Goal: Transaction & Acquisition: Purchase product/service

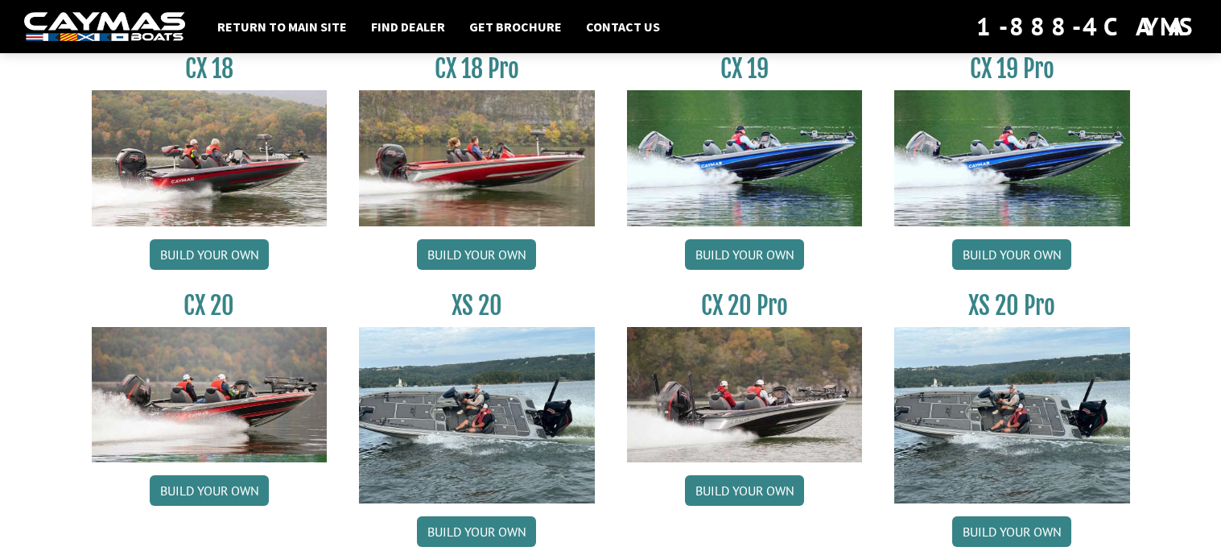
scroll to position [1411, 0]
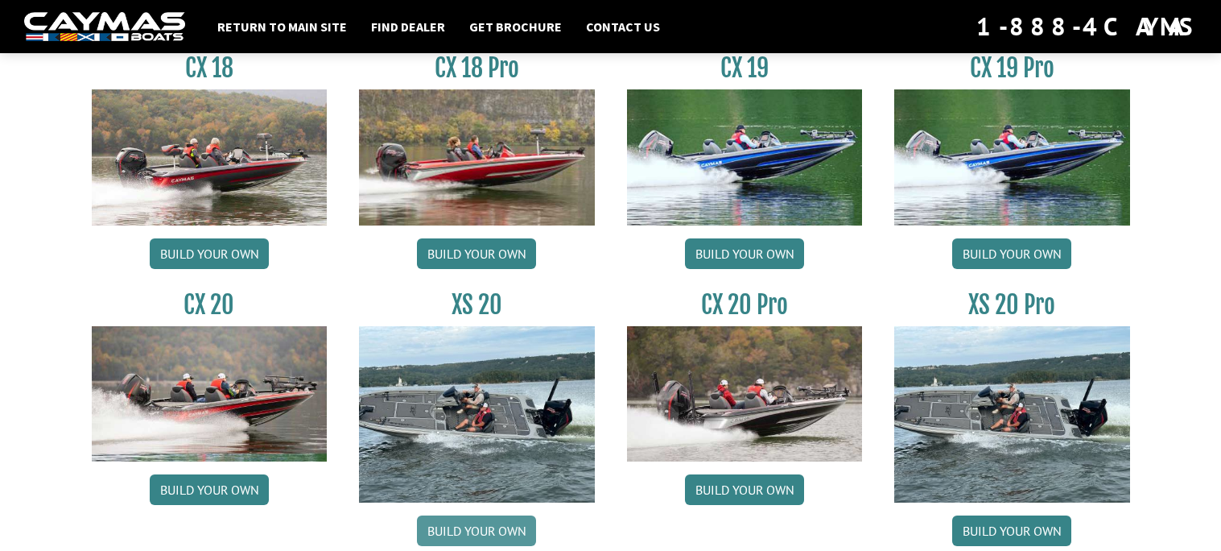
click at [494, 528] on link "Build your own" at bounding box center [476, 530] width 119 height 31
click at [242, 495] on link "Build your own" at bounding box center [209, 489] width 119 height 31
click at [1019, 258] on link "Build your own" at bounding box center [1011, 253] width 119 height 31
click at [740, 248] on link "Build your own" at bounding box center [744, 253] width 119 height 31
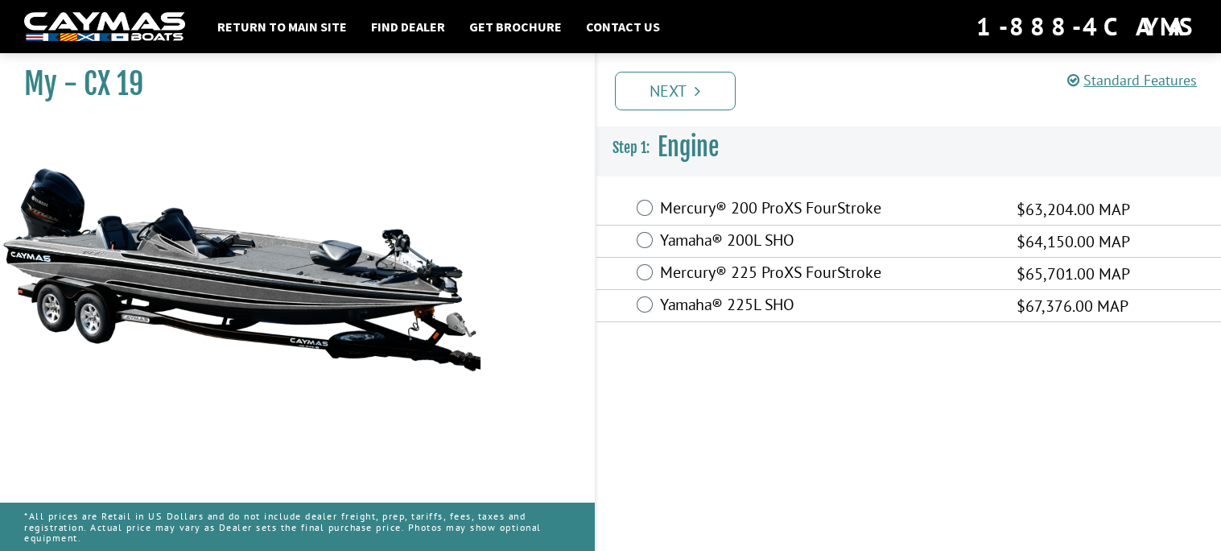
click at [851, 210] on label "Mercury® 200 ProXS FourStroke" at bounding box center [828, 209] width 337 height 23
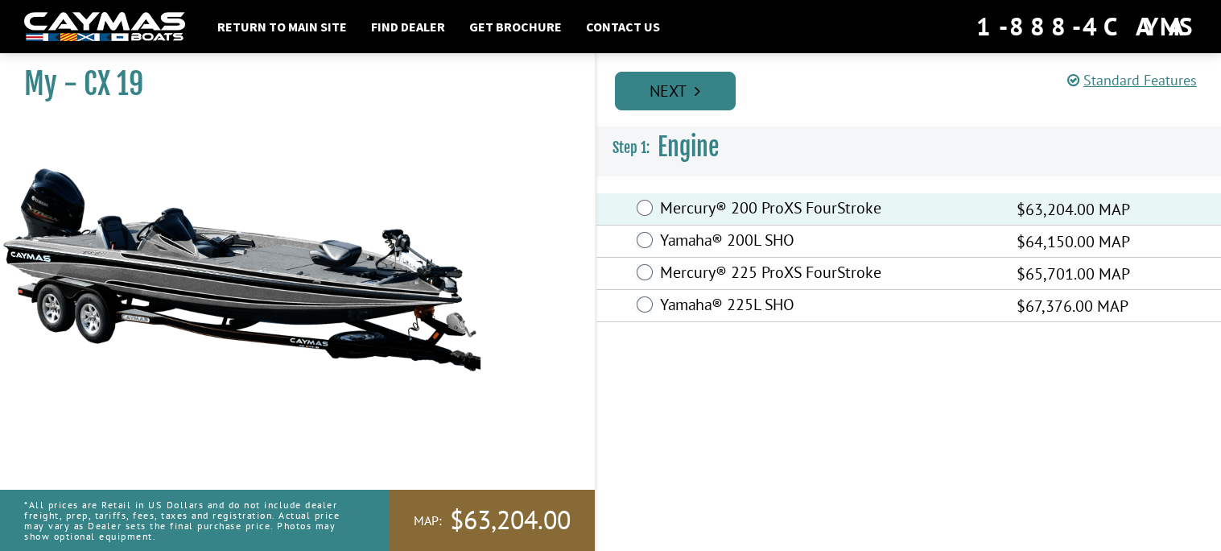
click at [686, 93] on link "Next" at bounding box center [675, 91] width 121 height 39
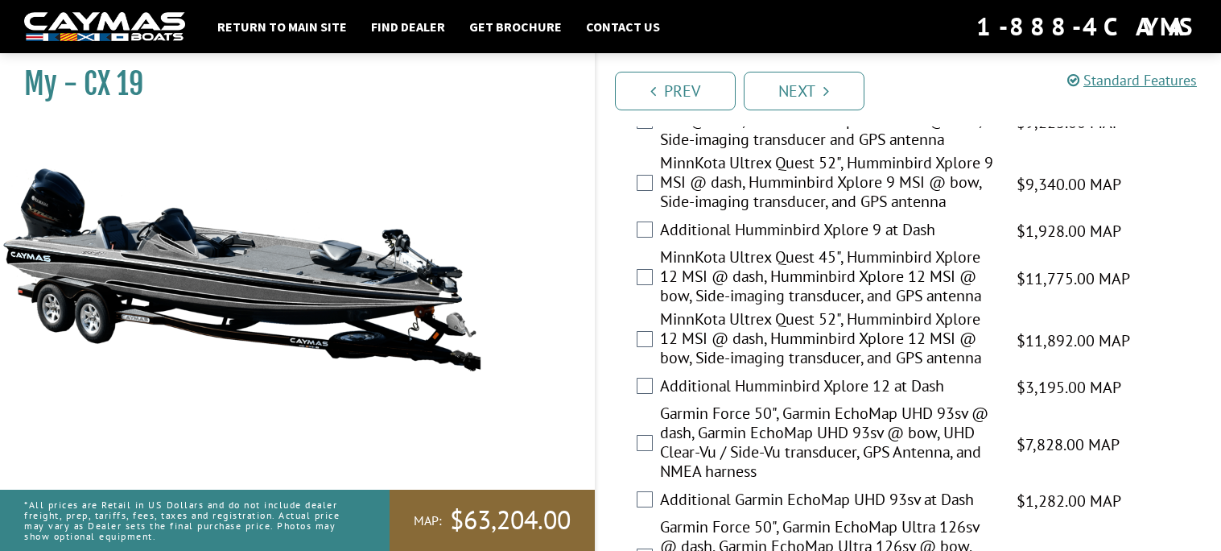
scroll to position [538, 0]
click at [848, 274] on label "MinnKota Ultrex Quest 45", Humminbird Xplore 12 MSI @ dash, Humminbird Xplore 1…" at bounding box center [828, 277] width 337 height 62
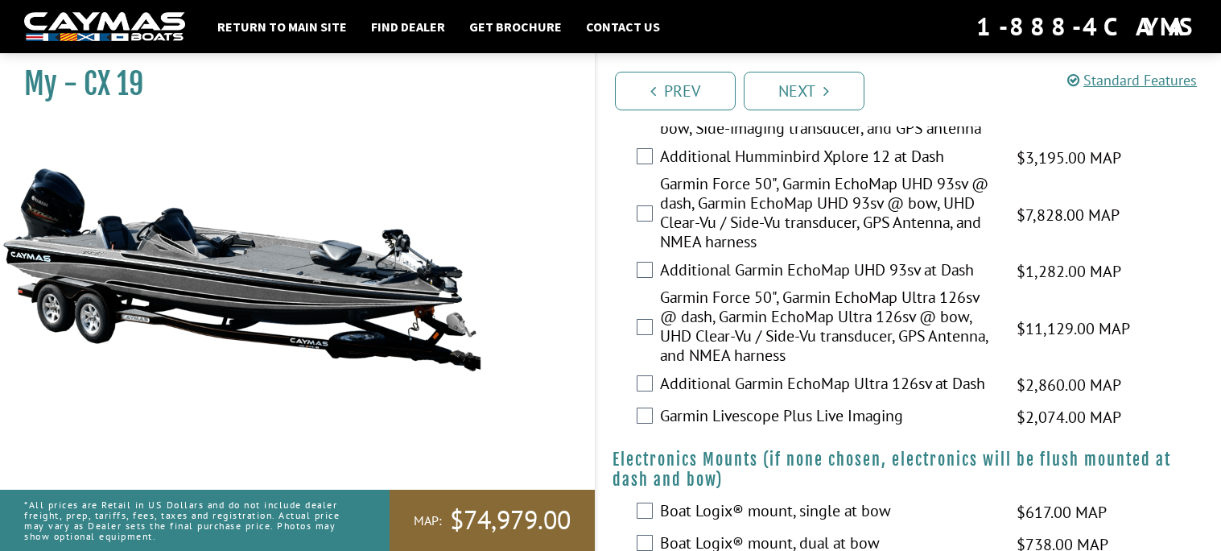
scroll to position [774, 0]
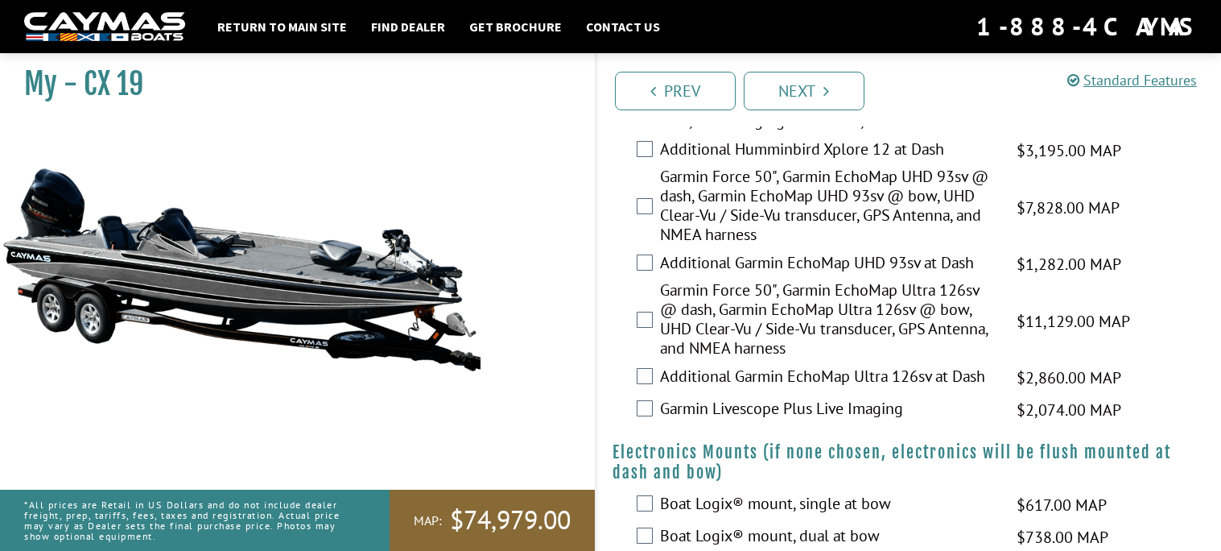
click at [840, 261] on label "Additional Garmin EchoMap UHD 93sv at Dash" at bounding box center [828, 264] width 337 height 23
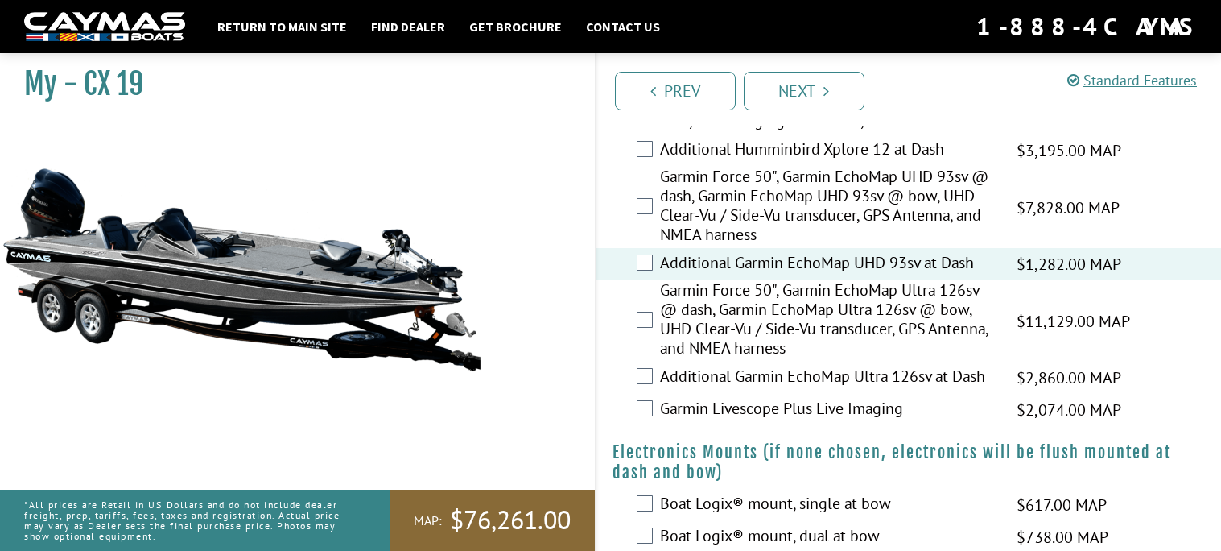
click at [829, 374] on label "Additional Garmin EchoMap Ultra 126sv at Dash" at bounding box center [828, 377] width 337 height 23
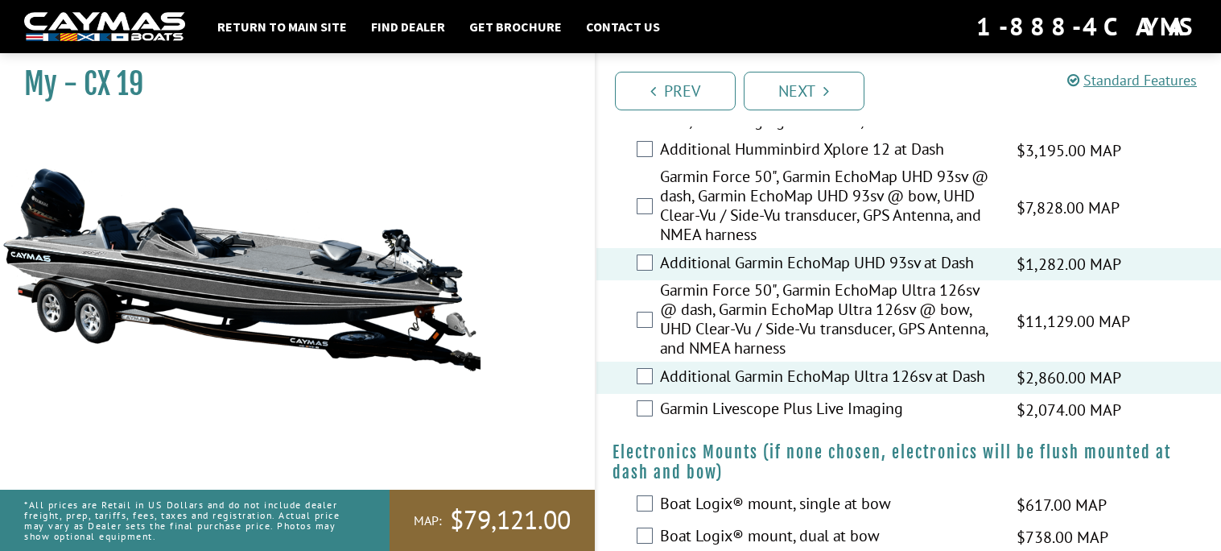
click at [845, 262] on label "Additional Garmin EchoMap UHD 93sv at Dash" at bounding box center [828, 264] width 337 height 23
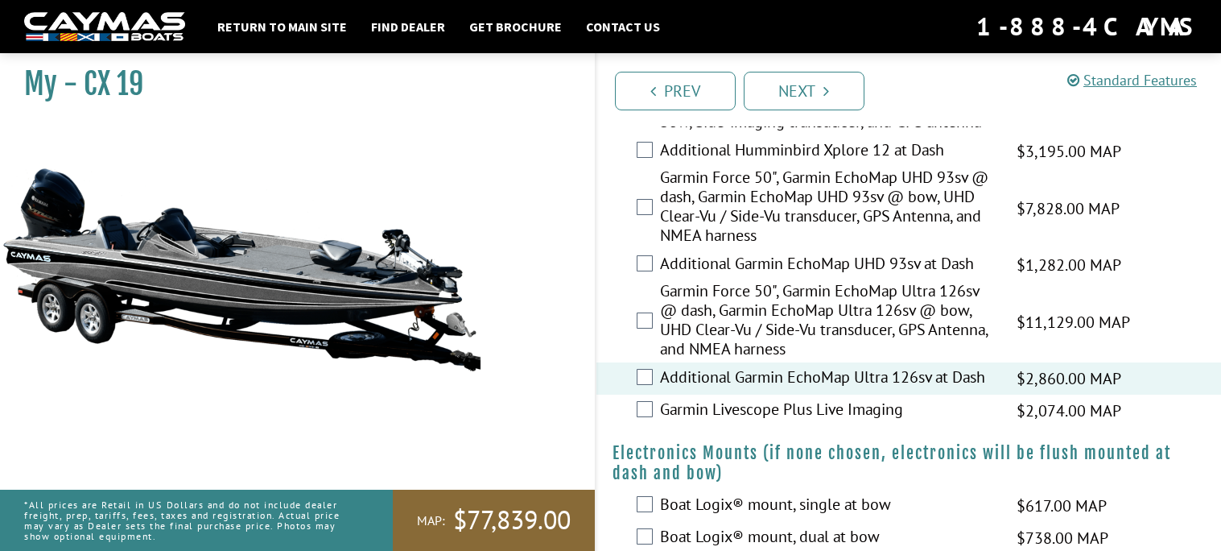
scroll to position [775, 0]
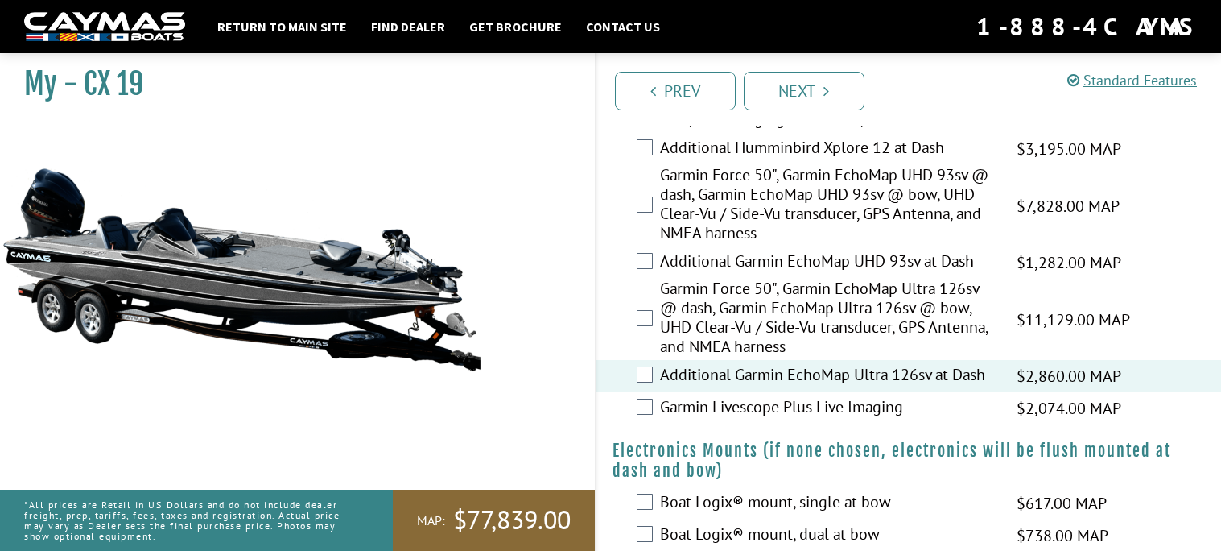
click at [838, 397] on label "Garmin Livescope Plus Live Imaging" at bounding box center [828, 408] width 337 height 23
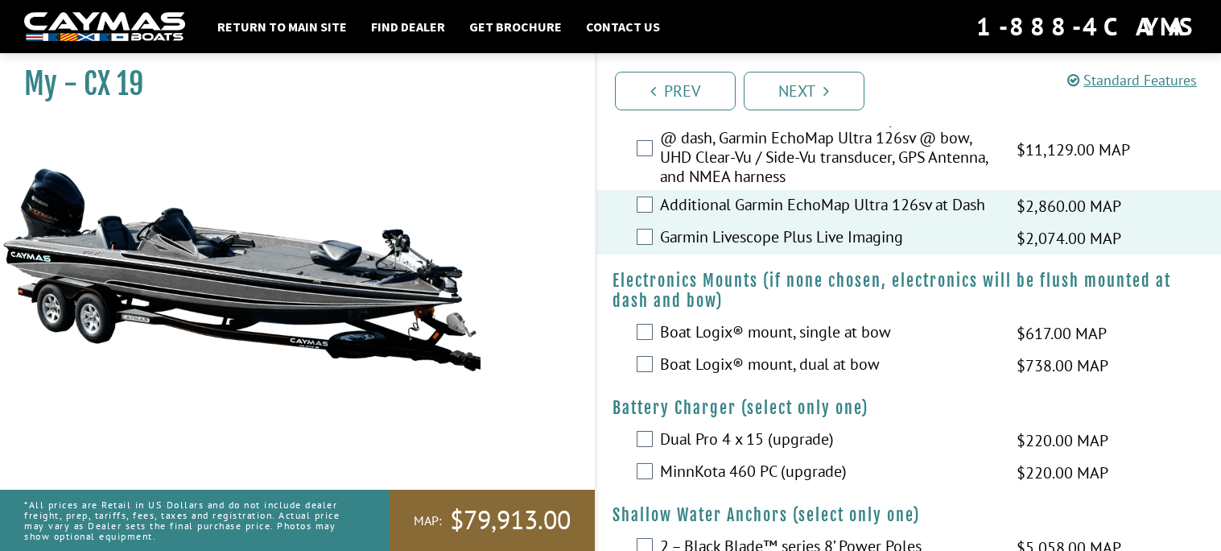
scroll to position [956, 0]
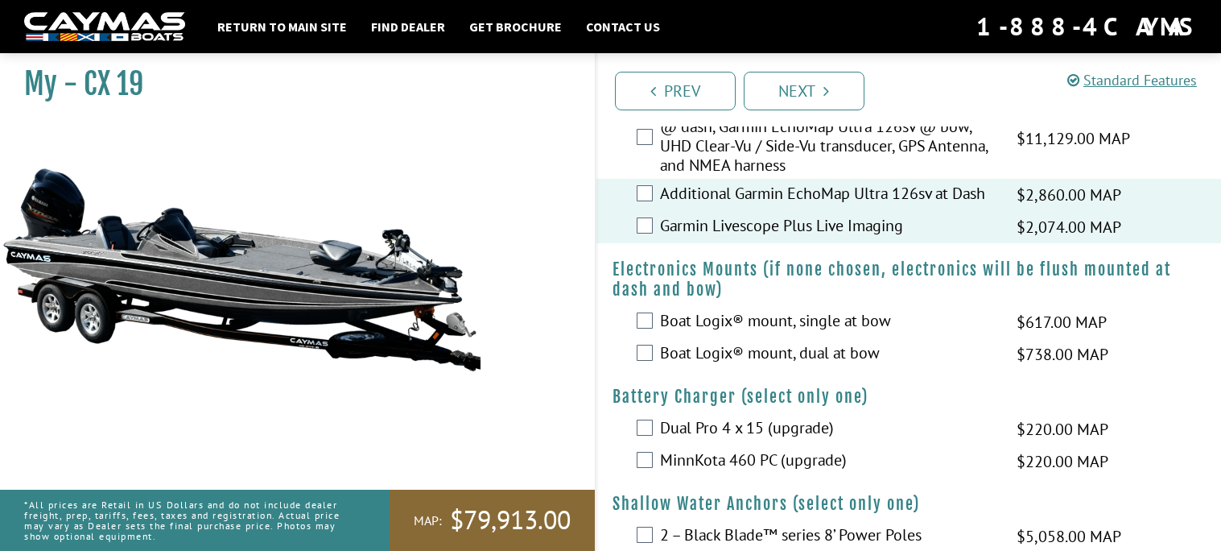
click at [727, 351] on label "Boat Logix® mount, dual at bow" at bounding box center [828, 354] width 337 height 23
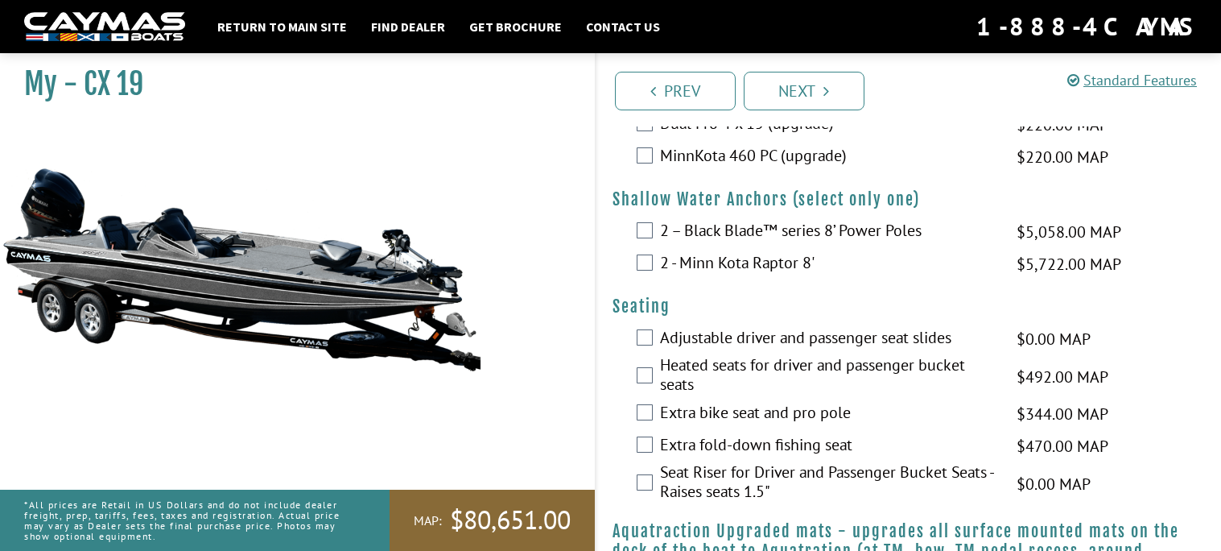
scroll to position [1266, 0]
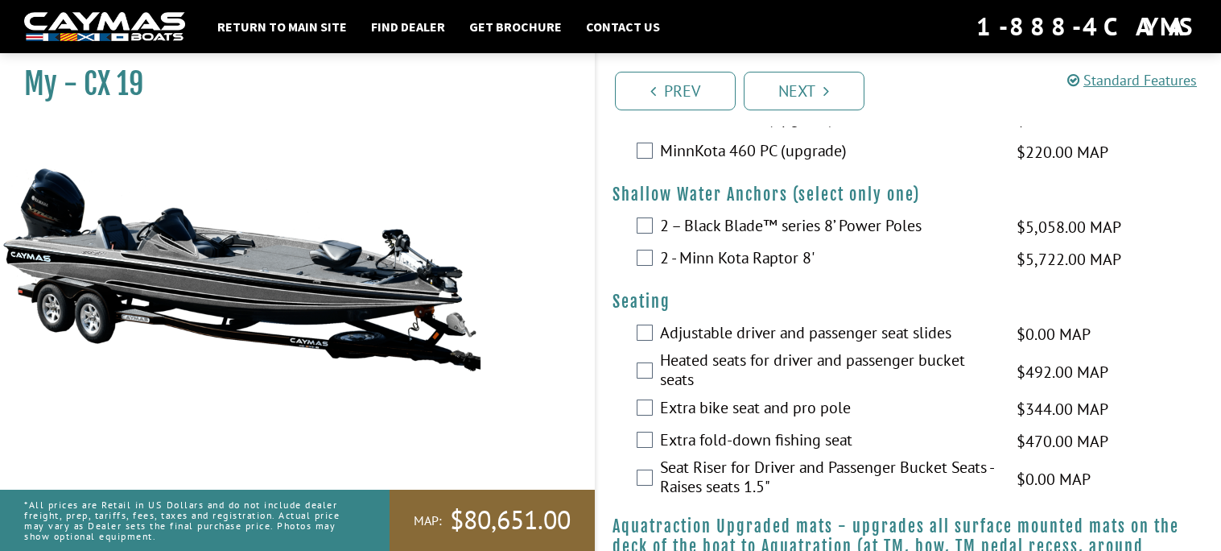
click at [796, 473] on label "Seat Riser for Driver and Passenger Bucket Seats - Raises seats 1.5"" at bounding box center [828, 478] width 337 height 43
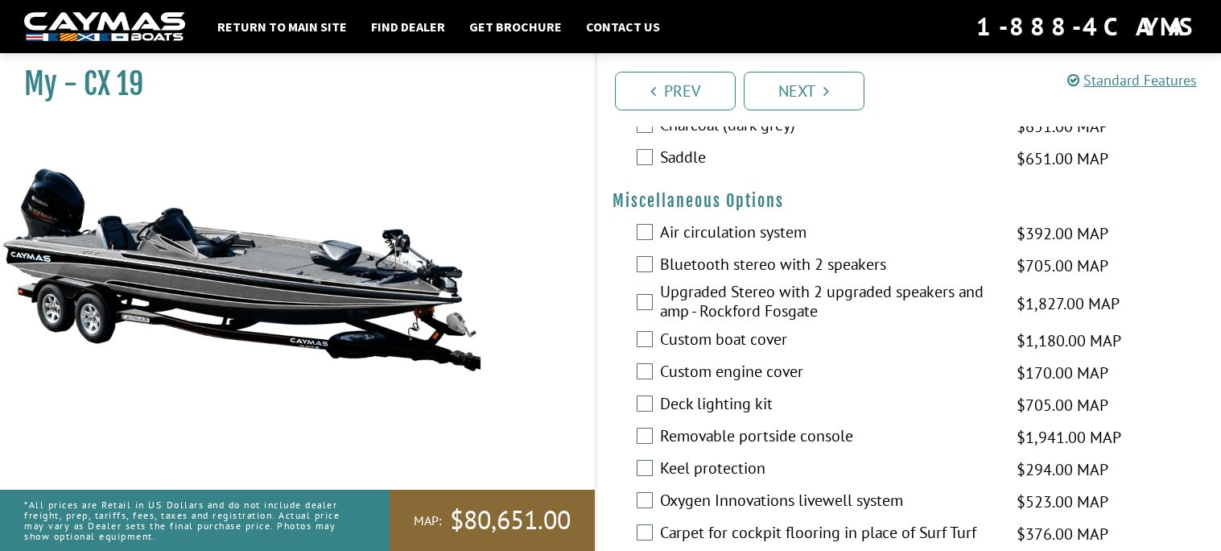
scroll to position [1777, 0]
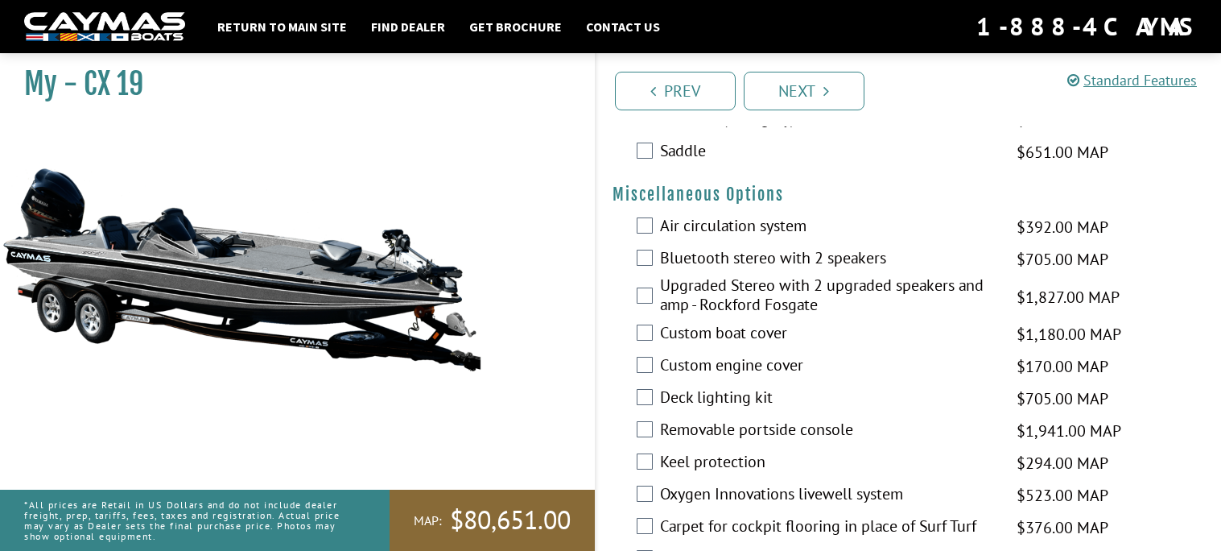
click at [792, 296] on label "Upgraded Stereo with 2 upgraded speakers and amp - Rockford Fosgate" at bounding box center [828, 296] width 337 height 43
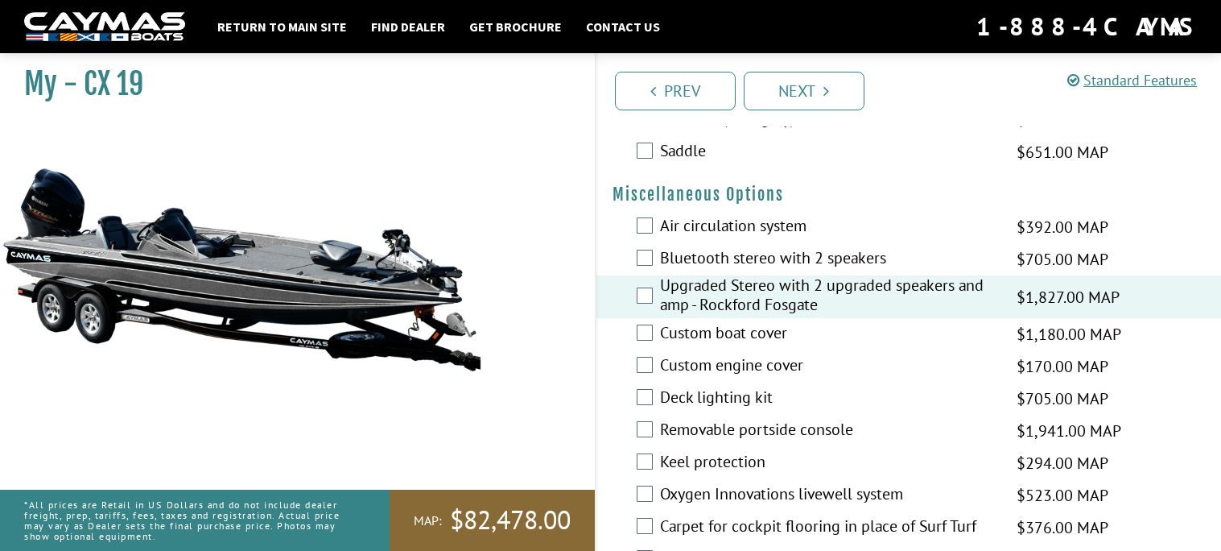
click at [749, 393] on label "Deck lighting kit" at bounding box center [828, 398] width 337 height 23
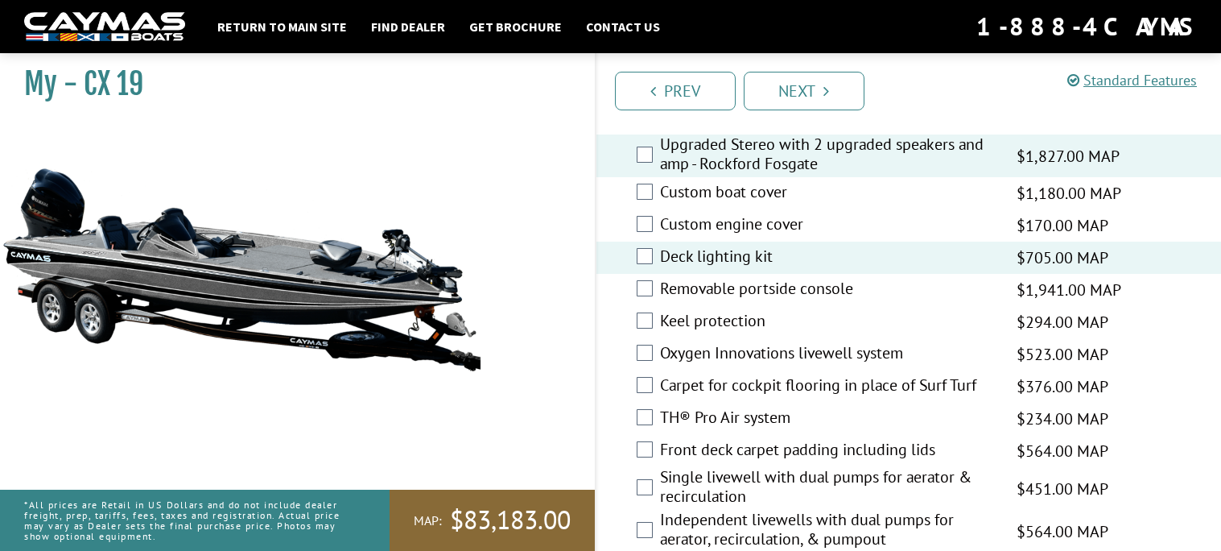
scroll to position [1922, 0]
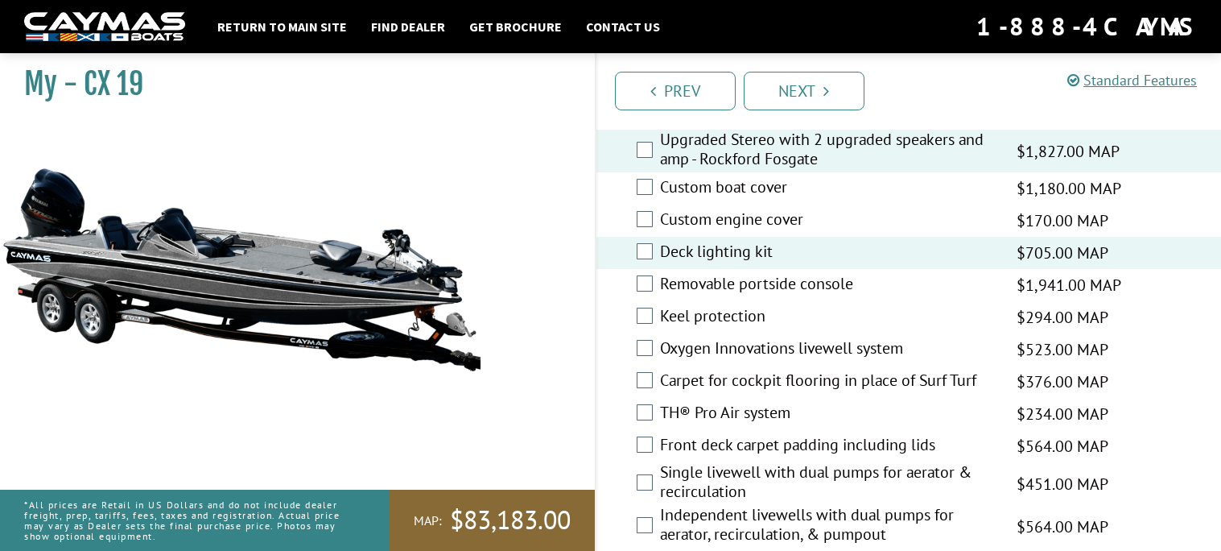
click at [766, 312] on label "Keel protection" at bounding box center [828, 317] width 337 height 23
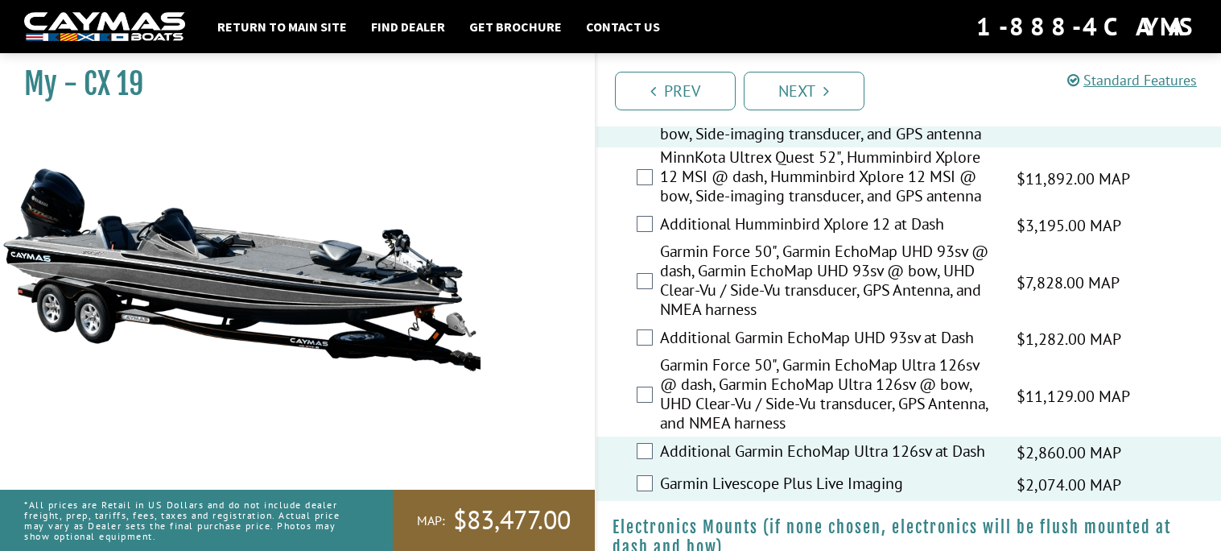
scroll to position [697, 0]
click at [760, 460] on label "Additional Garmin EchoMap Ultra 126sv at Dash" at bounding box center [828, 454] width 337 height 23
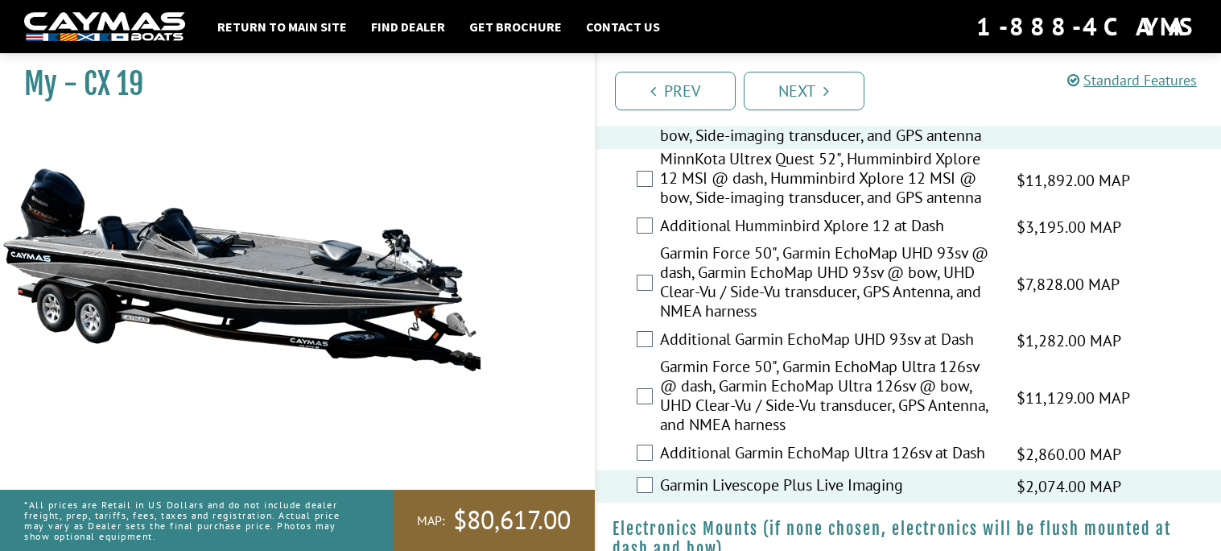
click at [758, 492] on label "Garmin Livescope Plus Live Imaging" at bounding box center [828, 486] width 337 height 23
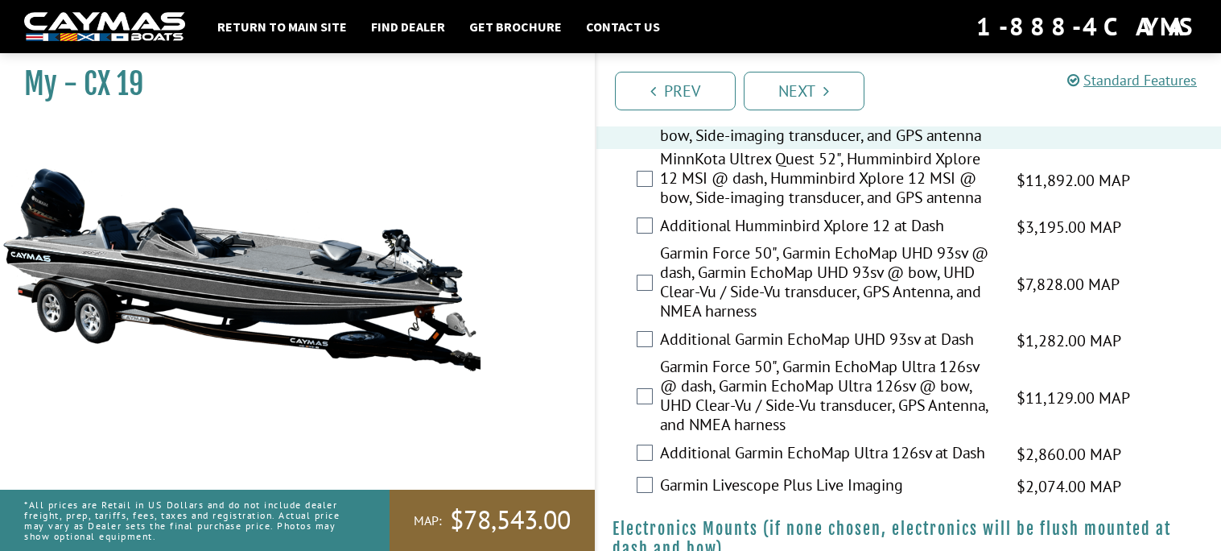
scroll to position [454, 0]
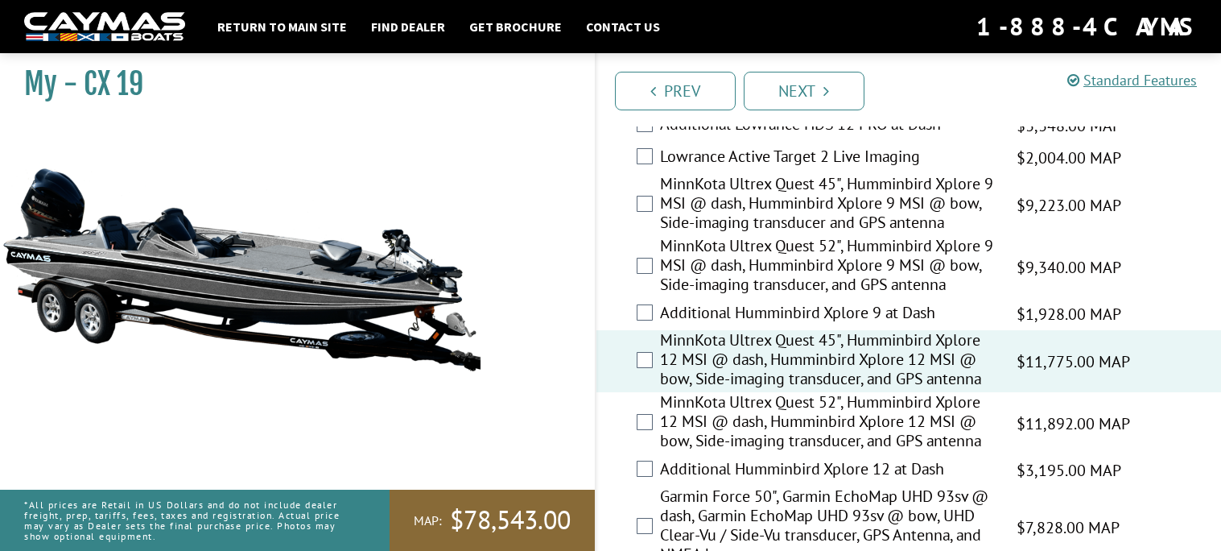
click at [799, 370] on label "MinnKota Ultrex Quest 45", Humminbird Xplore 12 MSI @ dash, Humminbird Xplore 1…" at bounding box center [828, 361] width 337 height 62
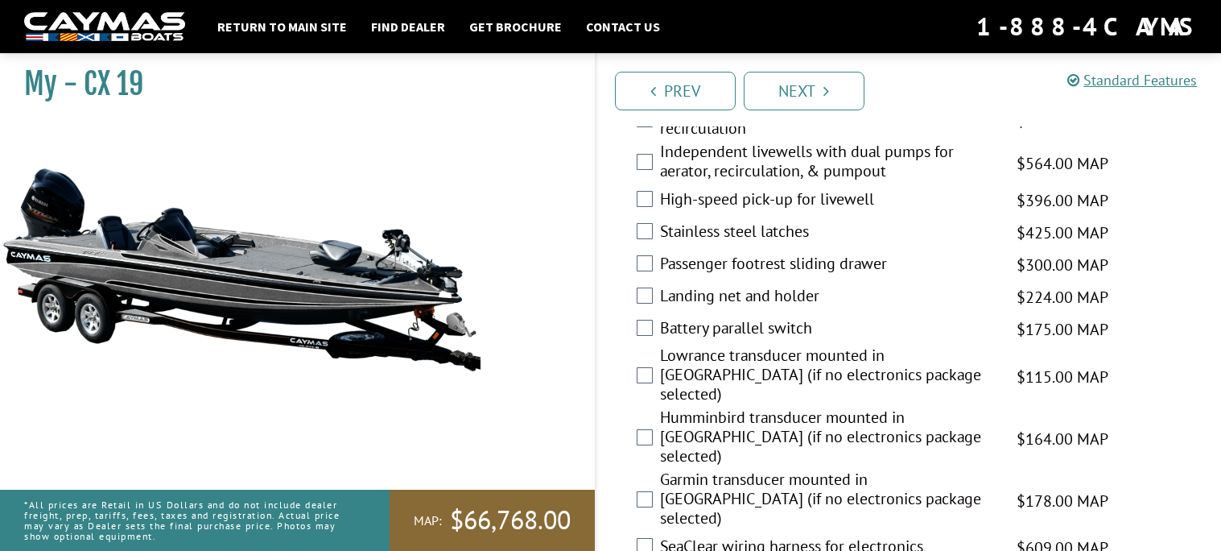
scroll to position [2290, 0]
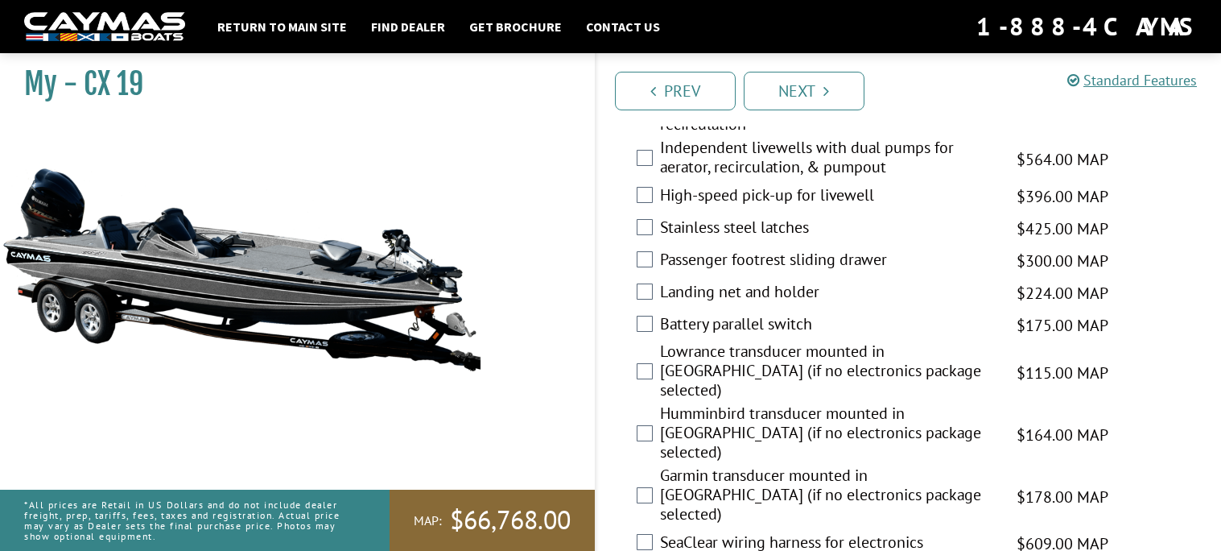
click at [791, 368] on label "Lowrance transducer mounted in [GEOGRAPHIC_DATA] (if no electronics package sel…" at bounding box center [828, 372] width 337 height 62
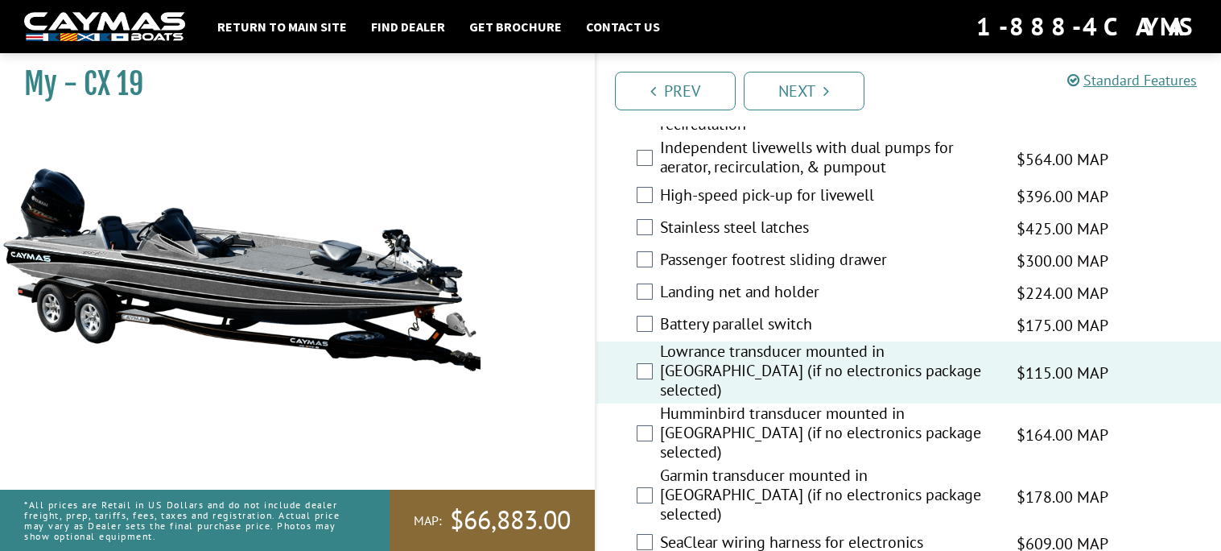
click at [791, 403] on label "Humminbird transducer mounted in [GEOGRAPHIC_DATA] (if no electronics package s…" at bounding box center [828, 434] width 337 height 62
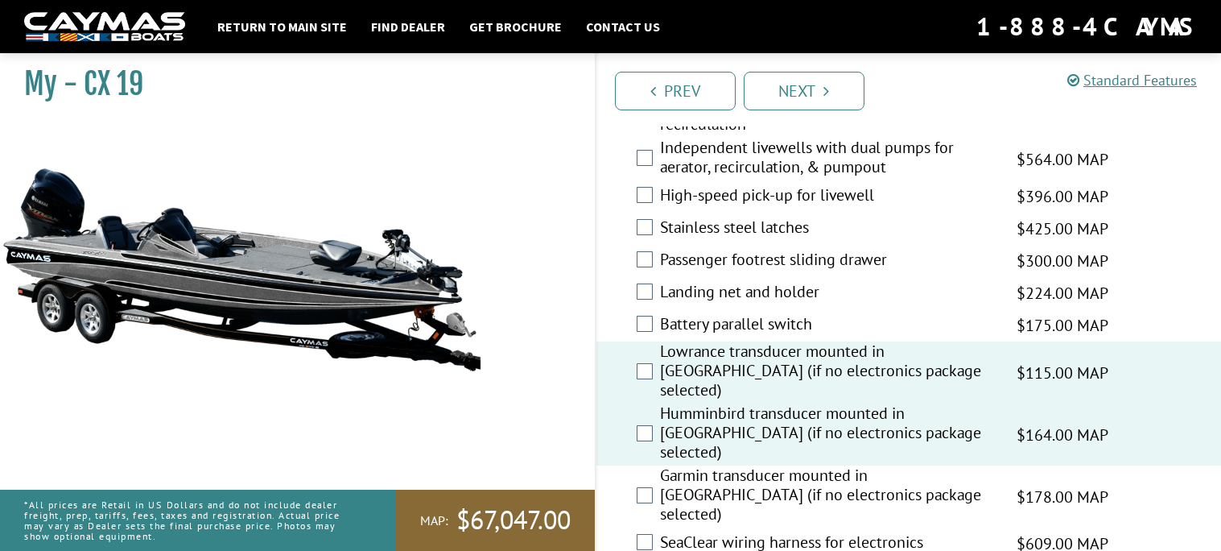
click at [787, 465] on label "Garmin transducer mounted in [GEOGRAPHIC_DATA] (if no electronics package selec…" at bounding box center [828, 496] width 337 height 62
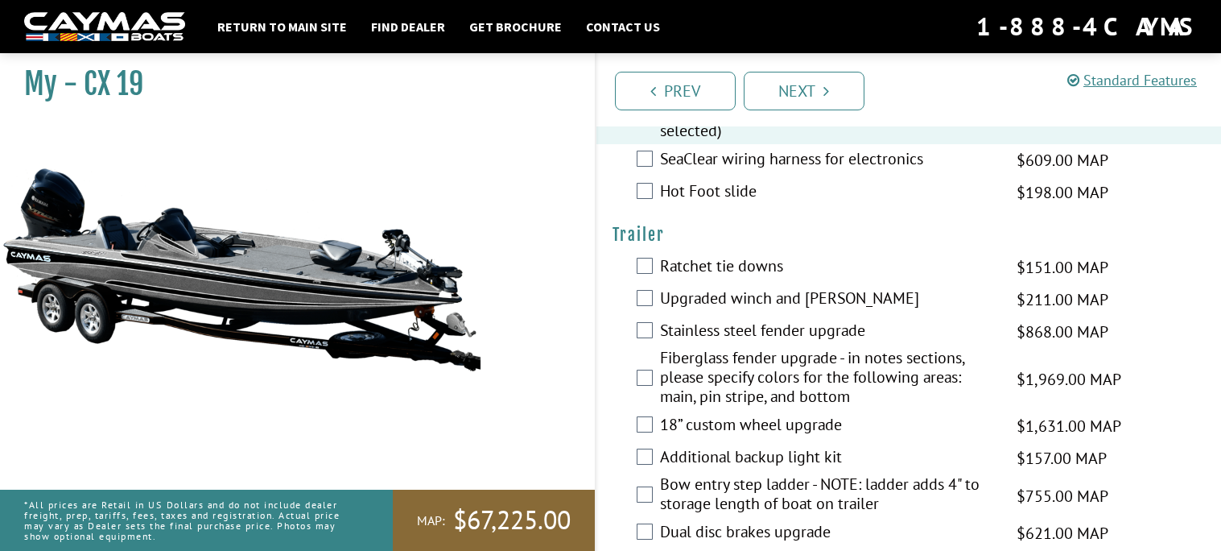
scroll to position [2703, 0]
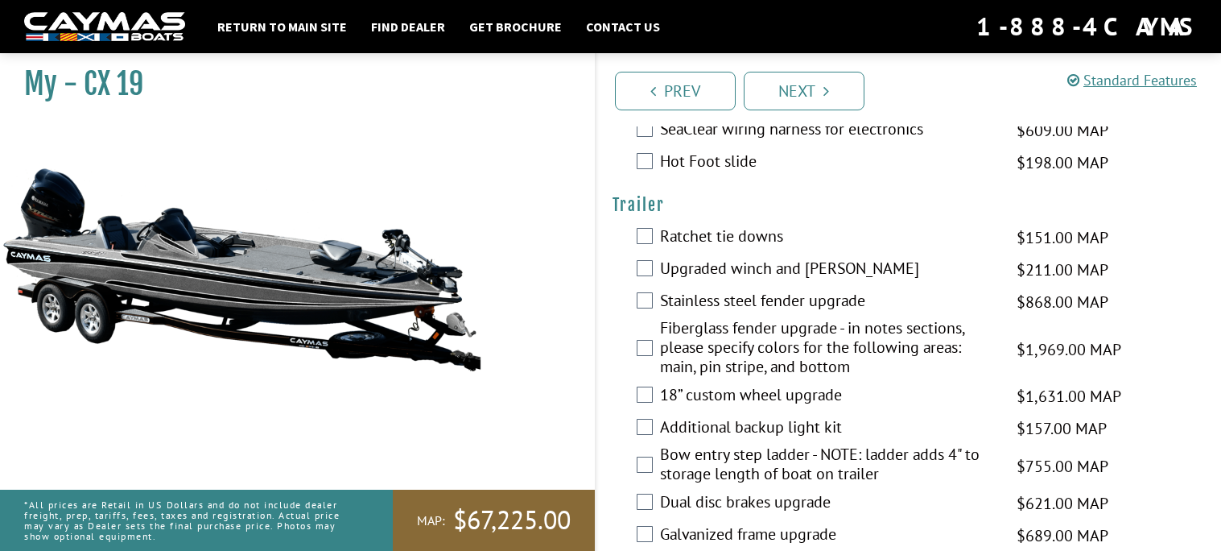
click at [776, 417] on label "Additional backup light kit" at bounding box center [828, 428] width 337 height 23
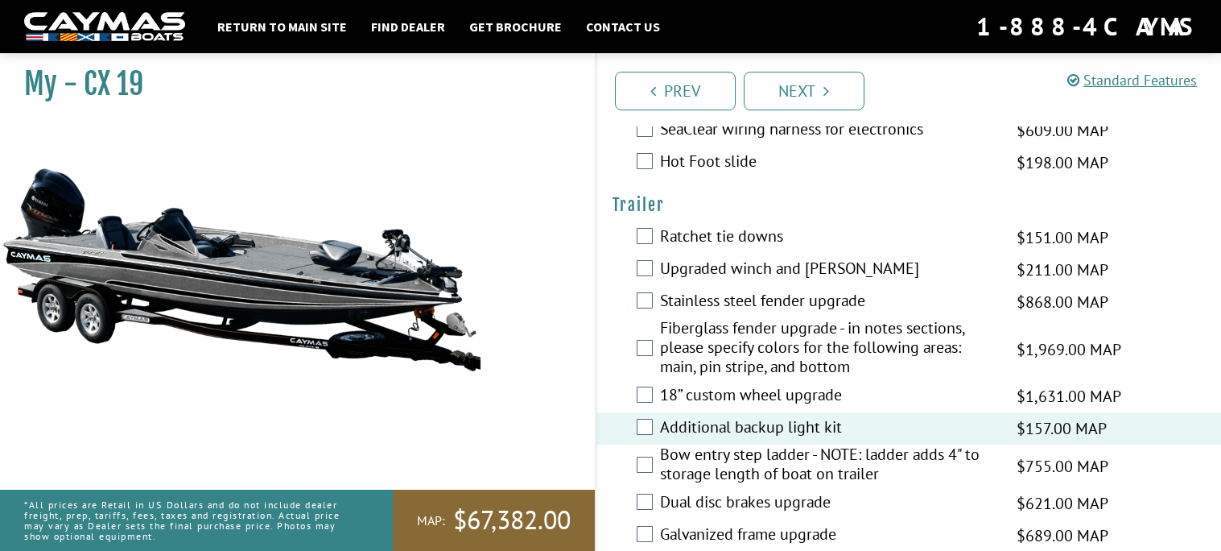
click at [776, 417] on label "Additional backup light kit" at bounding box center [828, 428] width 337 height 23
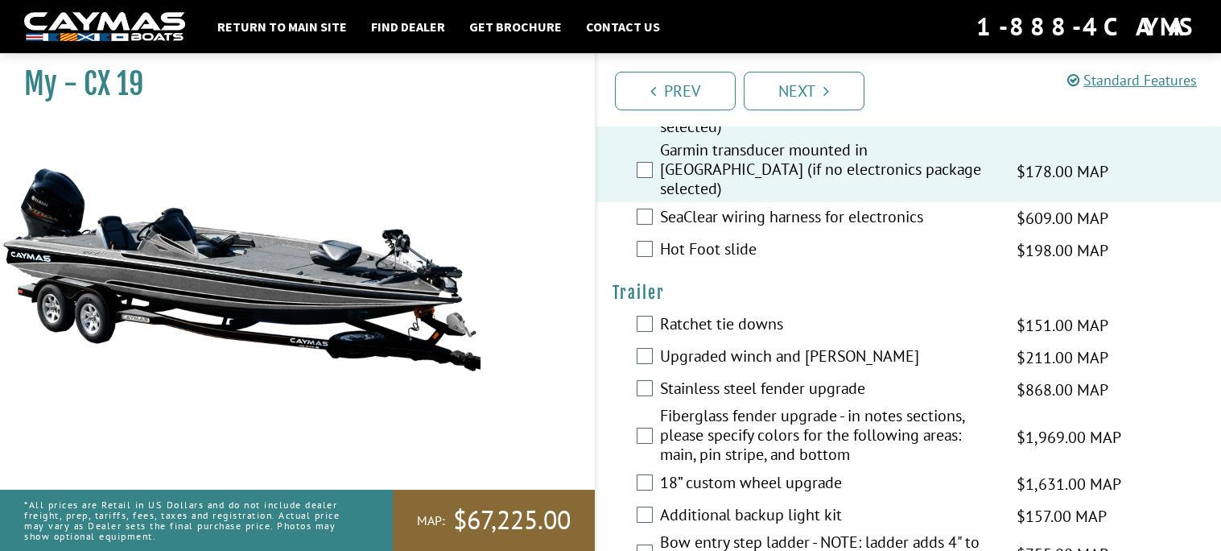
scroll to position [2611, 0]
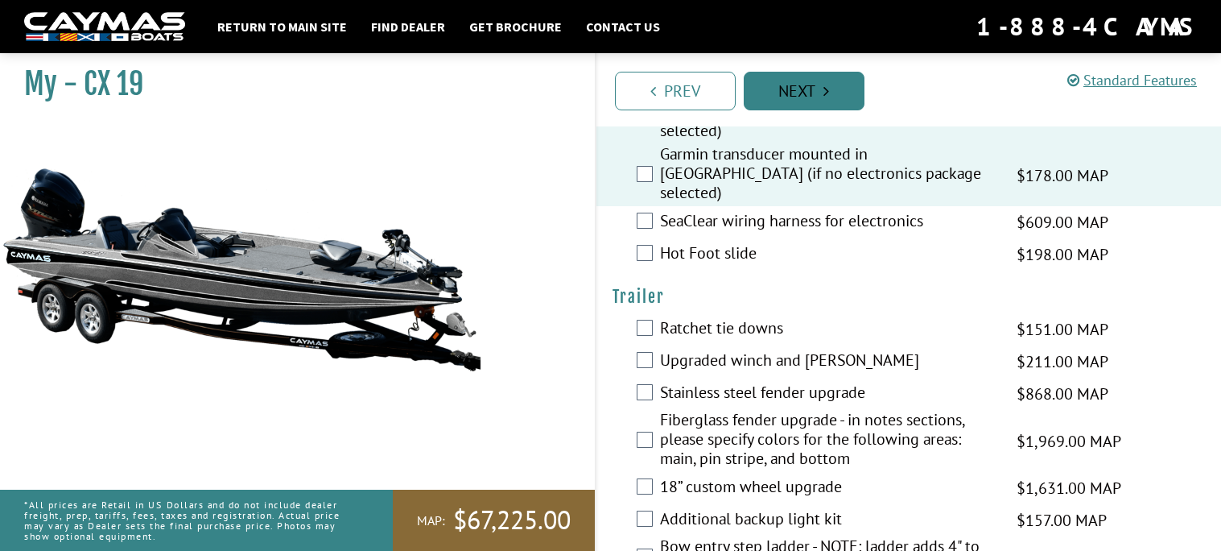
click at [820, 101] on link "Next" at bounding box center [804, 91] width 121 height 39
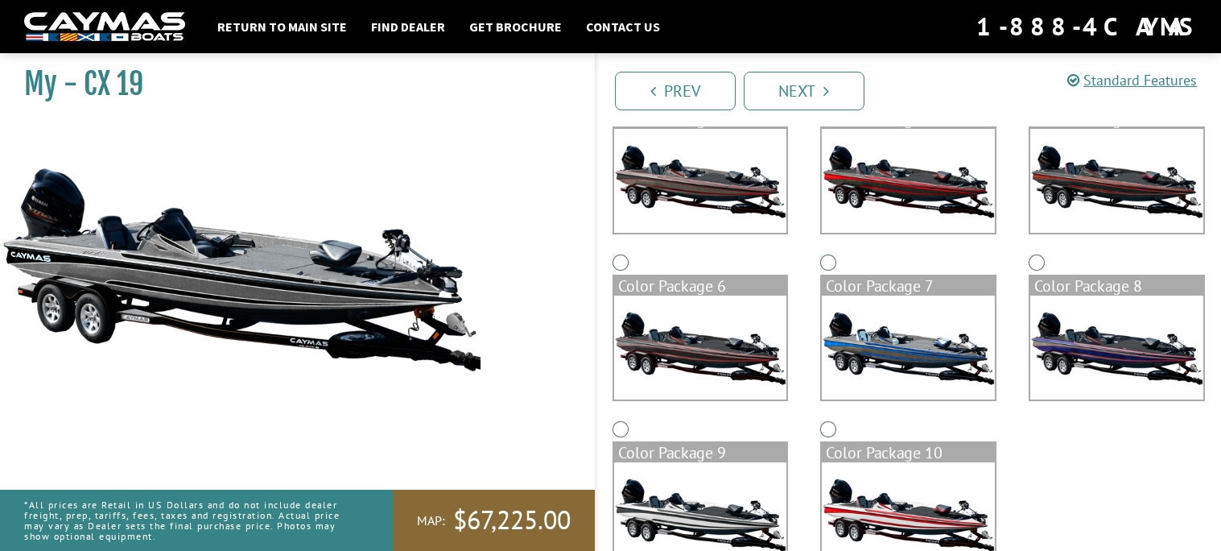
scroll to position [397, 0]
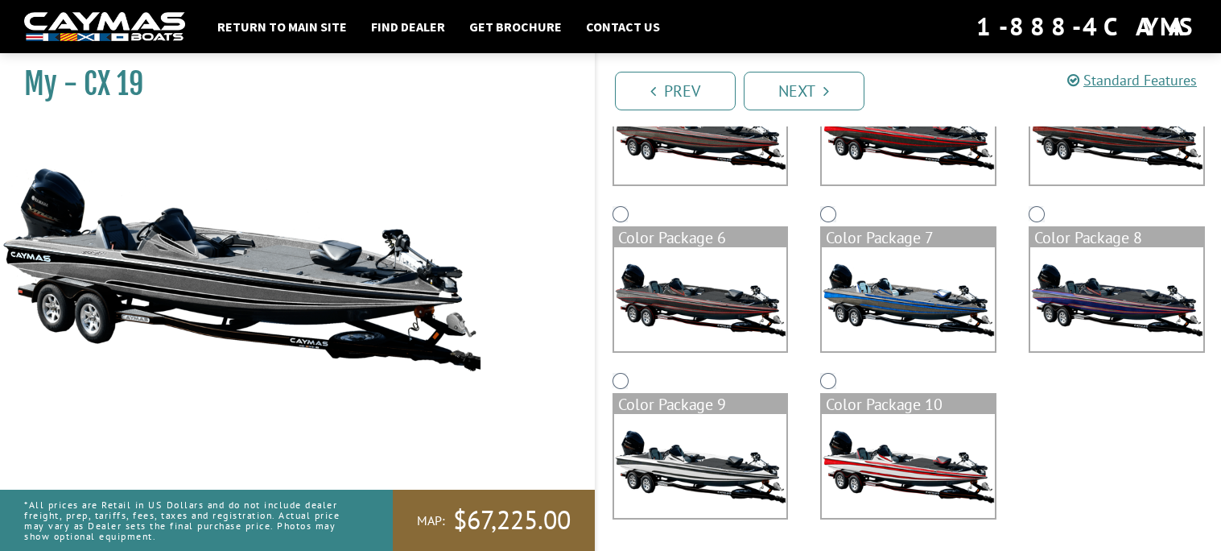
click at [888, 305] on img at bounding box center [908, 299] width 173 height 104
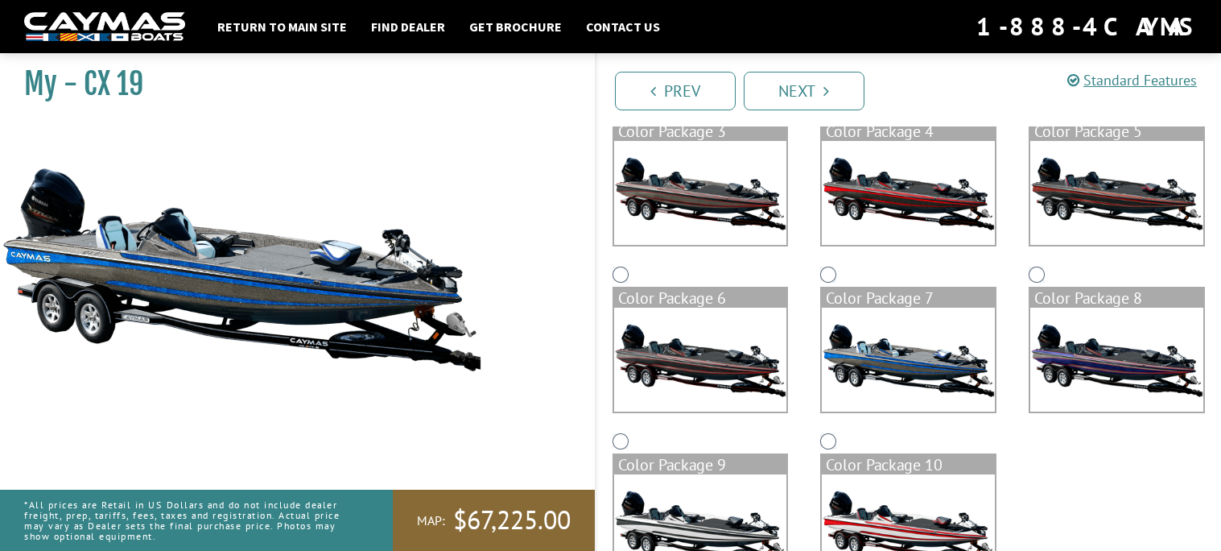
scroll to position [332, 0]
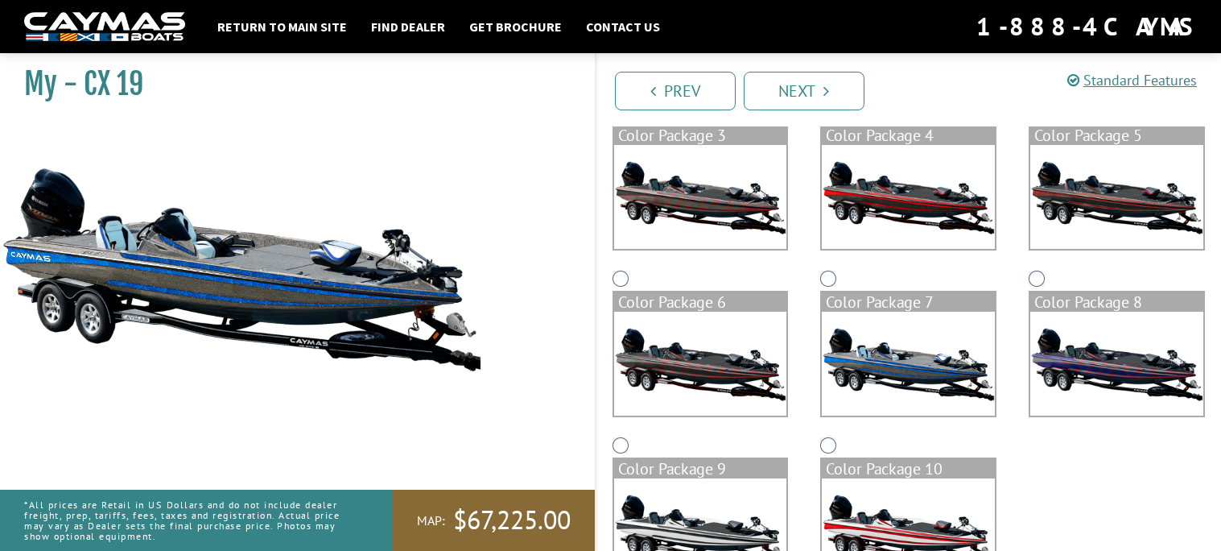
click at [737, 390] on img at bounding box center [700, 364] width 173 height 104
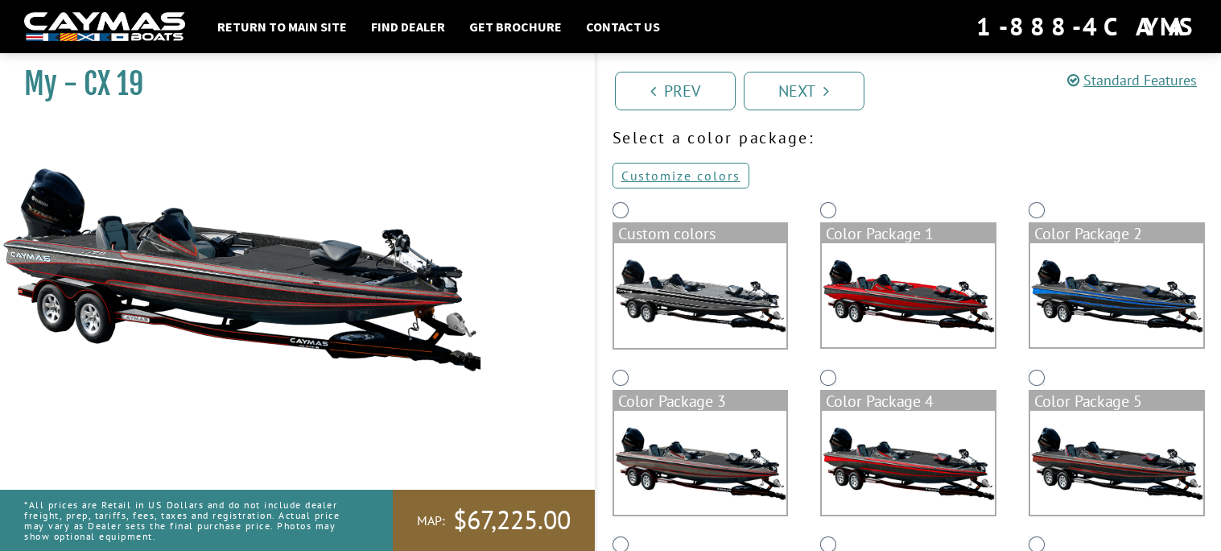
scroll to position [62, 0]
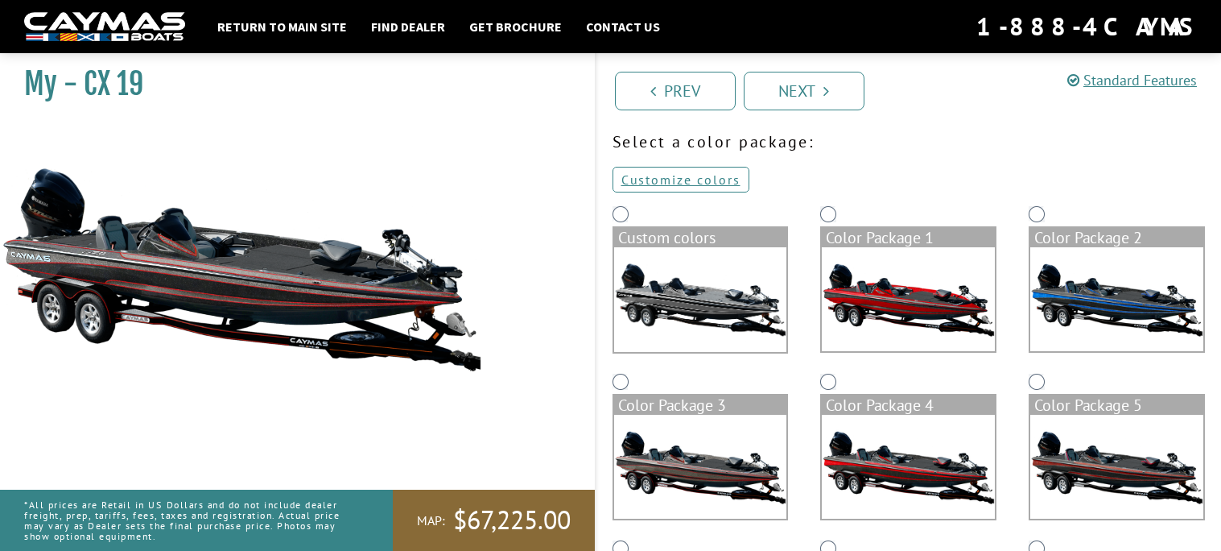
click at [1078, 300] on img at bounding box center [1116, 299] width 173 height 104
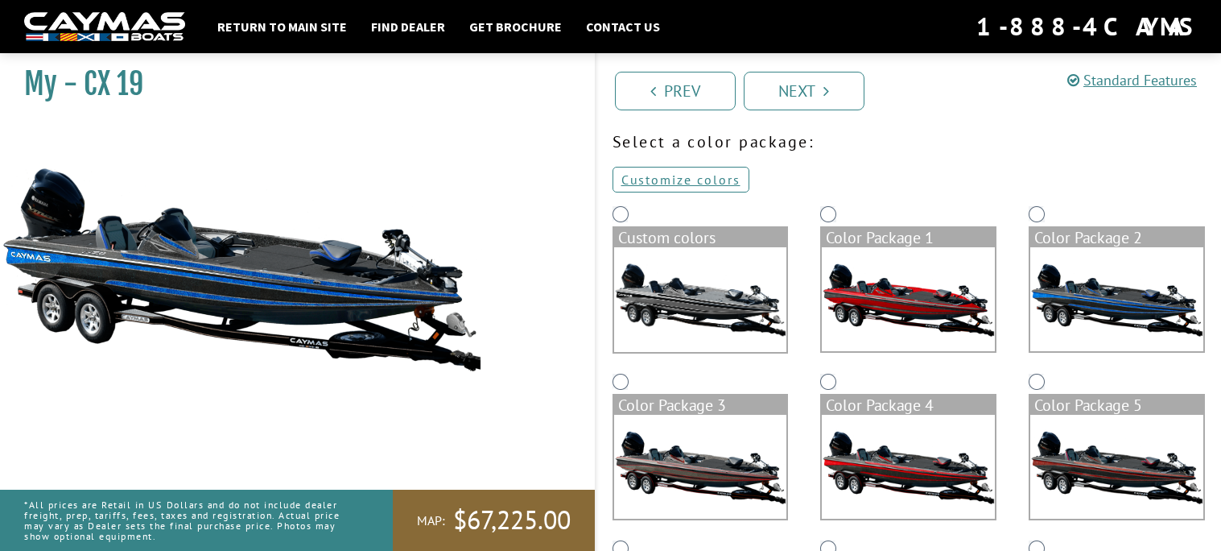
click at [733, 304] on img at bounding box center [700, 299] width 173 height 105
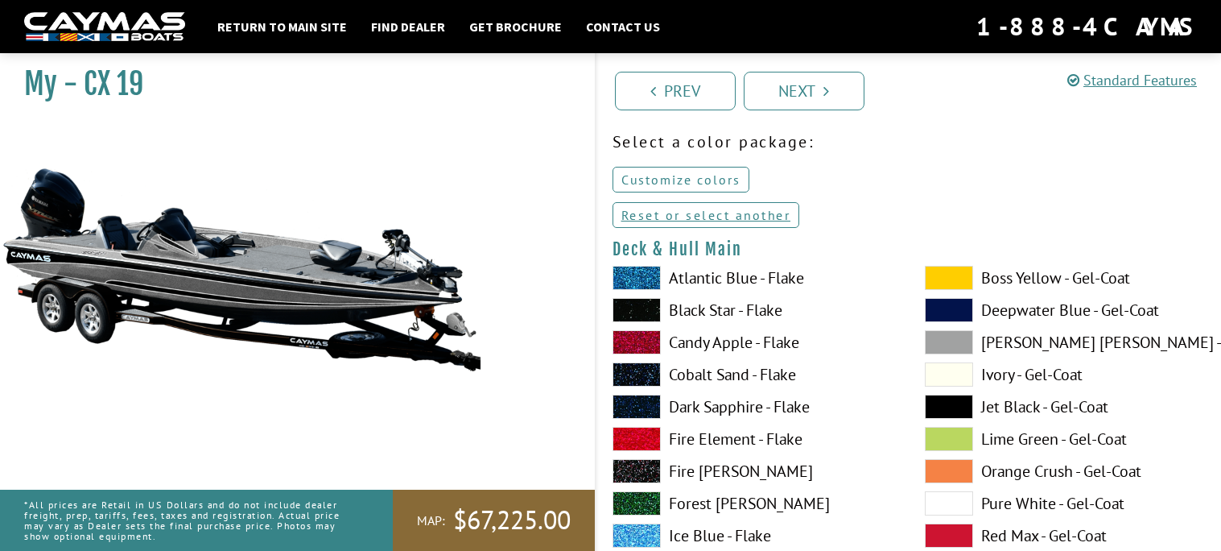
click at [737, 179] on link "Customize colors" at bounding box center [681, 180] width 137 height 26
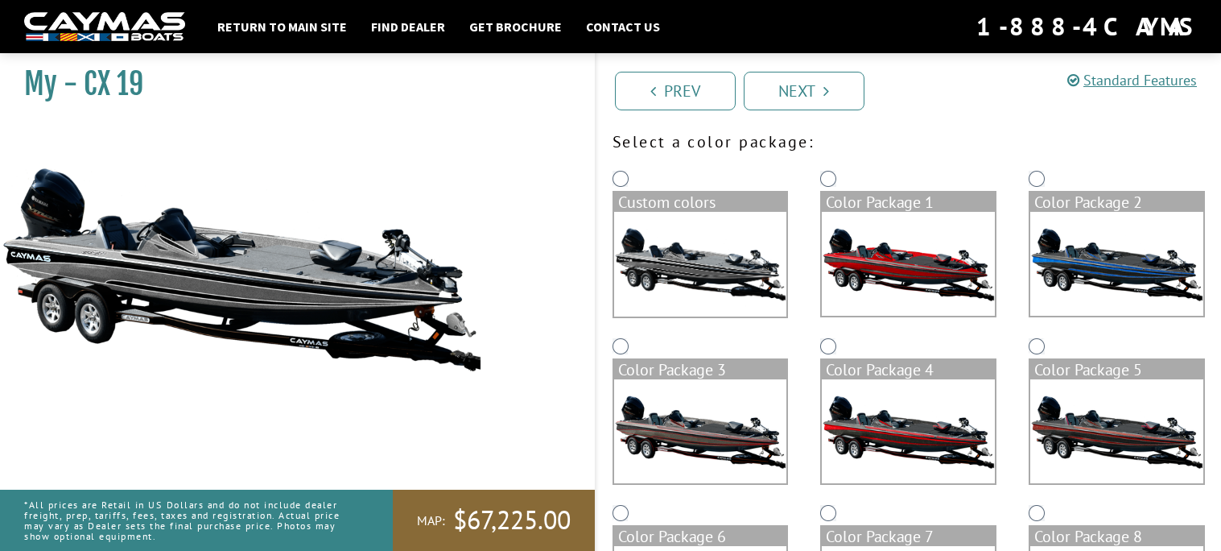
click at [743, 242] on img at bounding box center [700, 264] width 173 height 105
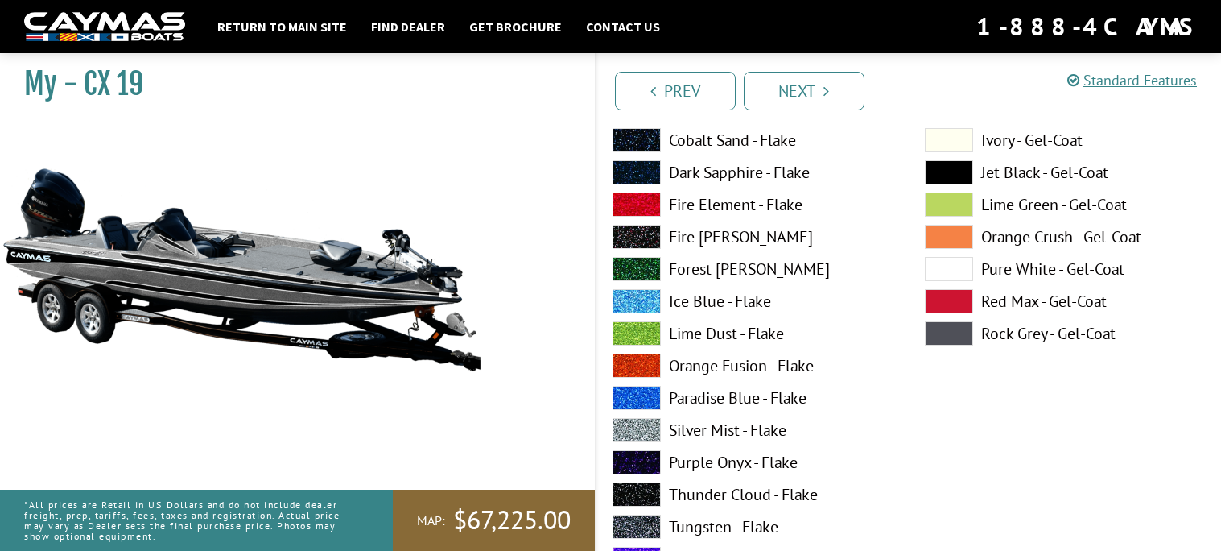
scroll to position [267, 0]
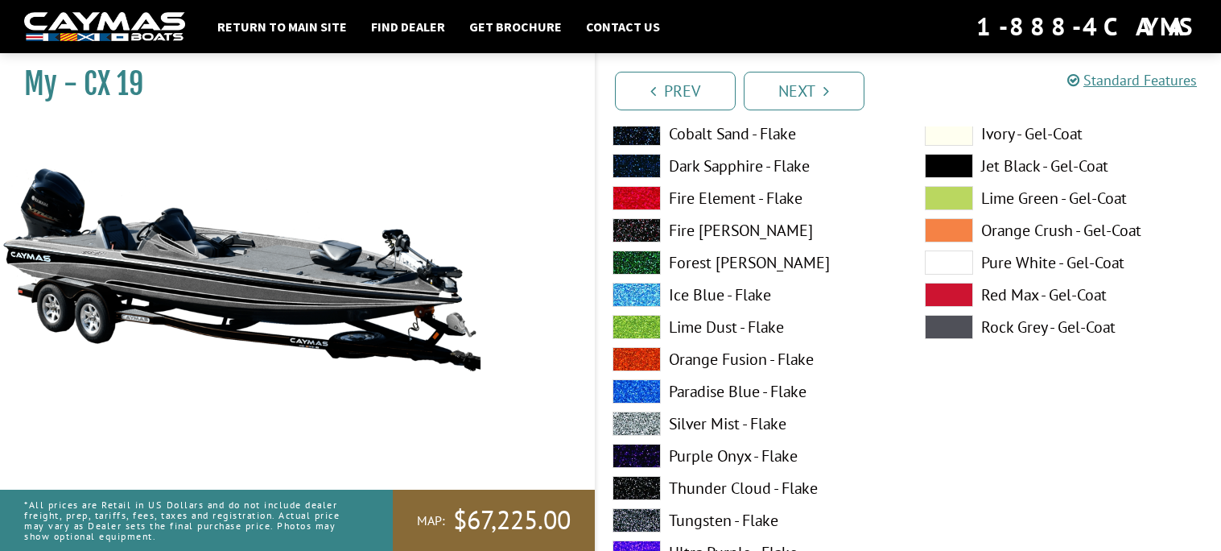
click at [717, 270] on label "Forest [PERSON_NAME]" at bounding box center [753, 262] width 280 height 24
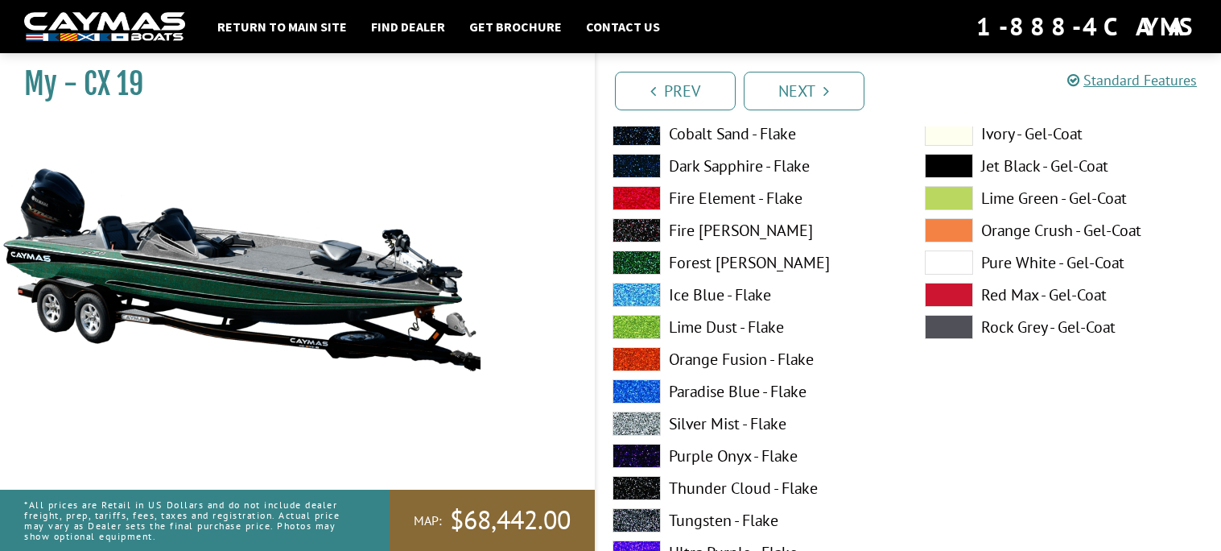
click at [717, 270] on label "Forest [PERSON_NAME]" at bounding box center [753, 262] width 280 height 24
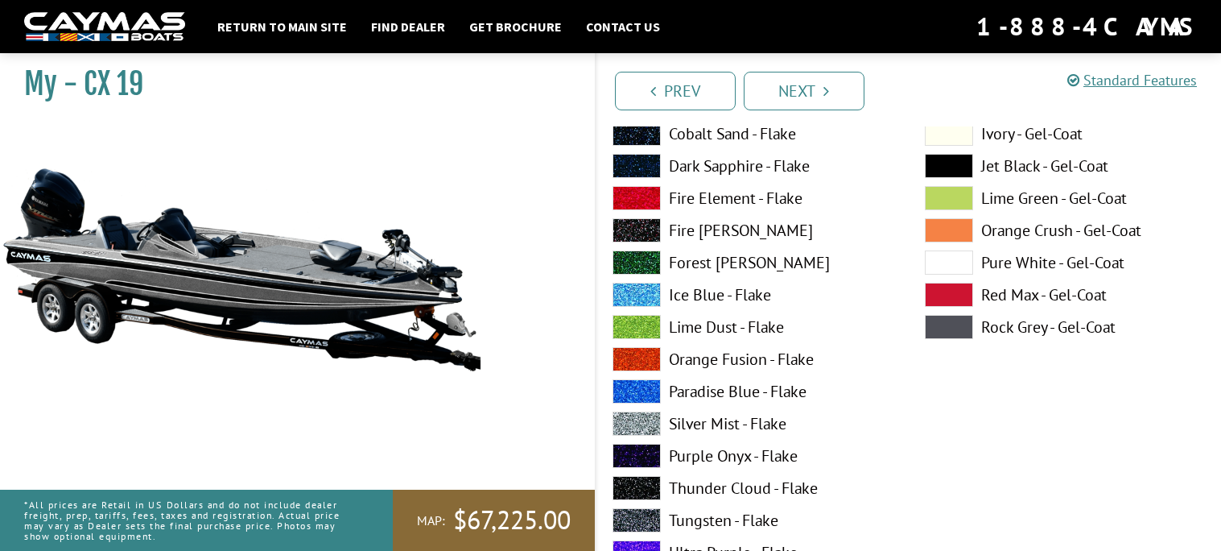
click at [715, 269] on label "Forest [PERSON_NAME]" at bounding box center [753, 262] width 280 height 24
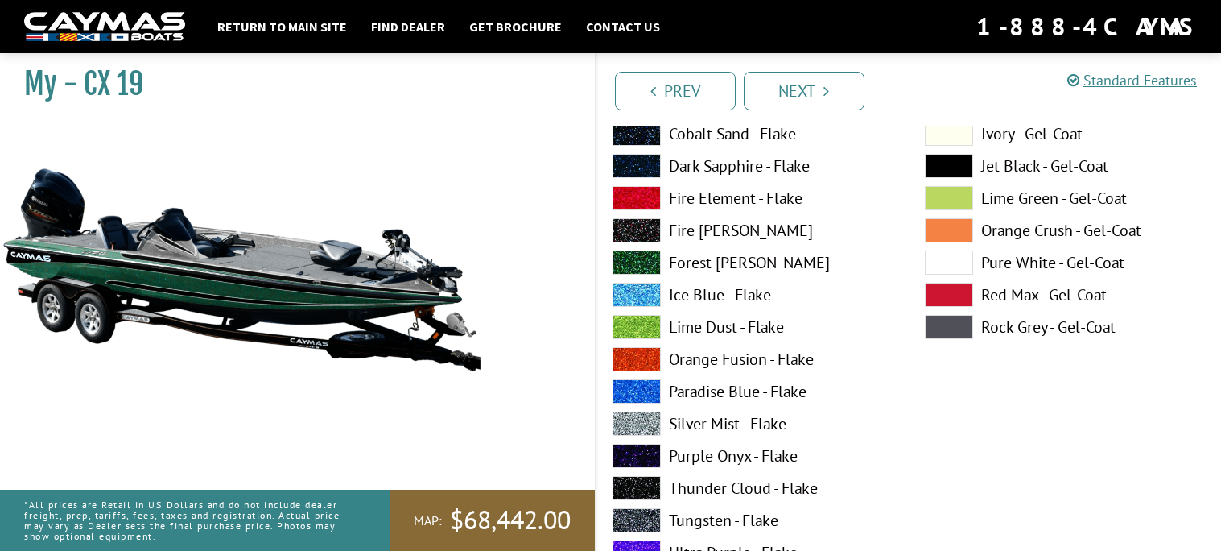
click at [715, 269] on label "Forest [PERSON_NAME]" at bounding box center [753, 262] width 280 height 24
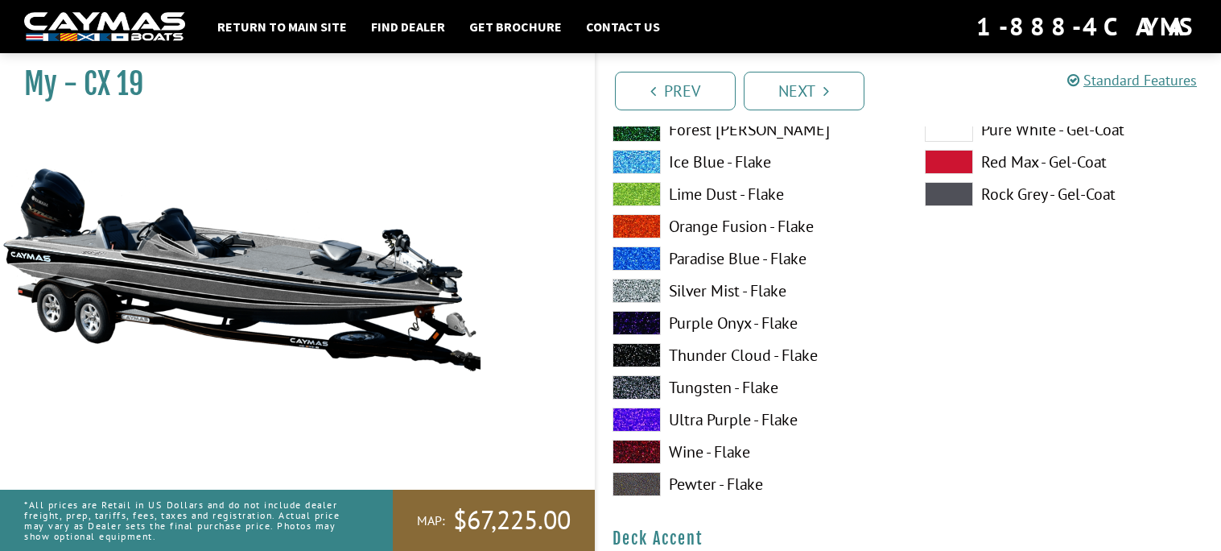
scroll to position [403, 0]
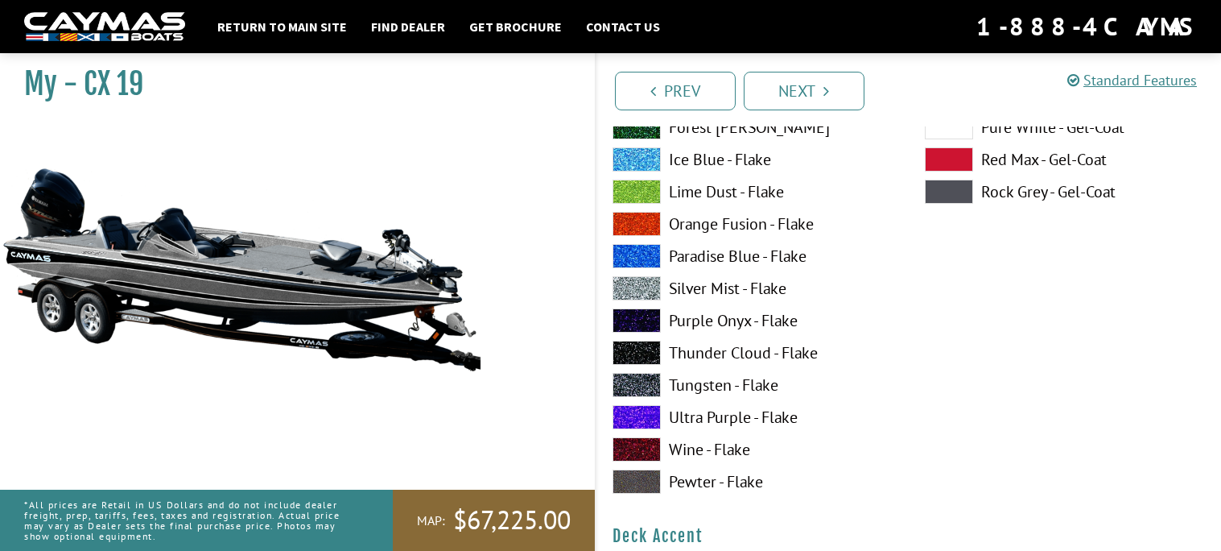
click at [689, 342] on label "Thunder Cloud - Flake" at bounding box center [753, 353] width 280 height 24
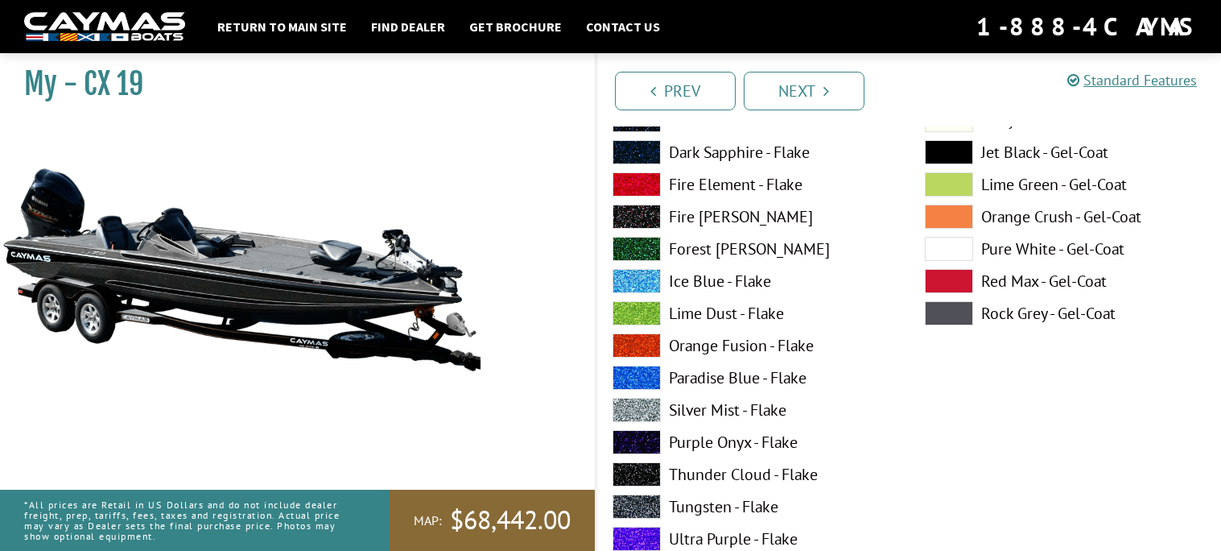
scroll to position [945, 0]
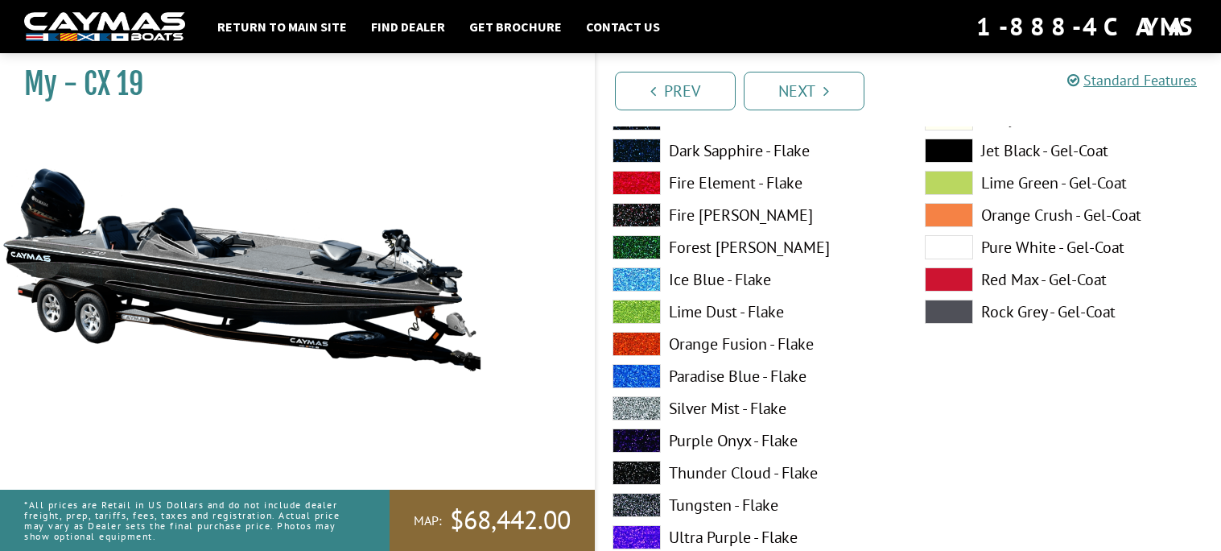
click at [694, 321] on label "Lime Dust - Flake" at bounding box center [753, 311] width 280 height 24
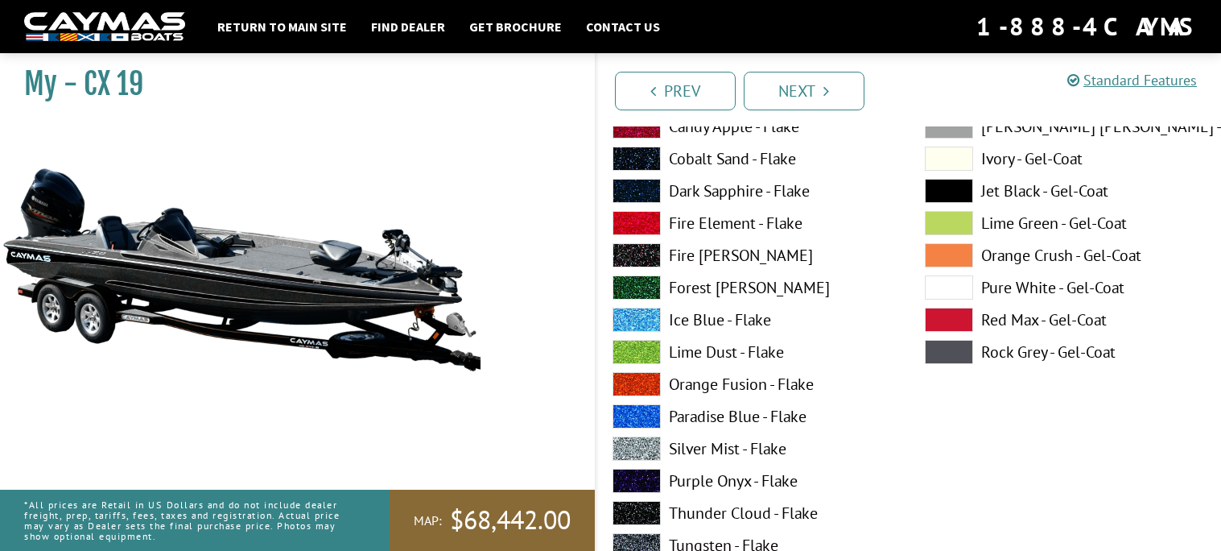
scroll to position [911, 0]
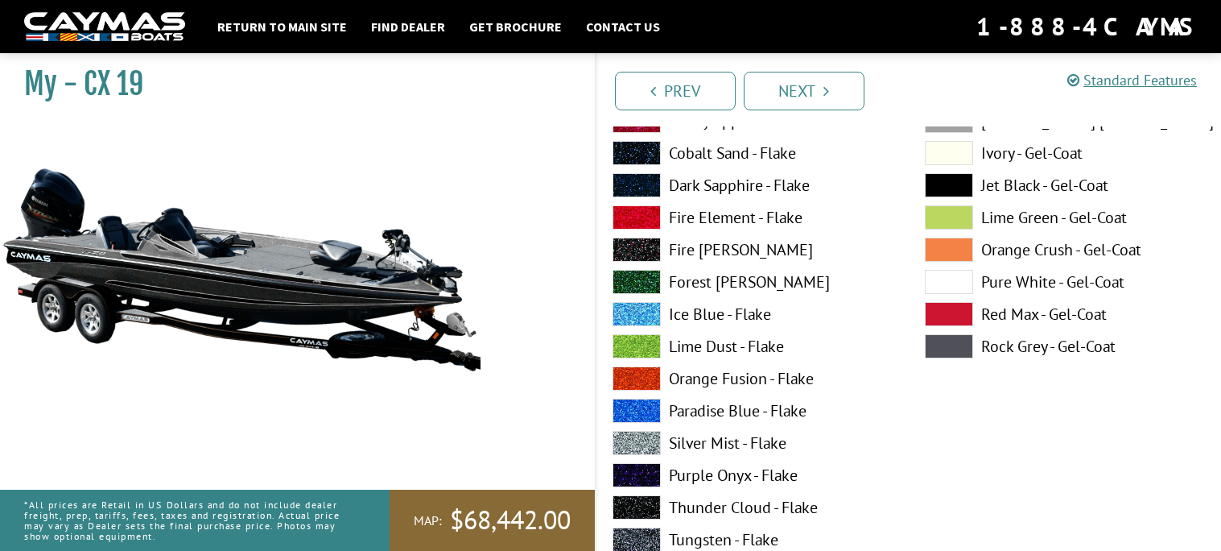
click at [944, 213] on span at bounding box center [949, 217] width 48 height 24
click at [951, 217] on span at bounding box center [949, 217] width 48 height 24
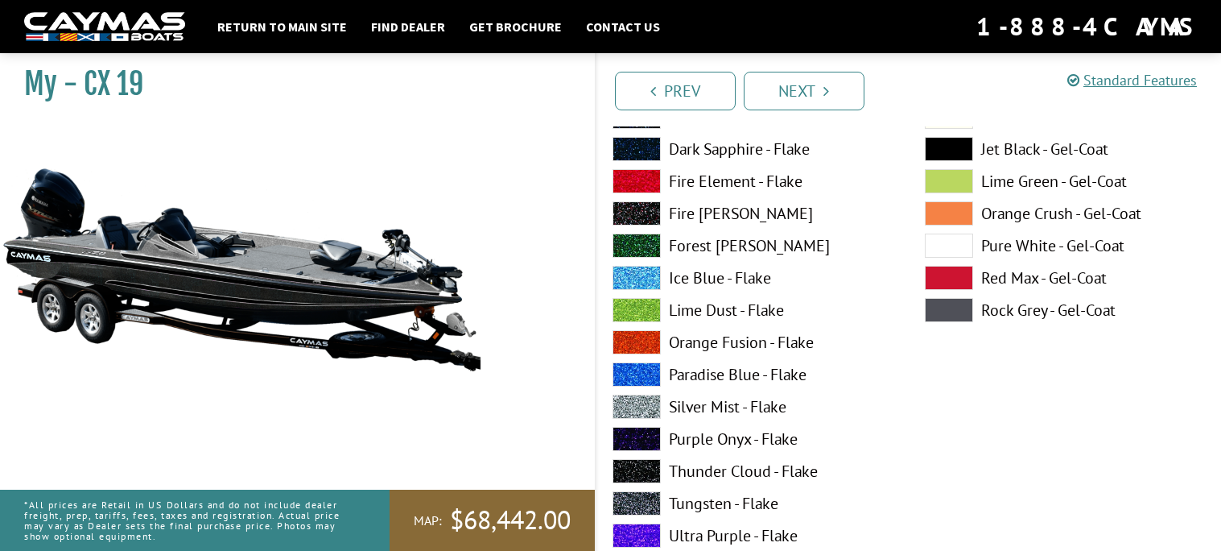
click at [725, 316] on label "Lime Dust - Flake" at bounding box center [753, 310] width 280 height 24
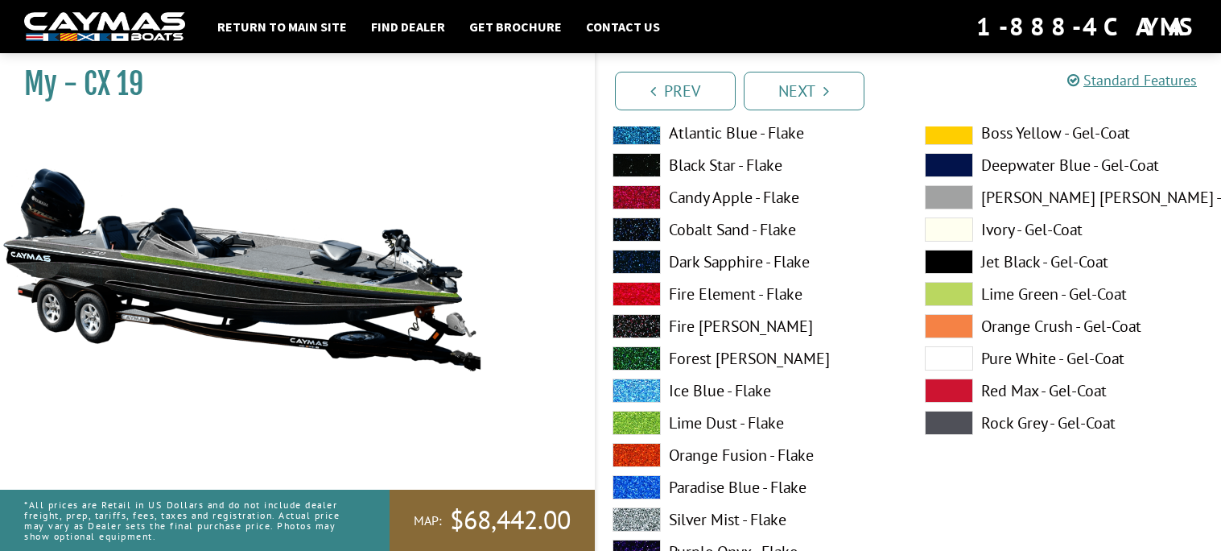
scroll to position [1498, 0]
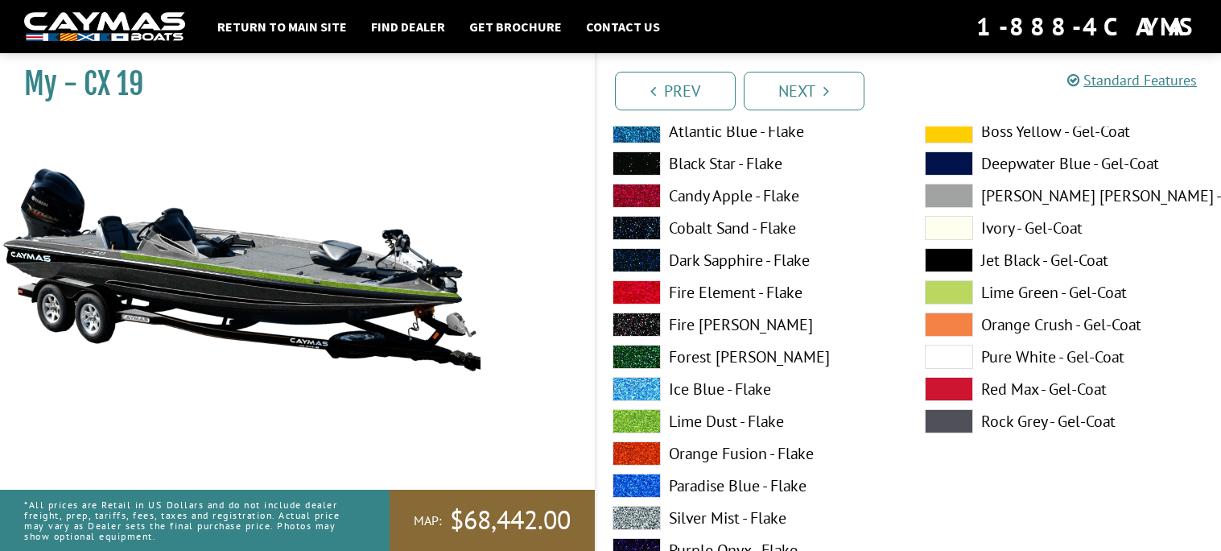
click at [714, 359] on label "Forest [PERSON_NAME]" at bounding box center [753, 357] width 280 height 24
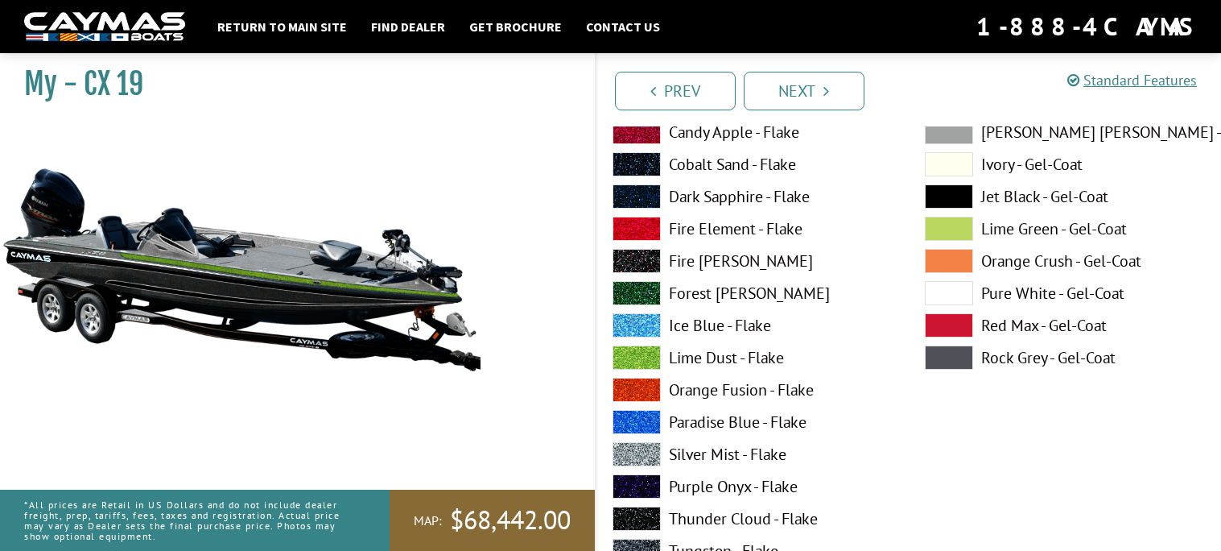
scroll to position [897, 0]
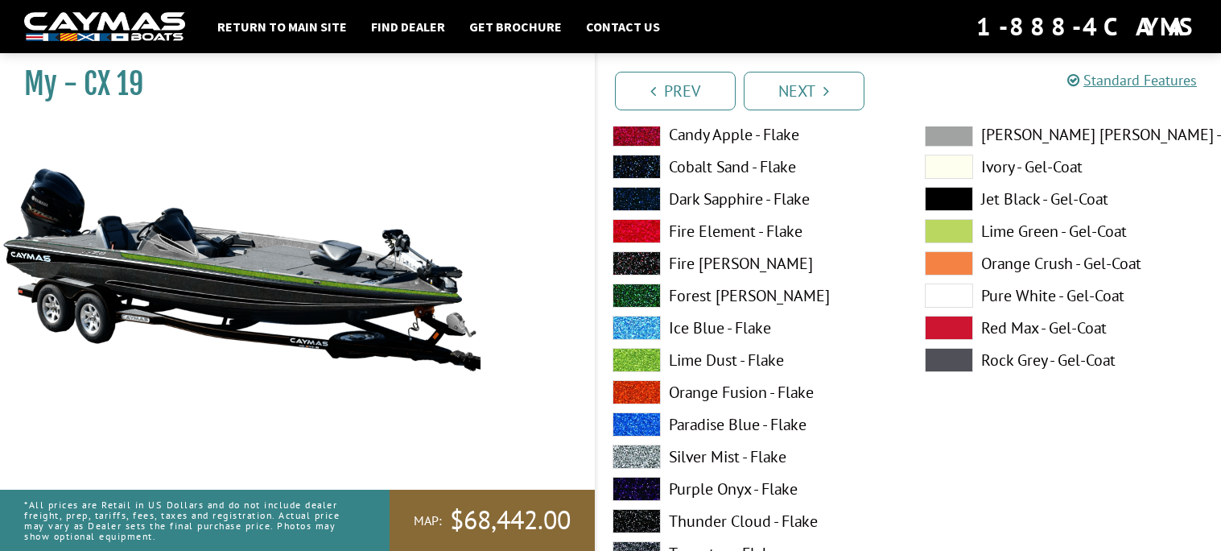
click at [697, 303] on label "Forest [PERSON_NAME]" at bounding box center [753, 295] width 280 height 24
click at [700, 294] on label "Forest [PERSON_NAME]" at bounding box center [753, 295] width 280 height 24
click at [691, 322] on label "Ice Blue - Flake" at bounding box center [753, 328] width 280 height 24
click at [694, 357] on label "Lime Dust - Flake" at bounding box center [753, 360] width 280 height 24
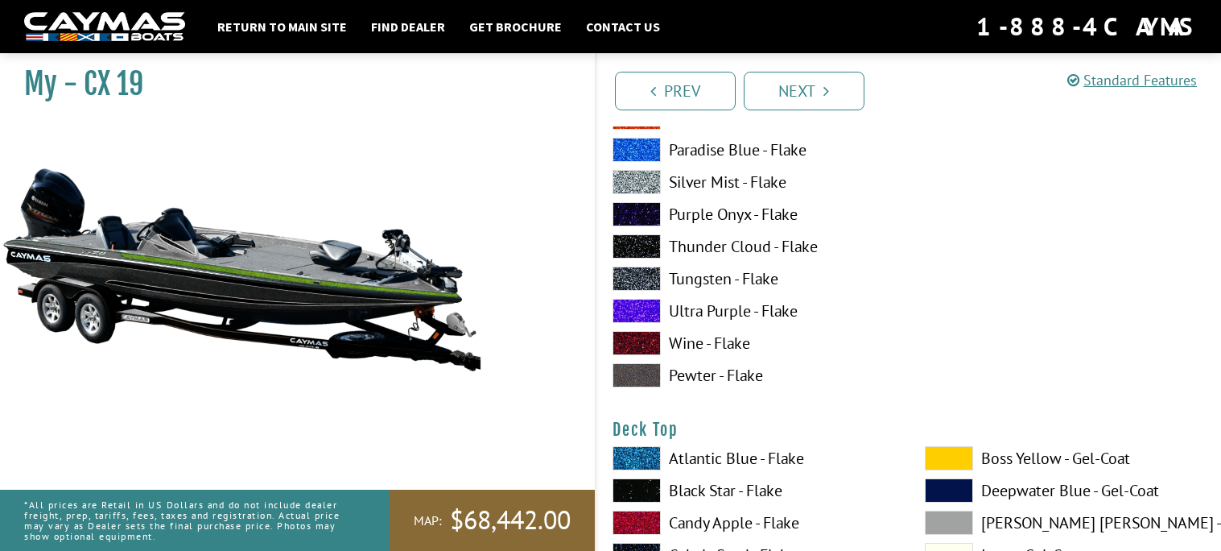
scroll to position [1844, 0]
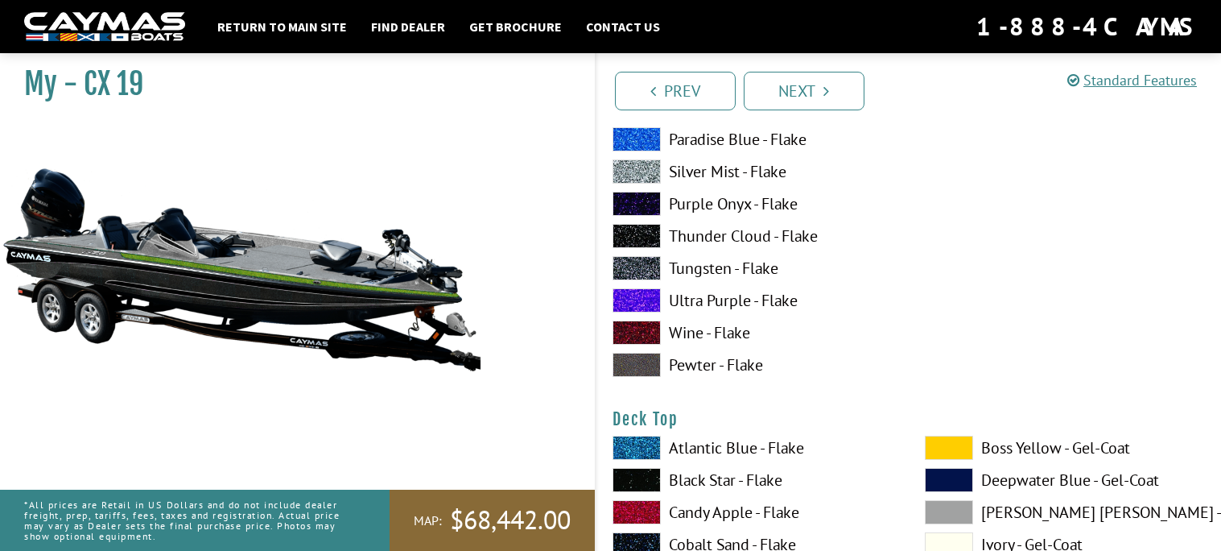
click at [689, 198] on label "Purple Onyx - Flake" at bounding box center [753, 204] width 280 height 24
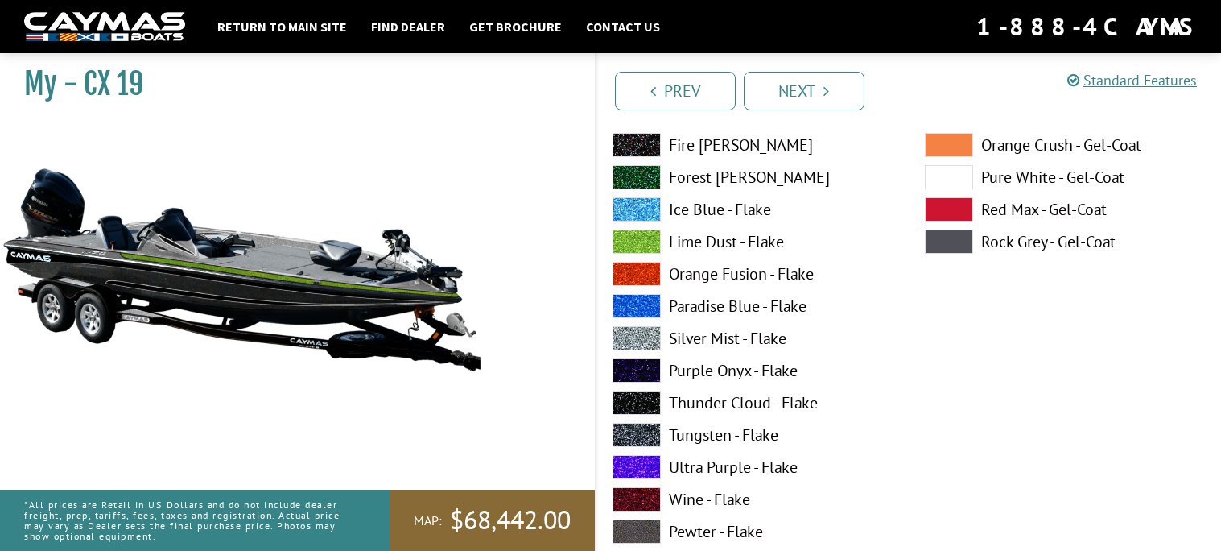
scroll to position [1017, 0]
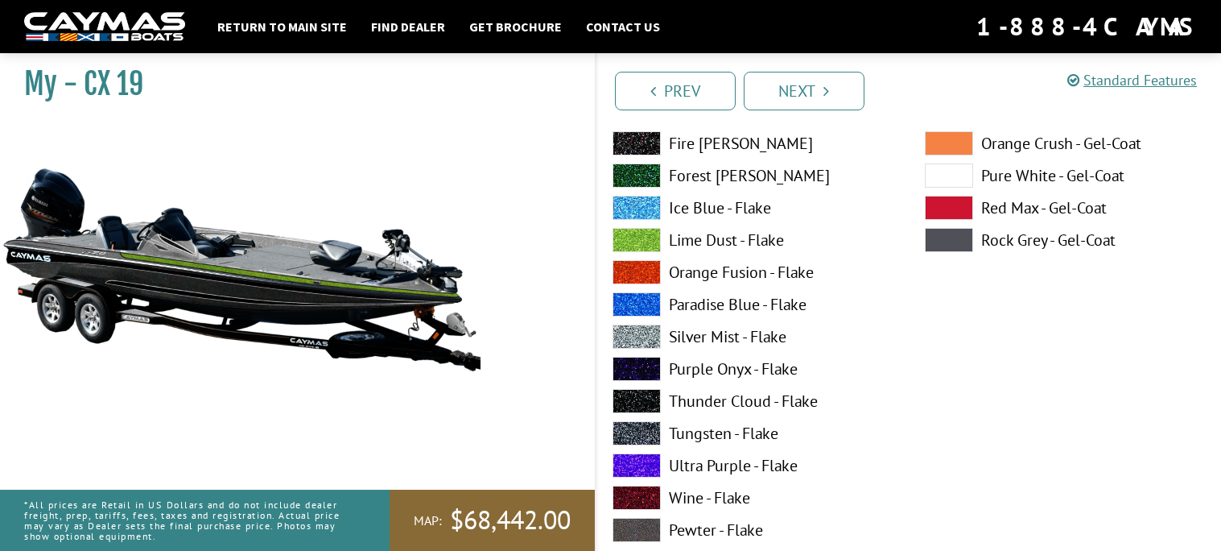
click at [670, 372] on label "Purple Onyx - Flake" at bounding box center [753, 369] width 280 height 24
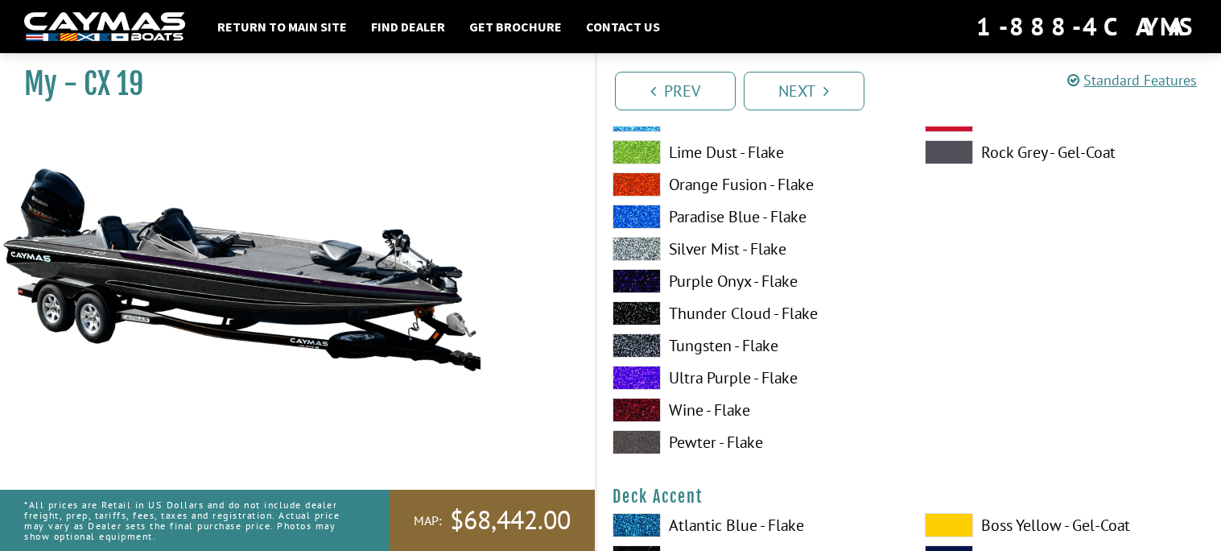
scroll to position [432, 0]
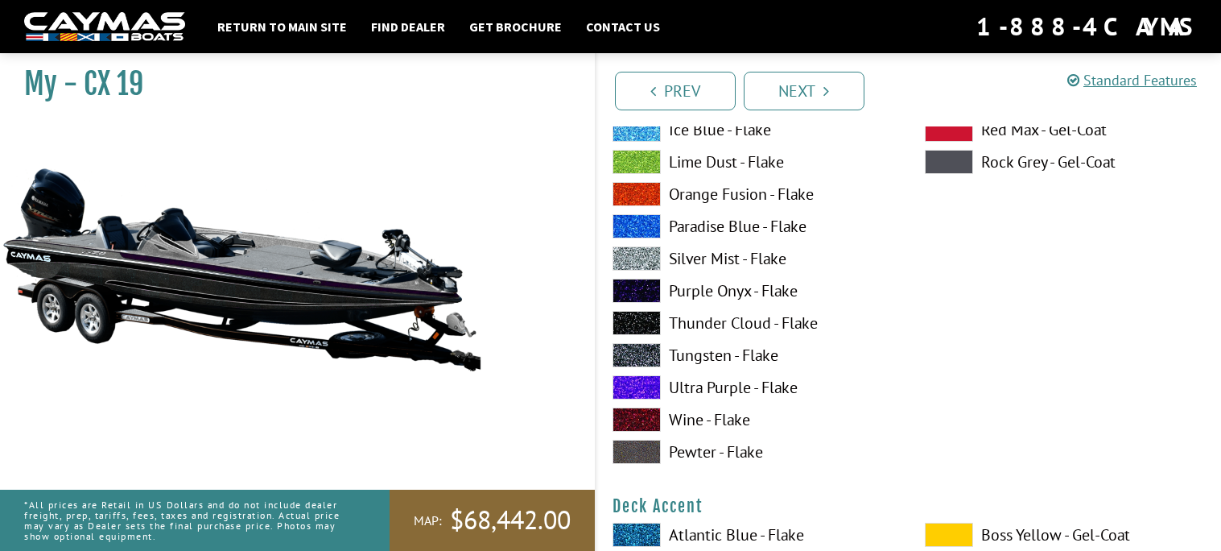
click at [698, 286] on label "Purple Onyx - Flake" at bounding box center [753, 291] width 280 height 24
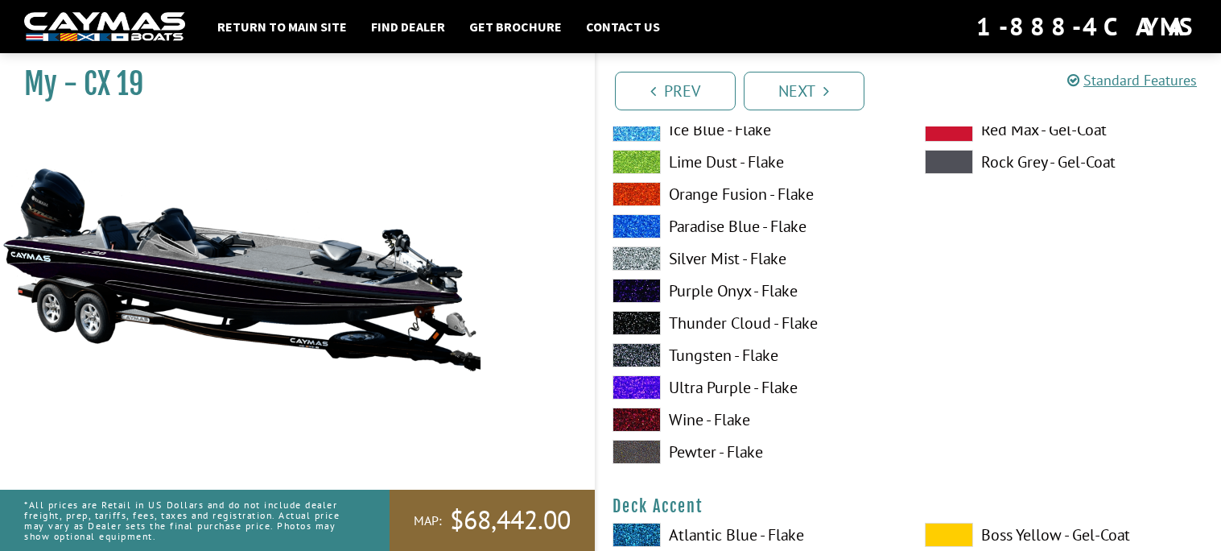
click at [696, 291] on label "Purple Onyx - Flake" at bounding box center [753, 291] width 280 height 24
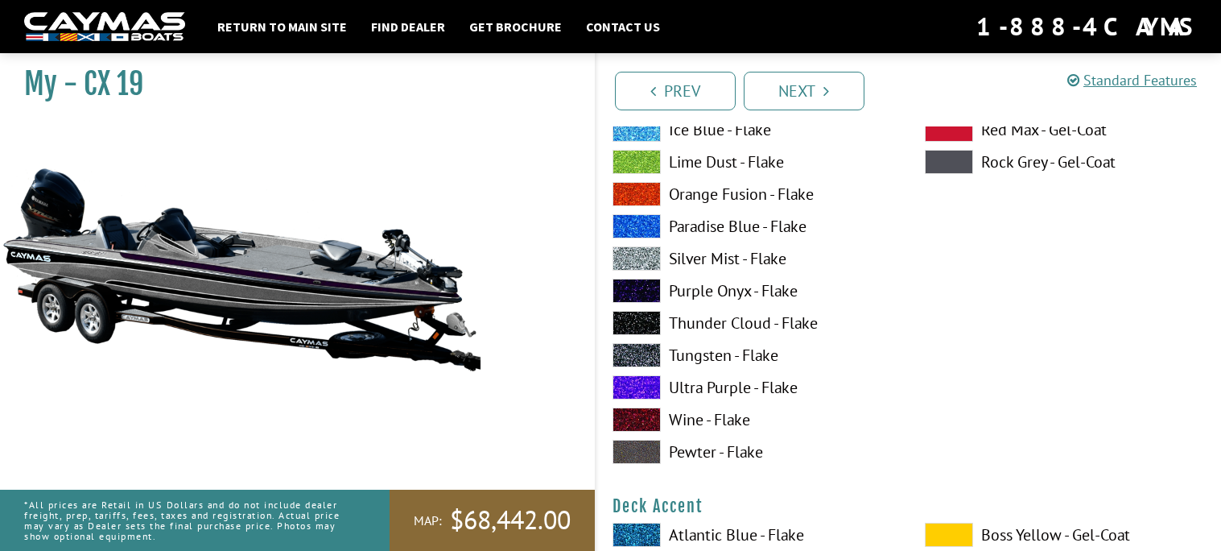
click at [720, 394] on label "Ultra Purple - Flake" at bounding box center [753, 387] width 280 height 24
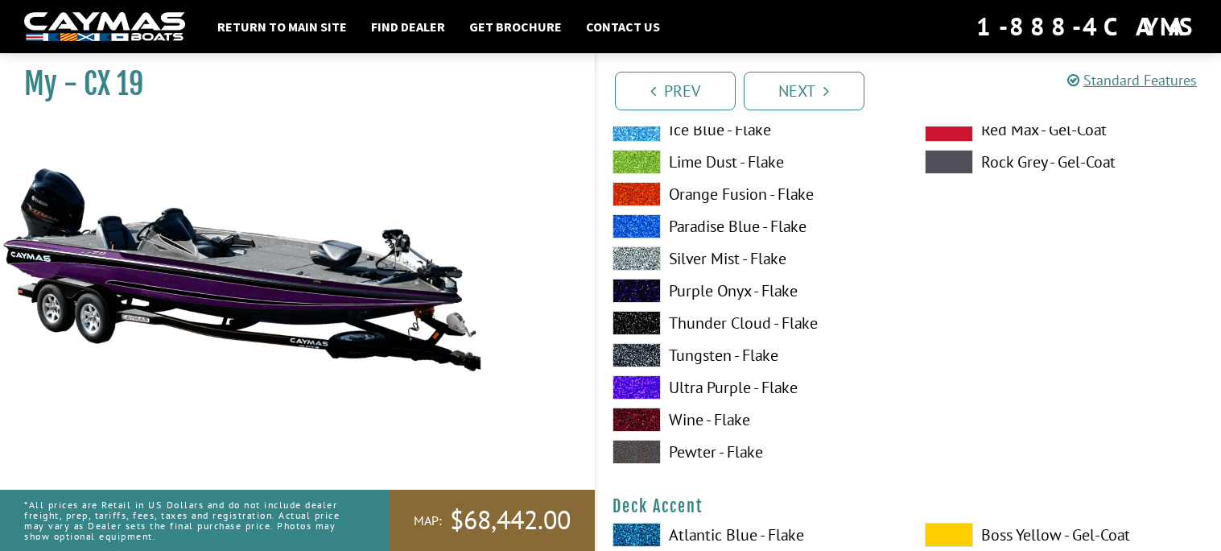
click at [720, 325] on label "Thunder Cloud - Flake" at bounding box center [753, 323] width 280 height 24
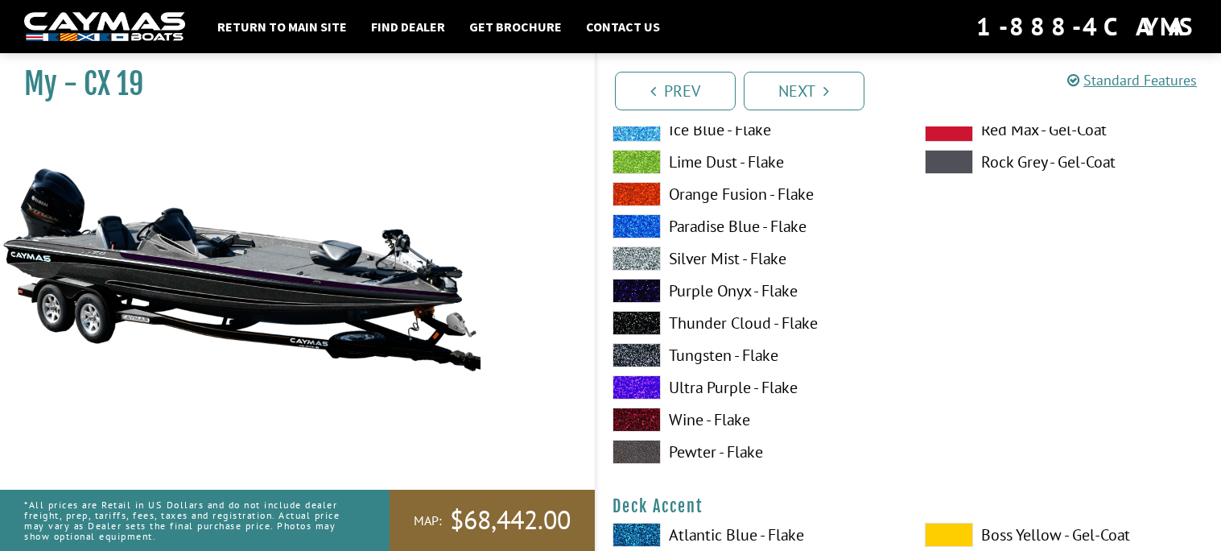
click at [721, 347] on label "Tungsten - Flake" at bounding box center [753, 355] width 280 height 24
click at [729, 325] on label "Thunder Cloud - Flake" at bounding box center [753, 323] width 280 height 24
click at [730, 343] on label "Tungsten - Flake" at bounding box center [753, 355] width 280 height 24
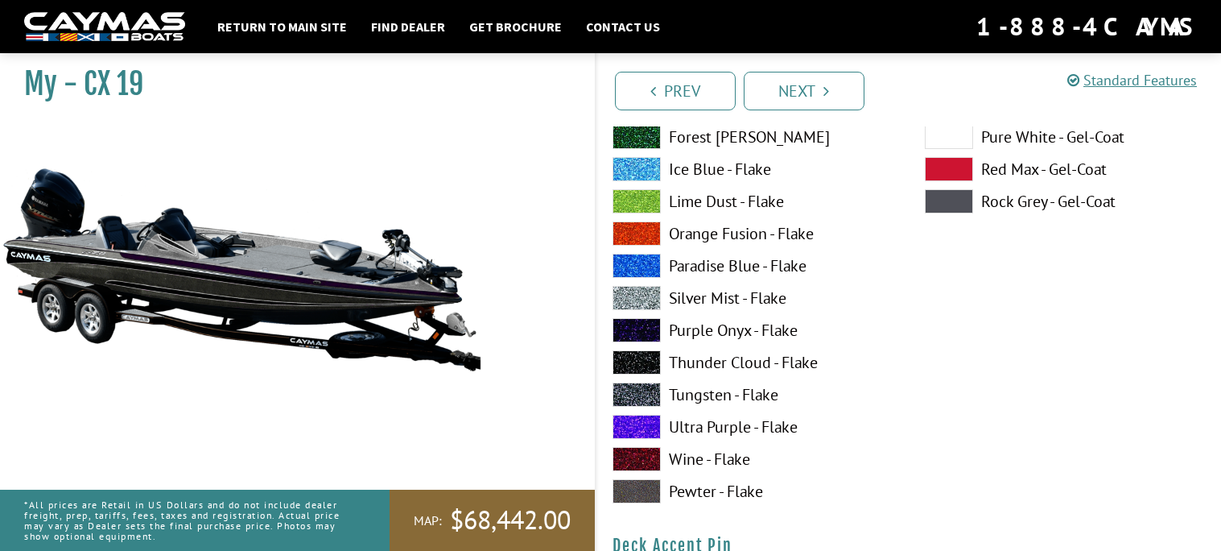
scroll to position [1057, 0]
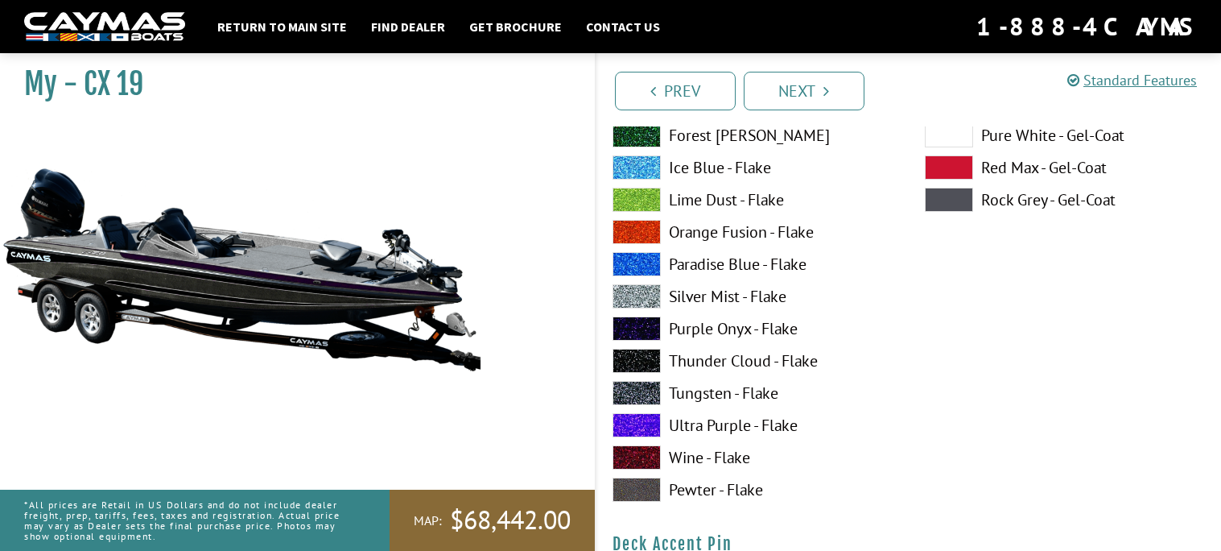
click at [718, 403] on label "Tungsten - Flake" at bounding box center [753, 393] width 280 height 24
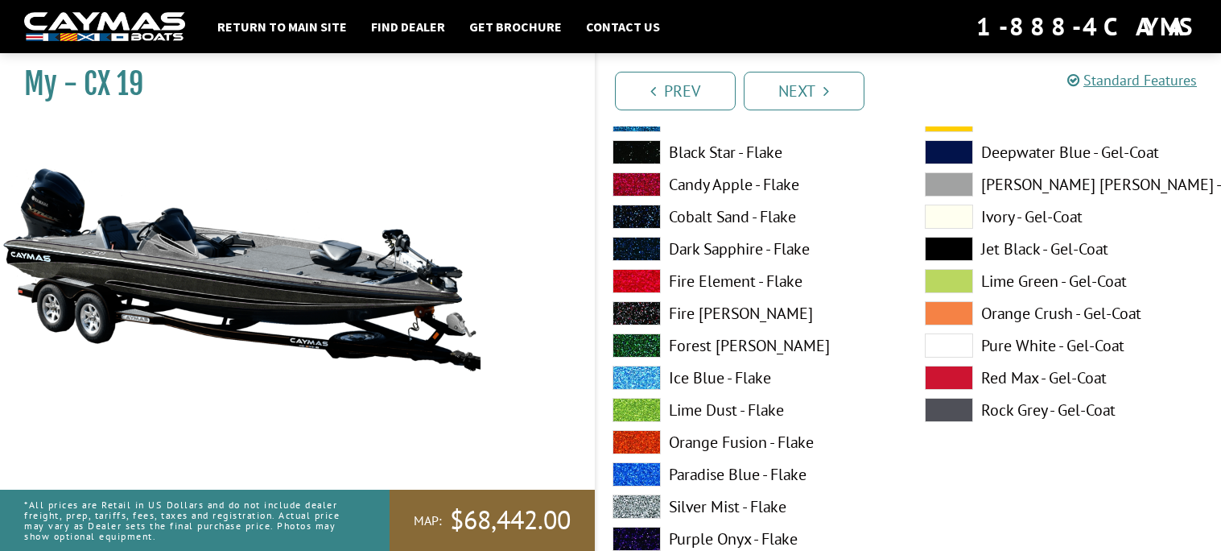
scroll to position [850, 0]
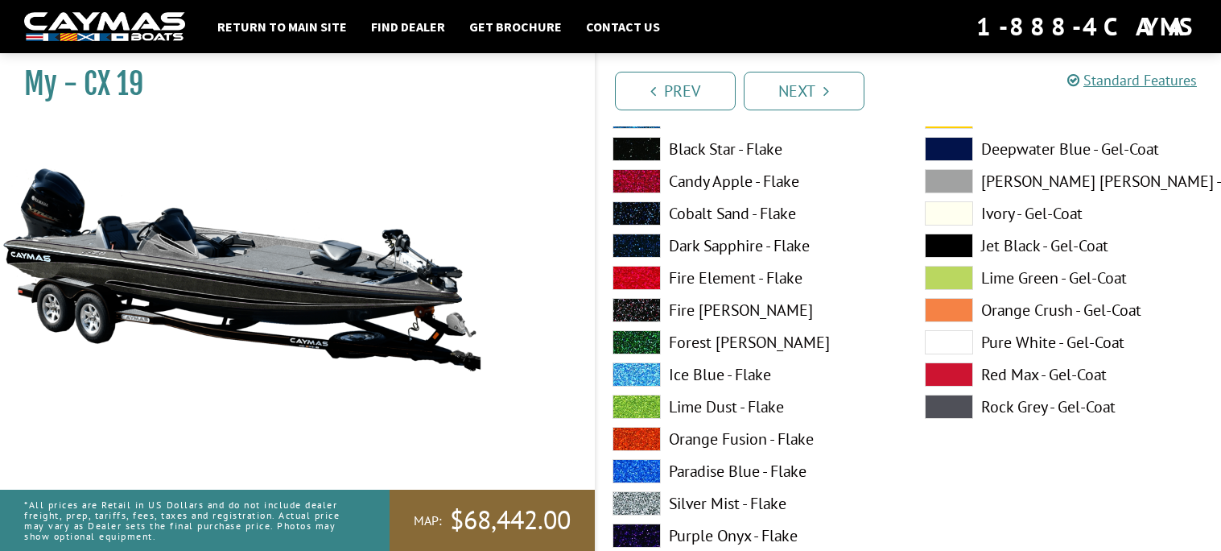
click at [700, 353] on label "Forest [PERSON_NAME]" at bounding box center [753, 342] width 280 height 24
click at [698, 408] on label "Lime Dust - Flake" at bounding box center [753, 406] width 280 height 24
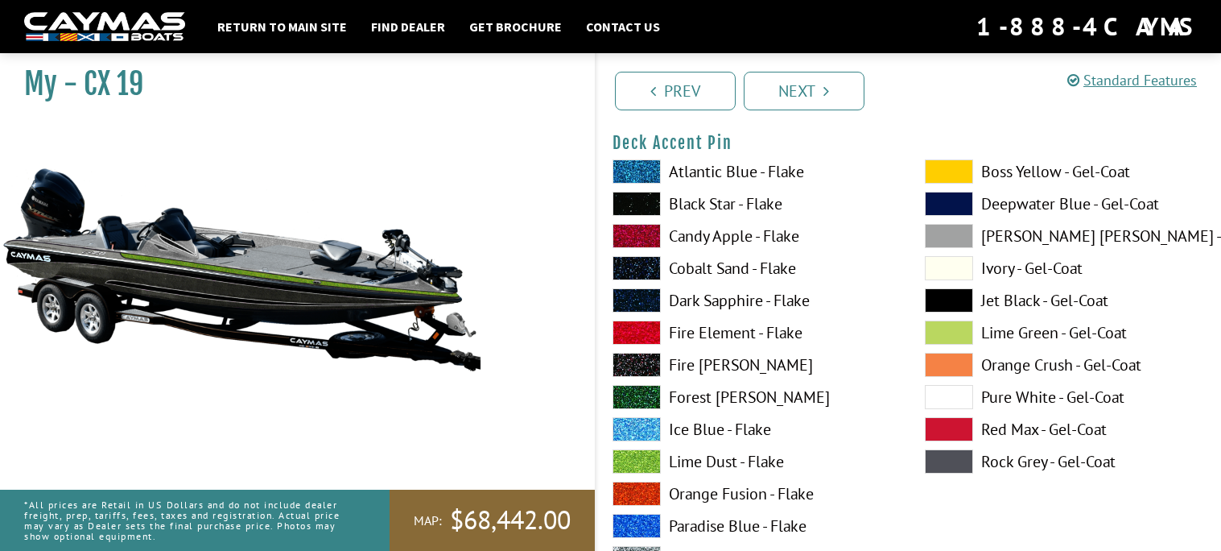
scroll to position [1459, 0]
click at [734, 193] on label "Black Star - Flake" at bounding box center [753, 203] width 280 height 24
click at [743, 200] on label "Black Star - Flake" at bounding box center [753, 203] width 280 height 24
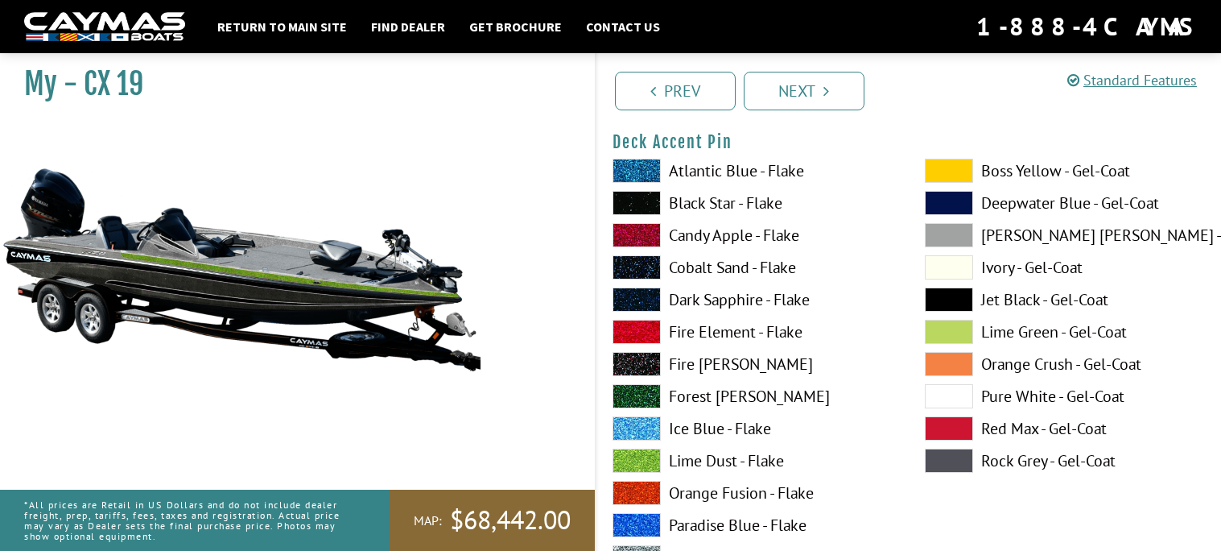
click at [743, 200] on label "Black Star - Flake" at bounding box center [753, 203] width 280 height 24
click at [960, 302] on span at bounding box center [949, 299] width 48 height 24
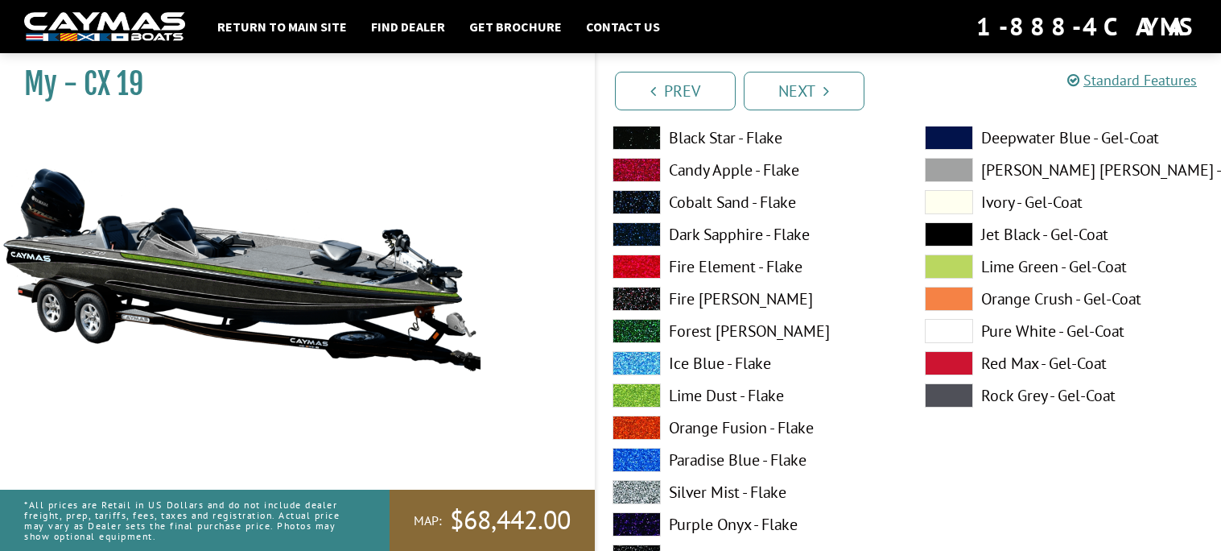
scroll to position [2189, 0]
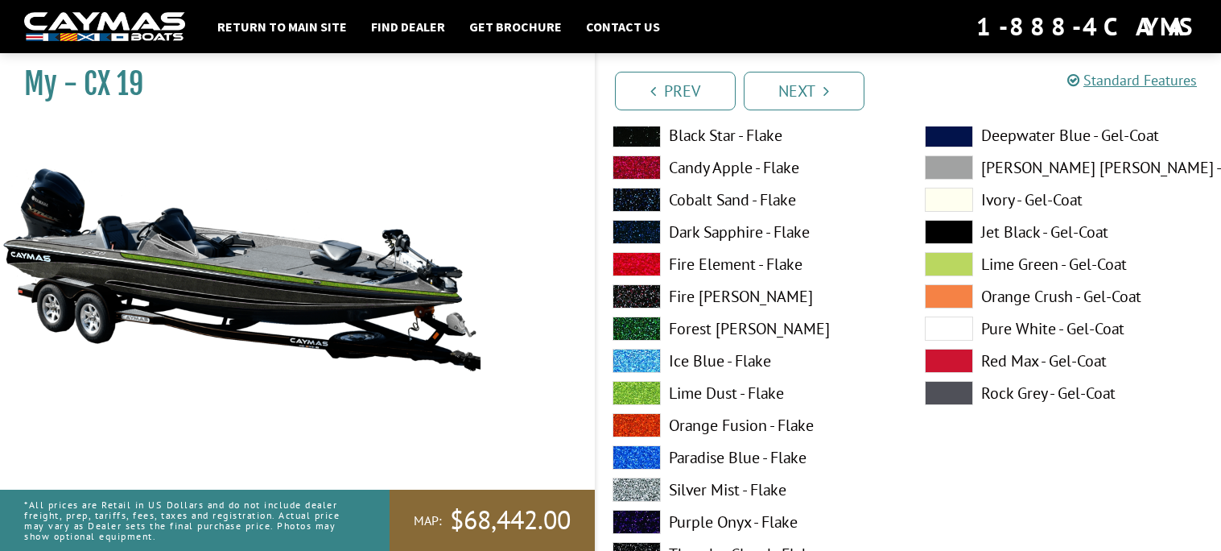
click at [727, 399] on label "Lime Dust - Flake" at bounding box center [753, 393] width 280 height 24
click at [731, 394] on label "Lime Dust - Flake" at bounding box center [753, 393] width 280 height 24
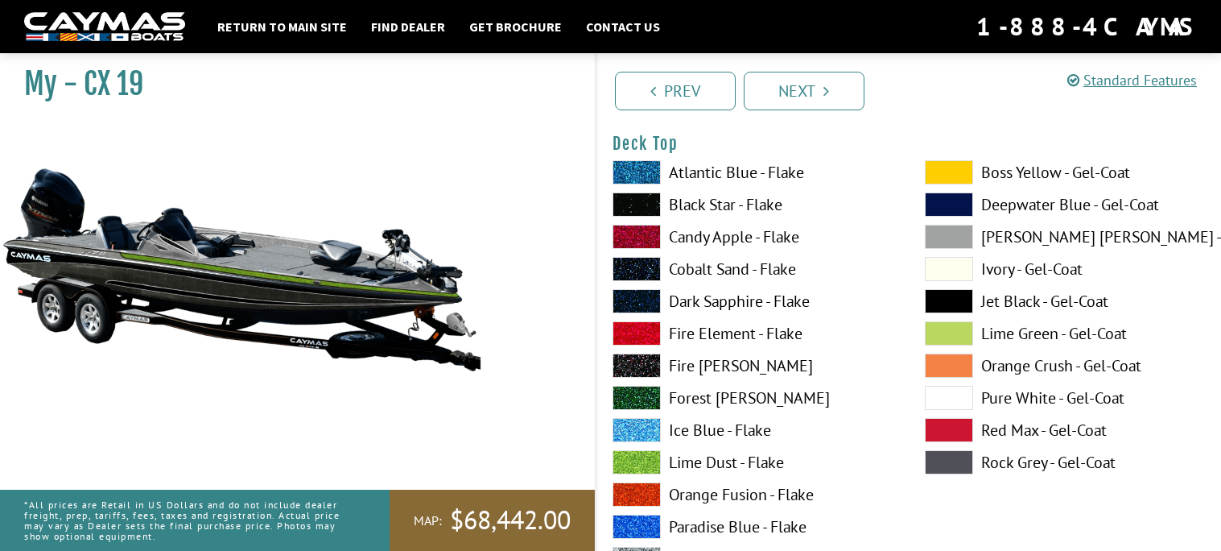
scroll to position [2110, 0]
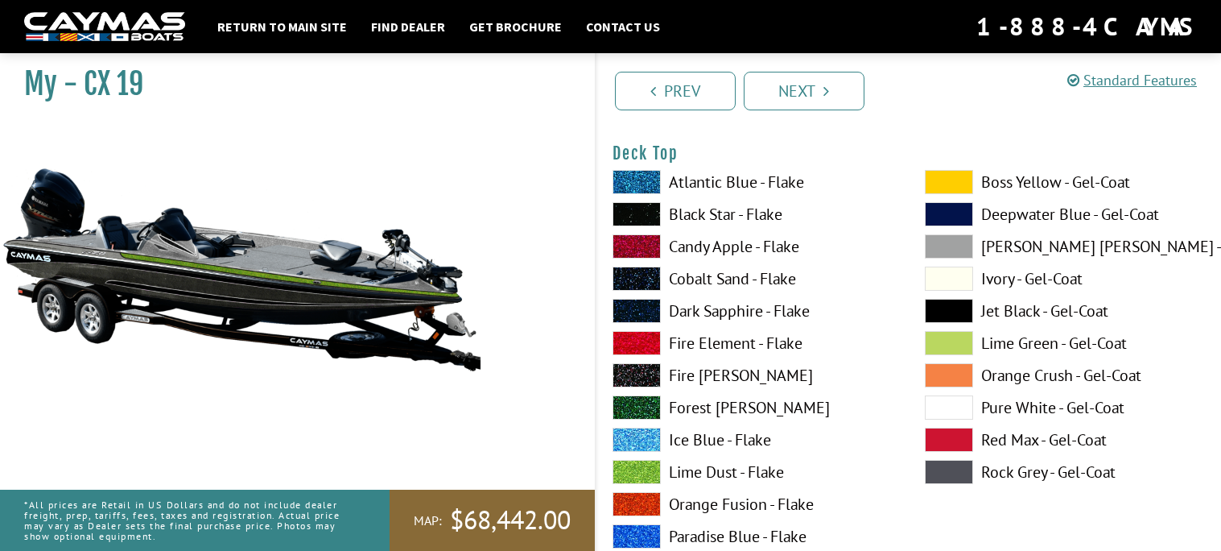
click at [689, 219] on label "Black Star - Flake" at bounding box center [753, 214] width 280 height 24
click at [952, 311] on span at bounding box center [949, 311] width 48 height 24
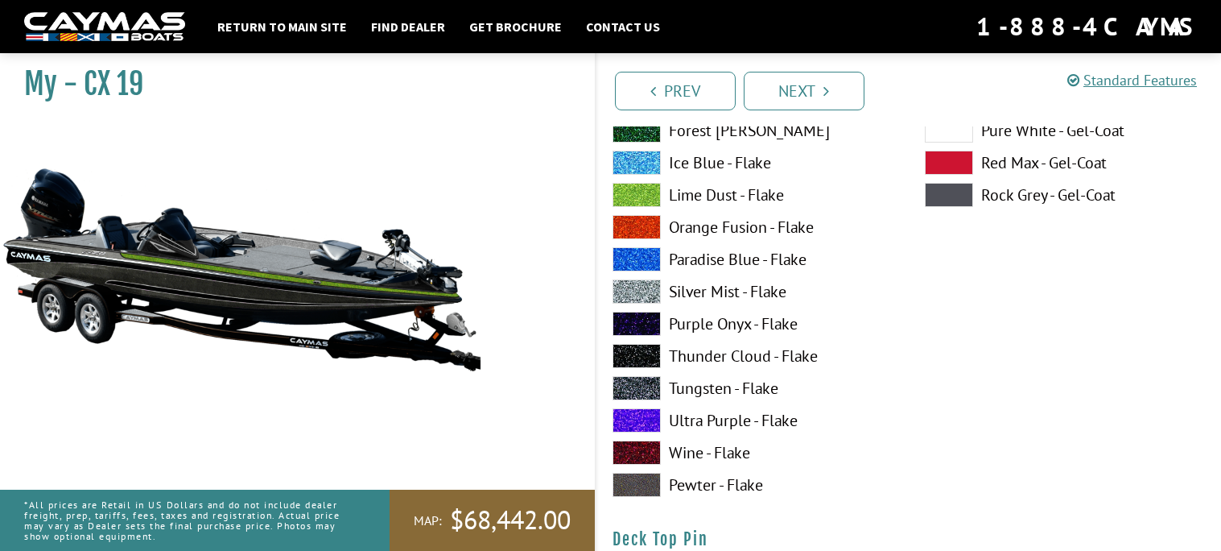
scroll to position [2412, 0]
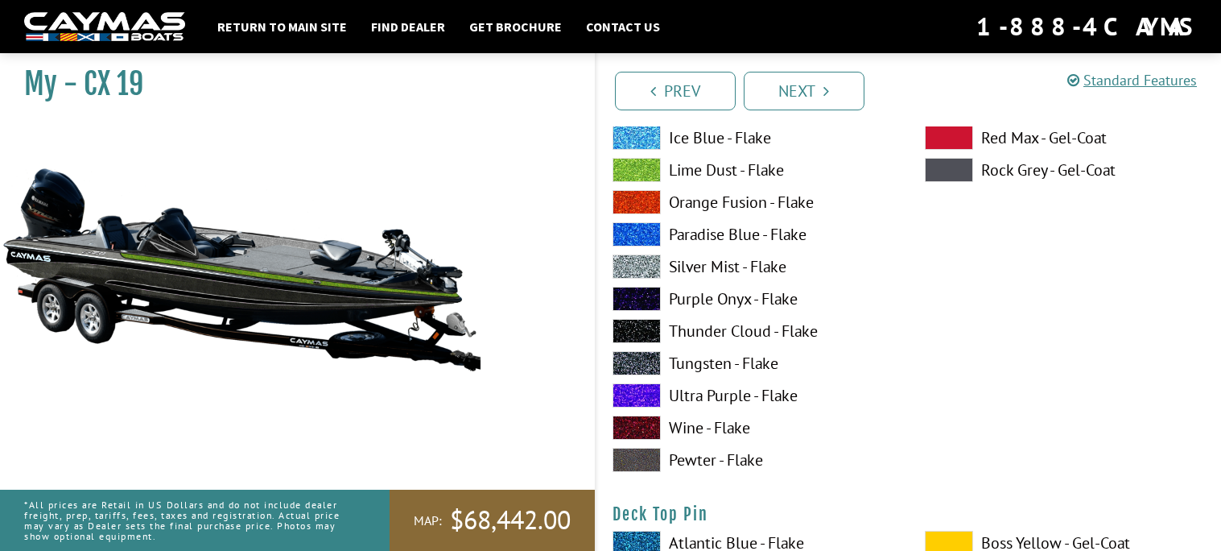
click at [696, 332] on label "Thunder Cloud - Flake" at bounding box center [753, 331] width 280 height 24
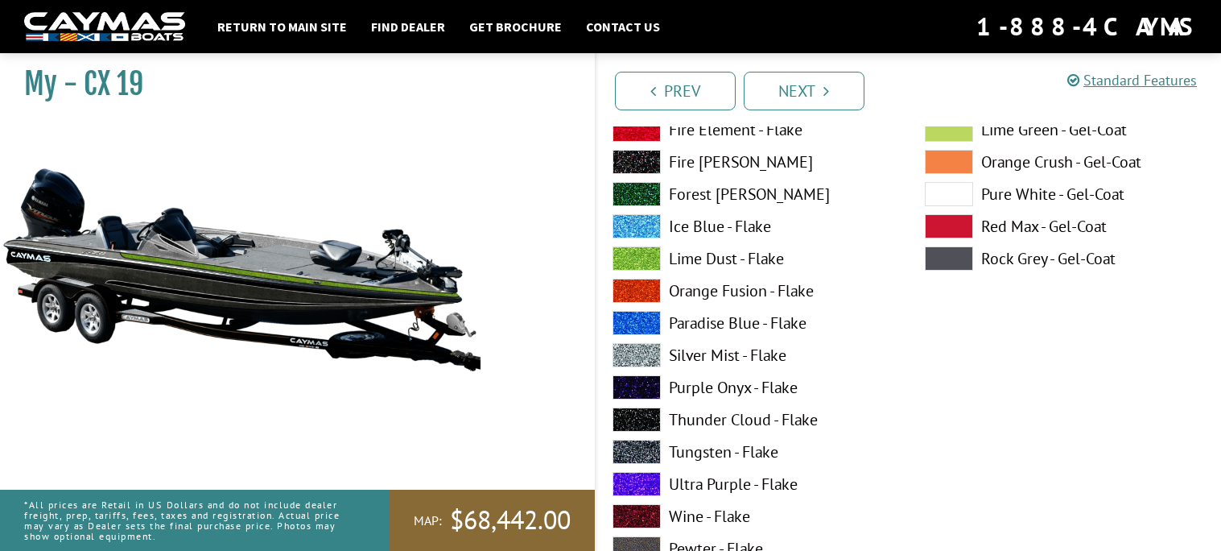
scroll to position [2316, 0]
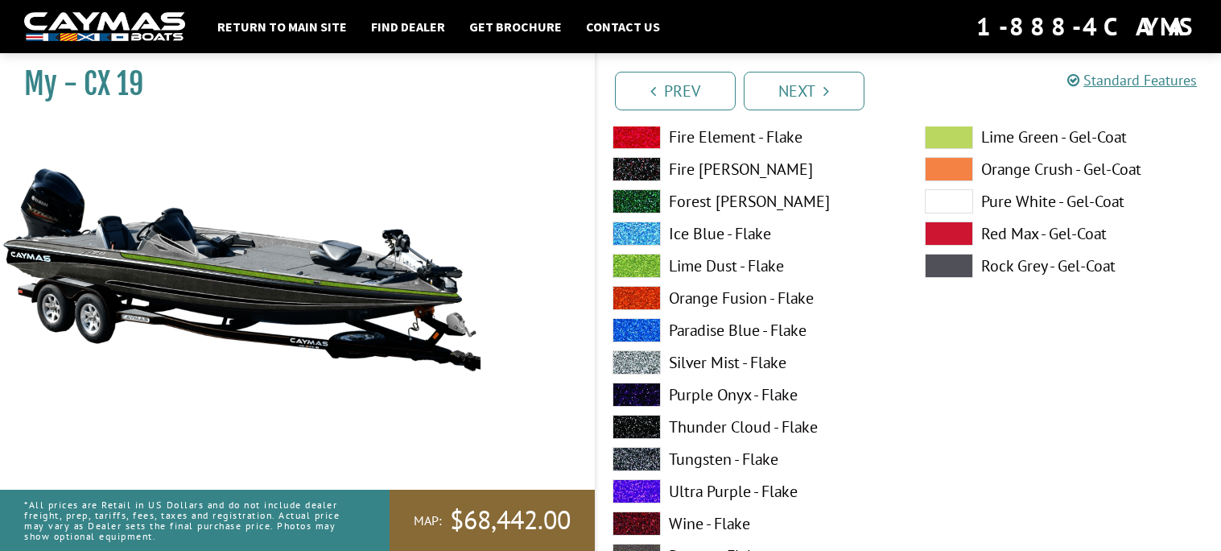
click at [700, 176] on label "Fire [PERSON_NAME]" at bounding box center [753, 169] width 280 height 24
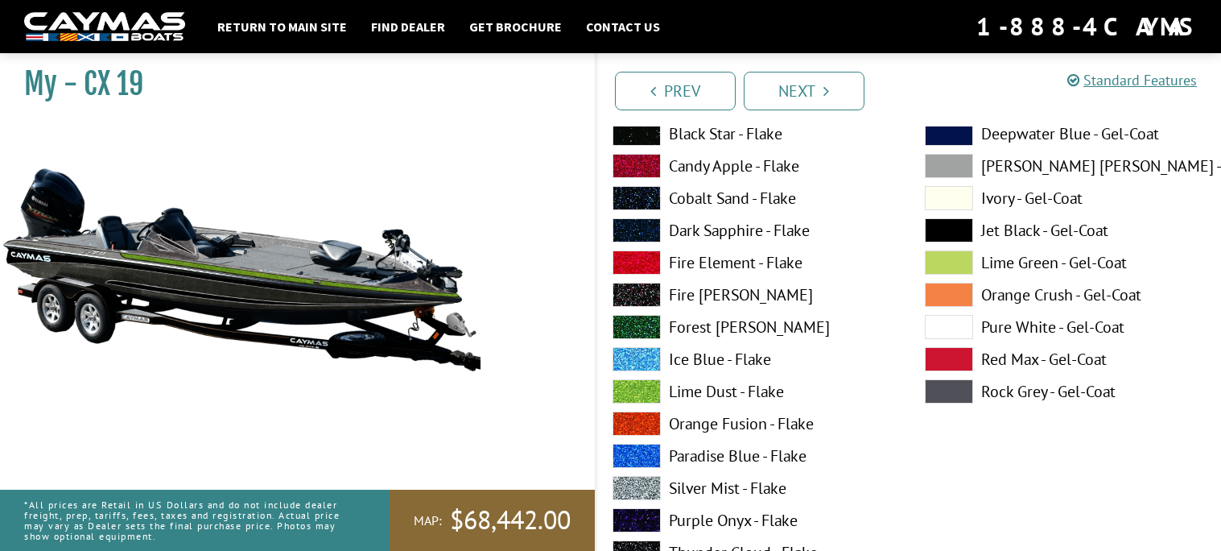
scroll to position [2190, 0]
click at [703, 130] on label "Black Star - Flake" at bounding box center [753, 134] width 280 height 24
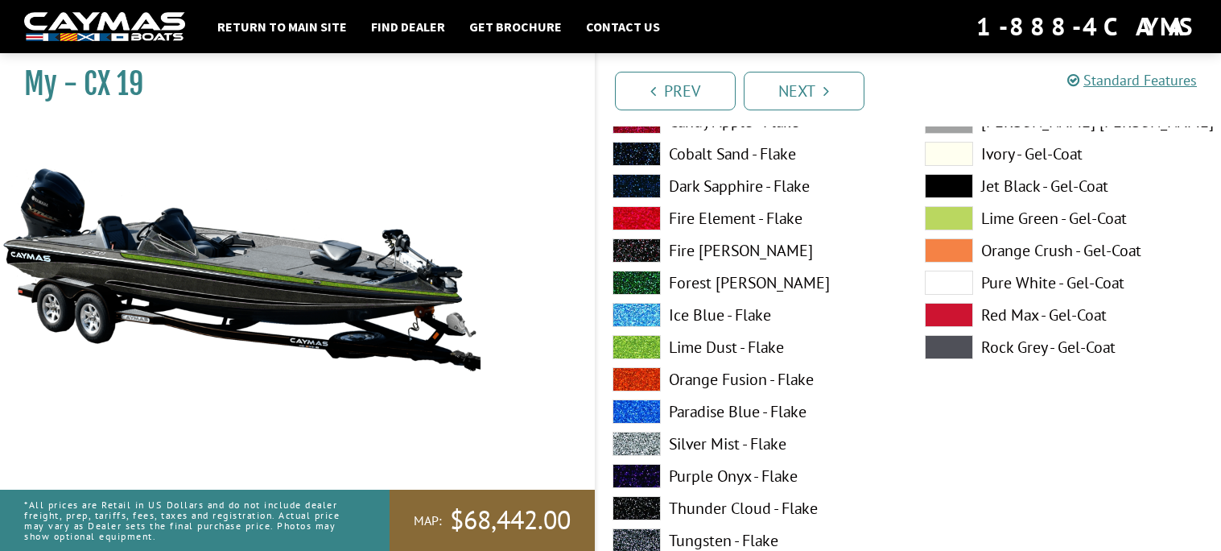
scroll to position [2237, 0]
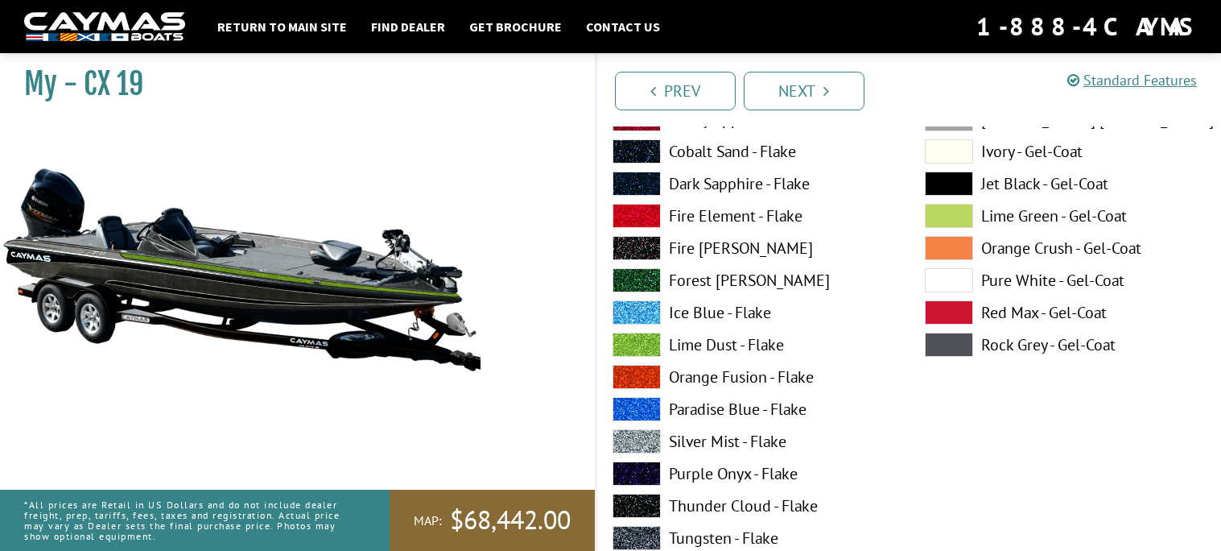
click at [957, 174] on span at bounding box center [949, 183] width 48 height 24
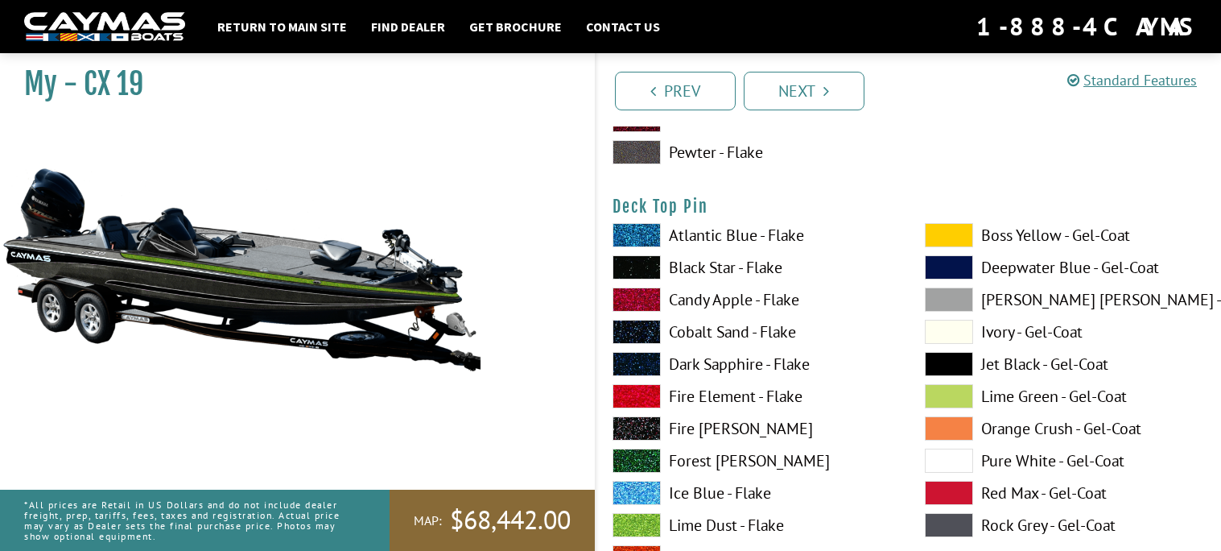
scroll to position [2720, 0]
click at [688, 468] on label "Forest [PERSON_NAME]" at bounding box center [753, 460] width 280 height 24
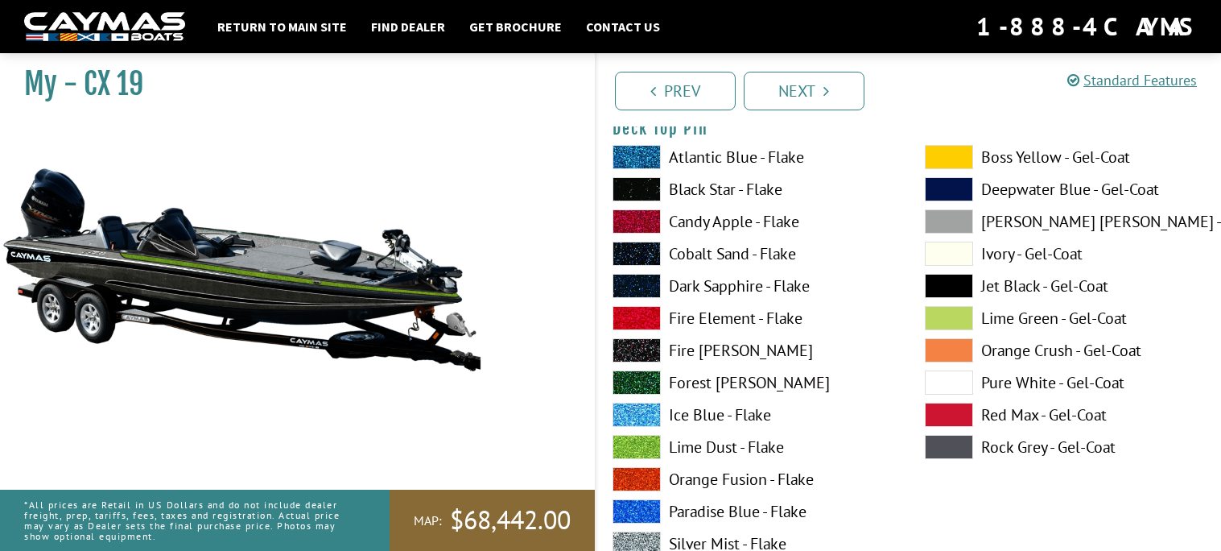
scroll to position [2808, 0]
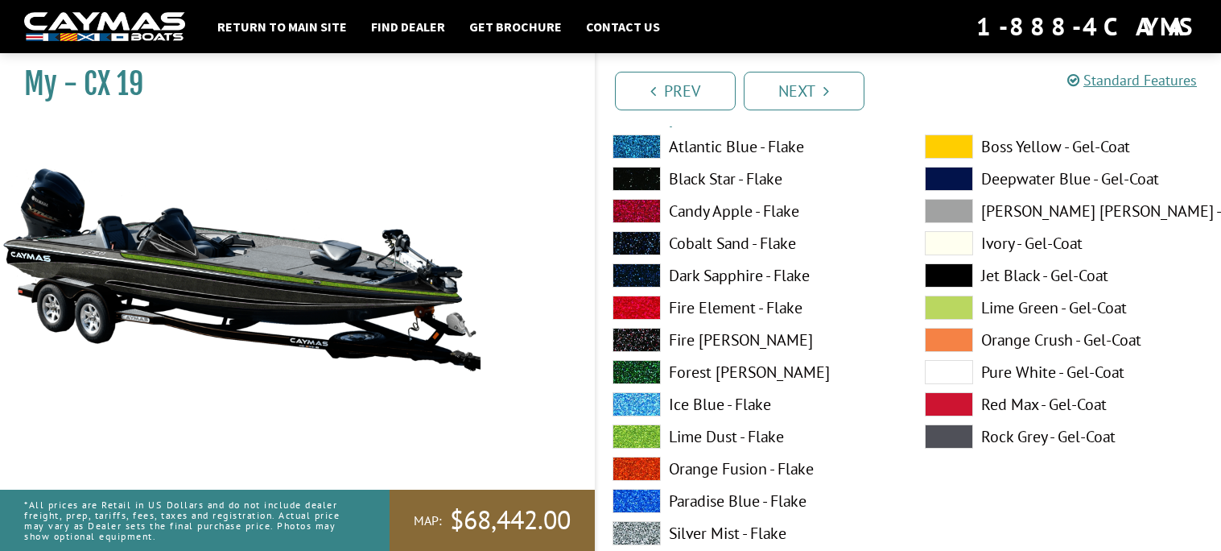
click at [652, 433] on span at bounding box center [637, 436] width 48 height 24
click at [655, 440] on span at bounding box center [637, 436] width 48 height 24
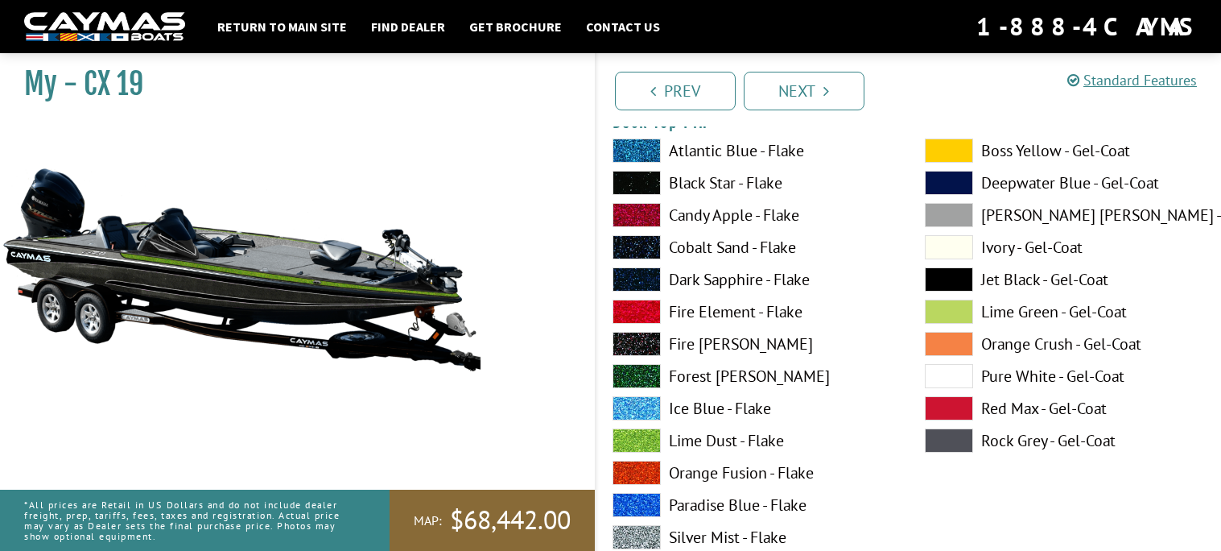
click at [939, 263] on div "Boss Yellow - Gel-Coat Deepwater Blue - Gel-Coat Dove Gray - Gel-Coat Ivory - G…" at bounding box center [1065, 444] width 312 height 612
click at [938, 271] on span at bounding box center [949, 279] width 48 height 24
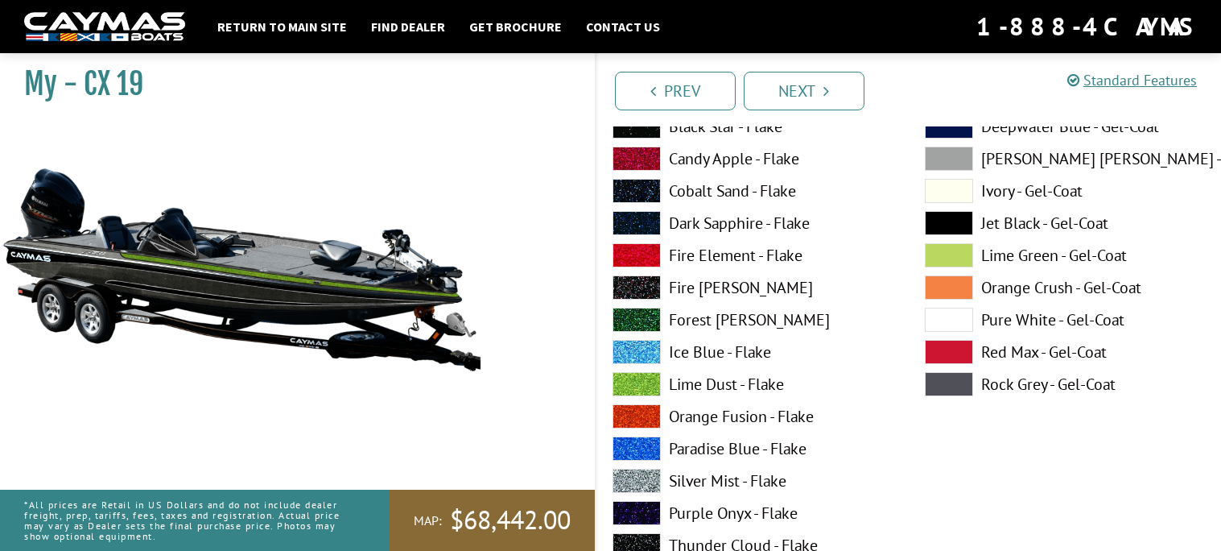
scroll to position [3525, 0]
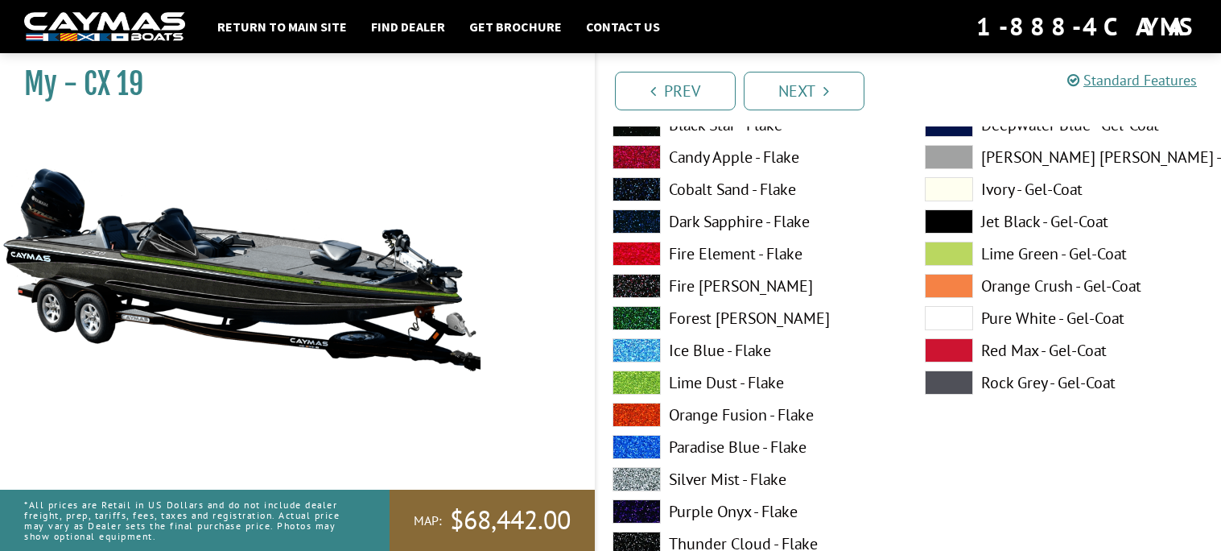
click at [633, 323] on span at bounding box center [637, 318] width 48 height 24
click at [637, 320] on span at bounding box center [637, 318] width 48 height 24
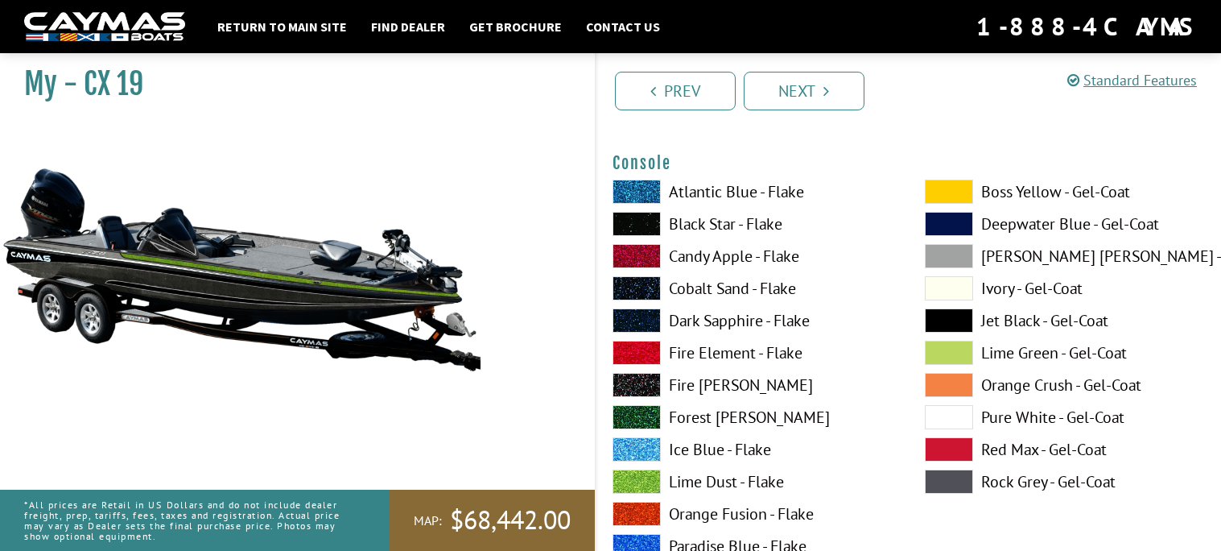
scroll to position [4090, 0]
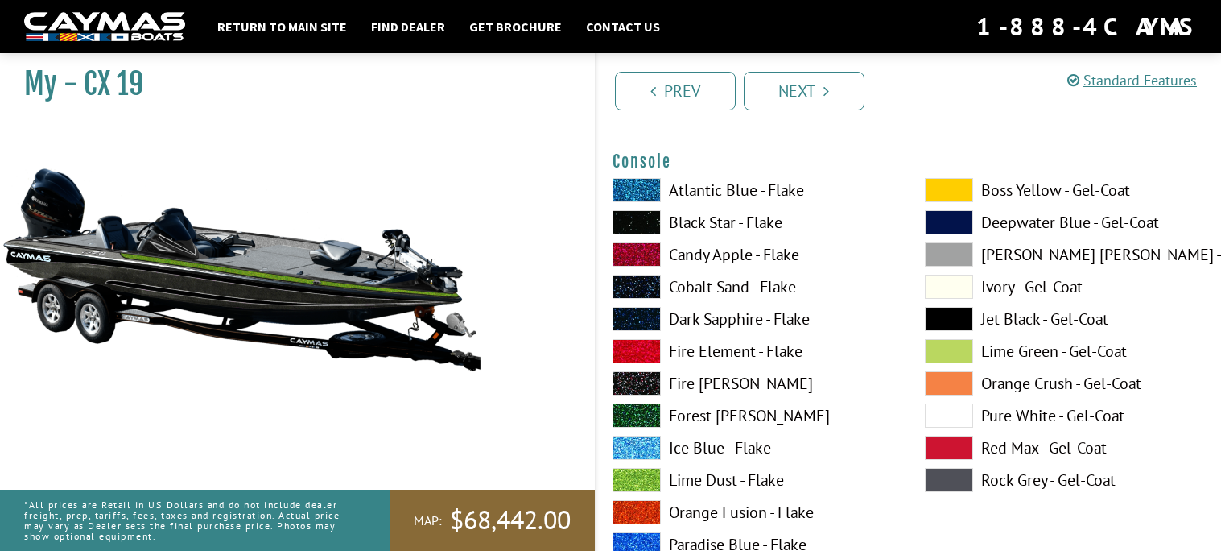
click at [954, 309] on span at bounding box center [949, 319] width 48 height 24
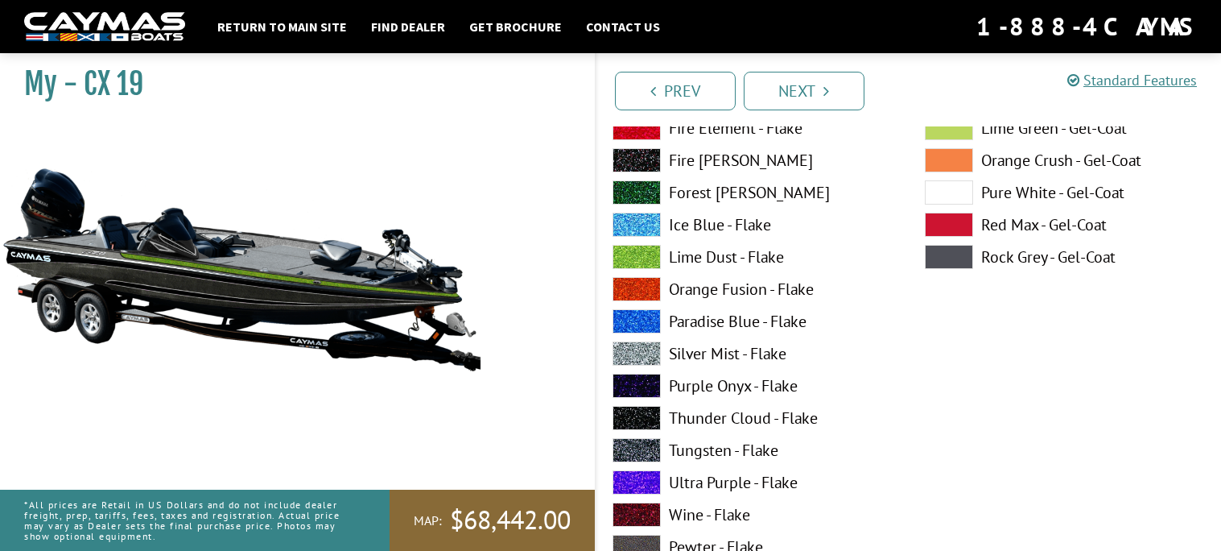
scroll to position [4975, 0]
click at [751, 268] on div "Atlantic Blue - Flake Black Star - Flake Candy Apple - Flake Cobalt Sand - Flak…" at bounding box center [753, 262] width 312 height 612
click at [752, 262] on label "Lime Dust - Flake" at bounding box center [753, 258] width 280 height 24
click at [751, 261] on label "Lime Dust - Flake" at bounding box center [753, 258] width 280 height 24
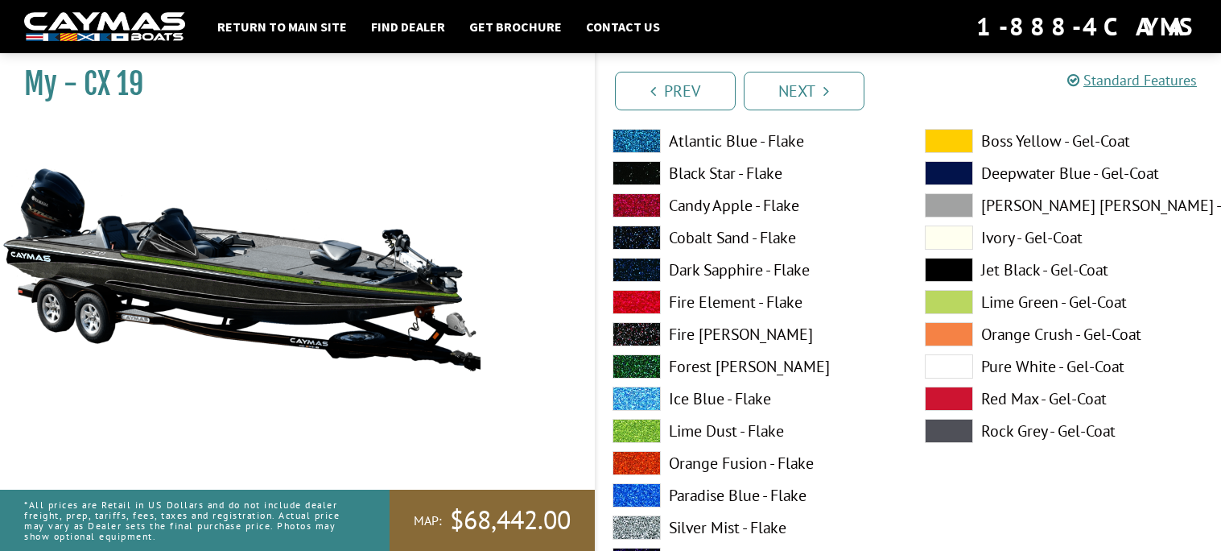
scroll to position [4797, 0]
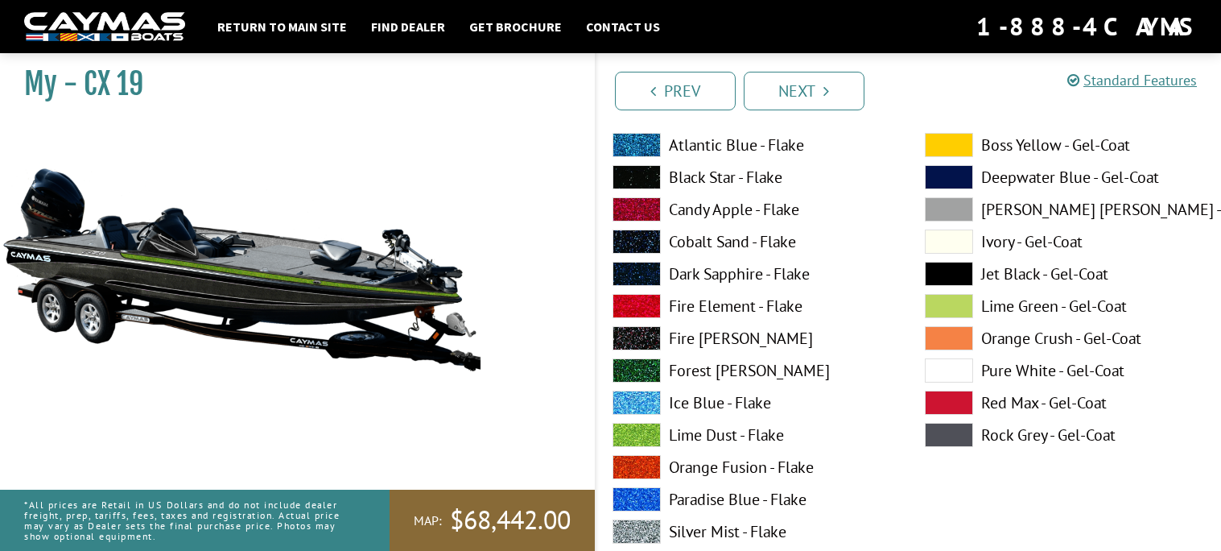
click at [696, 176] on label "Black Star - Flake" at bounding box center [753, 177] width 280 height 24
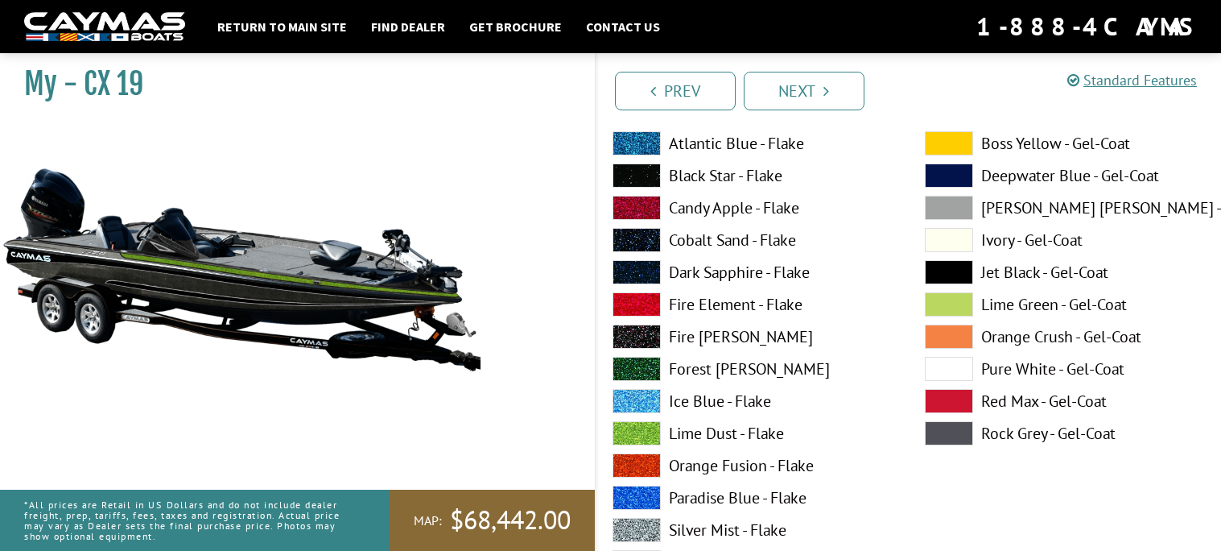
scroll to position [4801, 0]
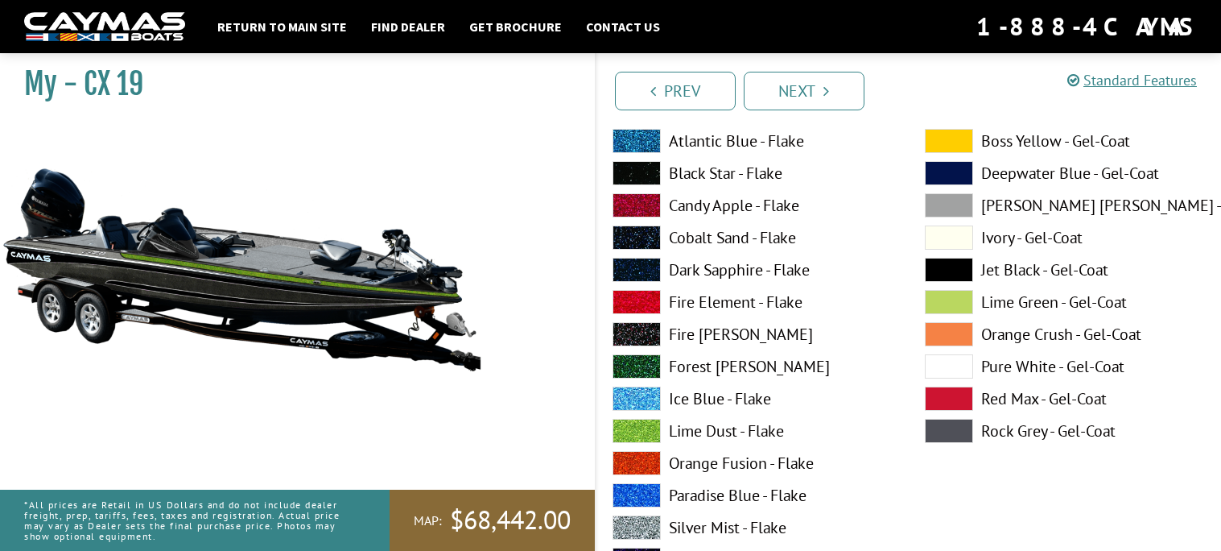
click at [696, 176] on label "Black Star - Flake" at bounding box center [753, 173] width 280 height 24
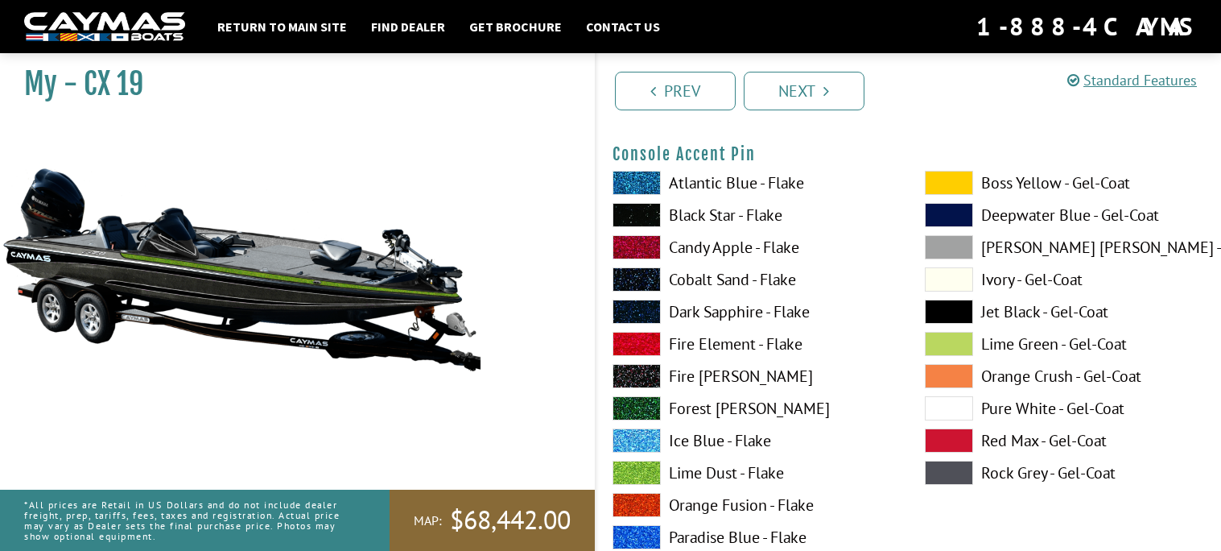
scroll to position [5424, 0]
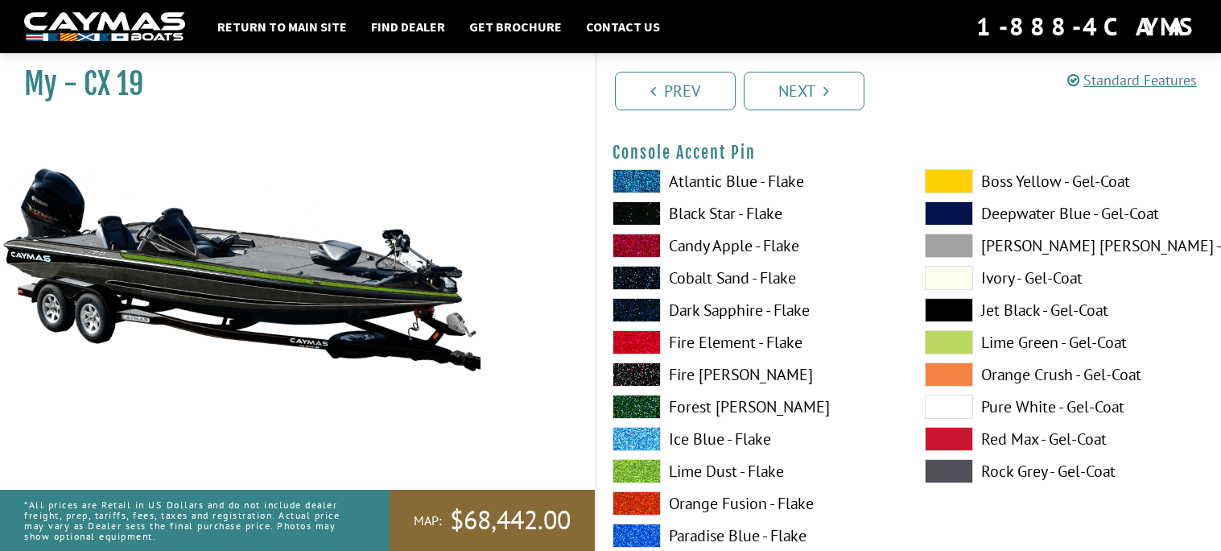
click at [731, 181] on label "Atlantic Blue - Flake" at bounding box center [753, 181] width 280 height 24
click at [752, 403] on label "Forest [PERSON_NAME]" at bounding box center [753, 406] width 280 height 24
click at [735, 472] on label "Lime Dust - Flake" at bounding box center [753, 471] width 280 height 24
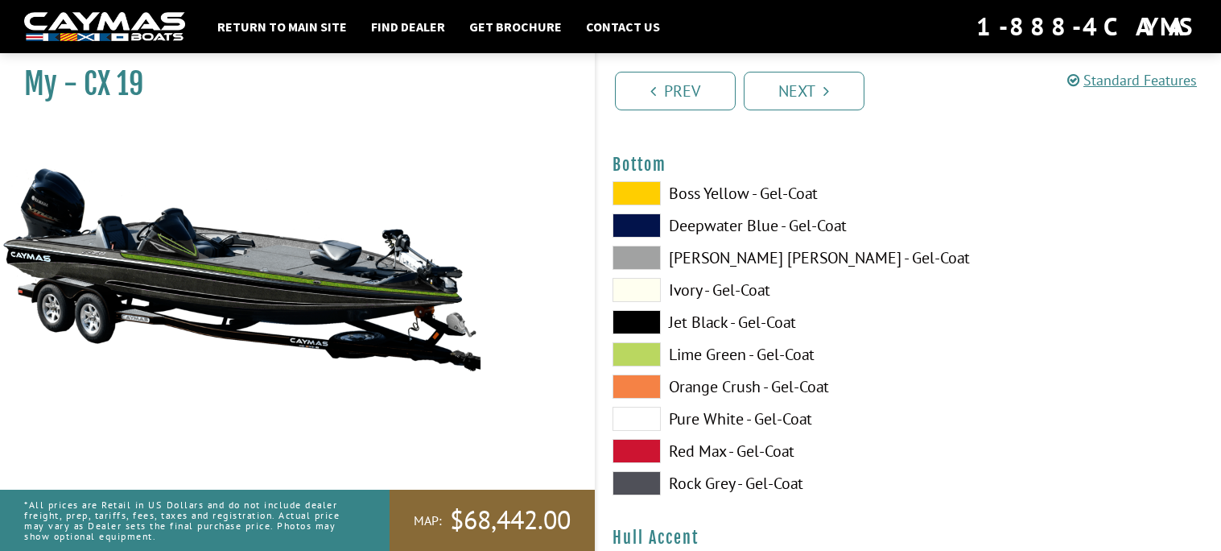
scroll to position [6095, 0]
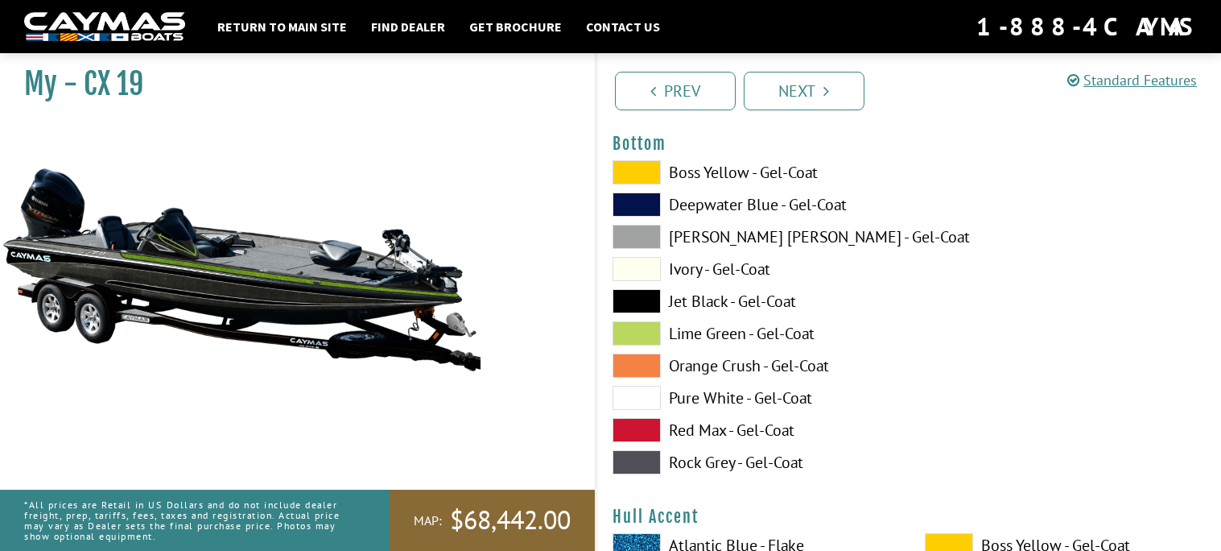
click at [684, 289] on label "Jet Black - Gel-Coat" at bounding box center [753, 301] width 280 height 24
click at [690, 228] on label "[PERSON_NAME] [PERSON_NAME] - Gel-Coat" at bounding box center [753, 237] width 280 height 24
click at [684, 302] on label "Jet Black - Gel-Coat" at bounding box center [753, 301] width 280 height 24
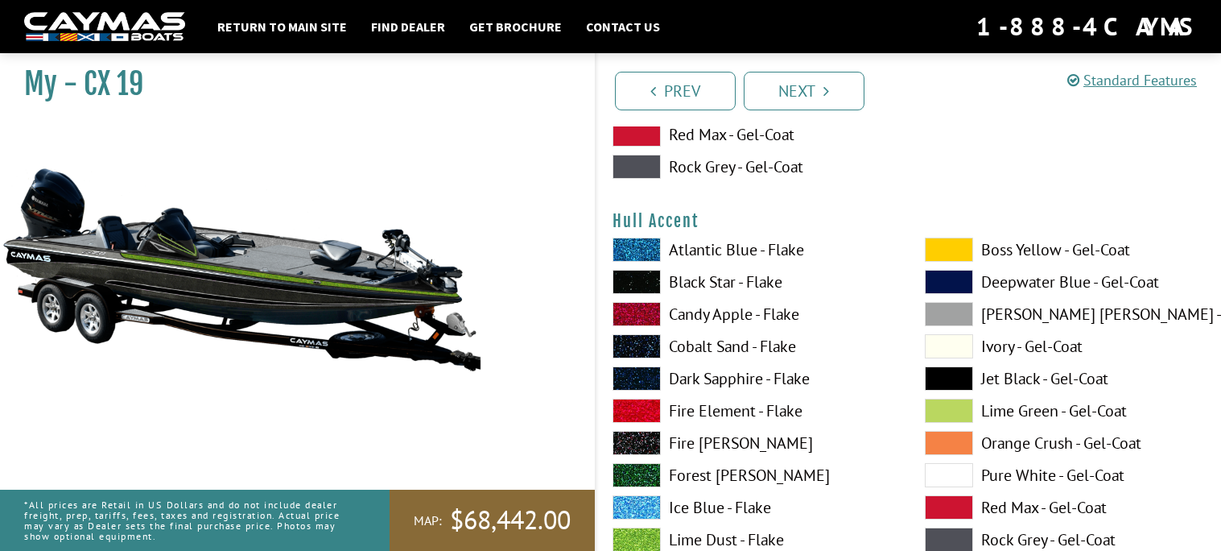
scroll to position [6391, 0]
click at [665, 537] on label "Lime Dust - Flake" at bounding box center [753, 539] width 280 height 24
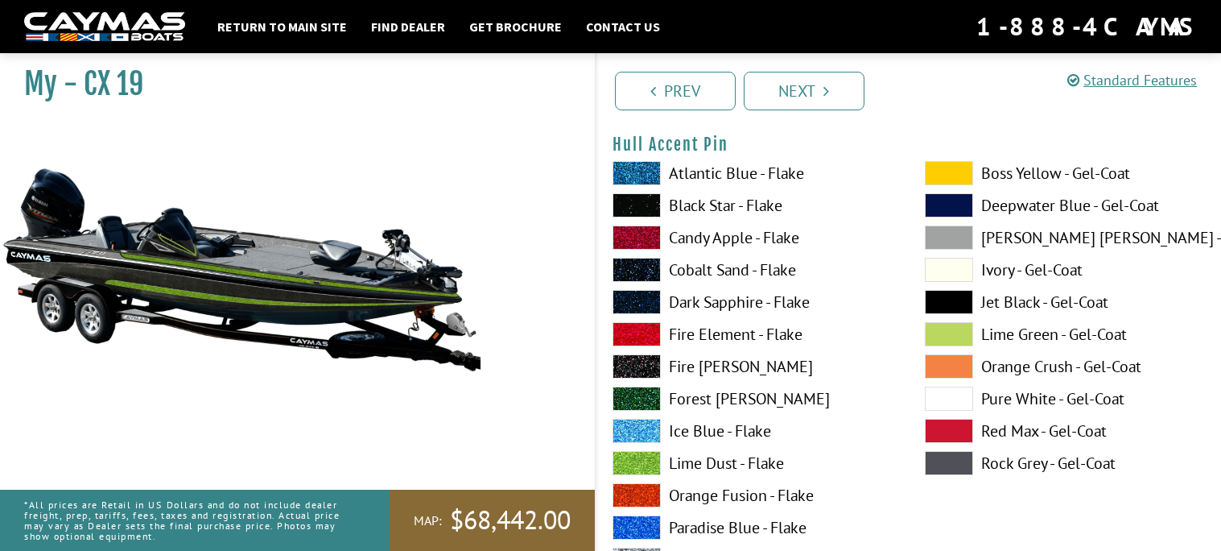
scroll to position [7136, 0]
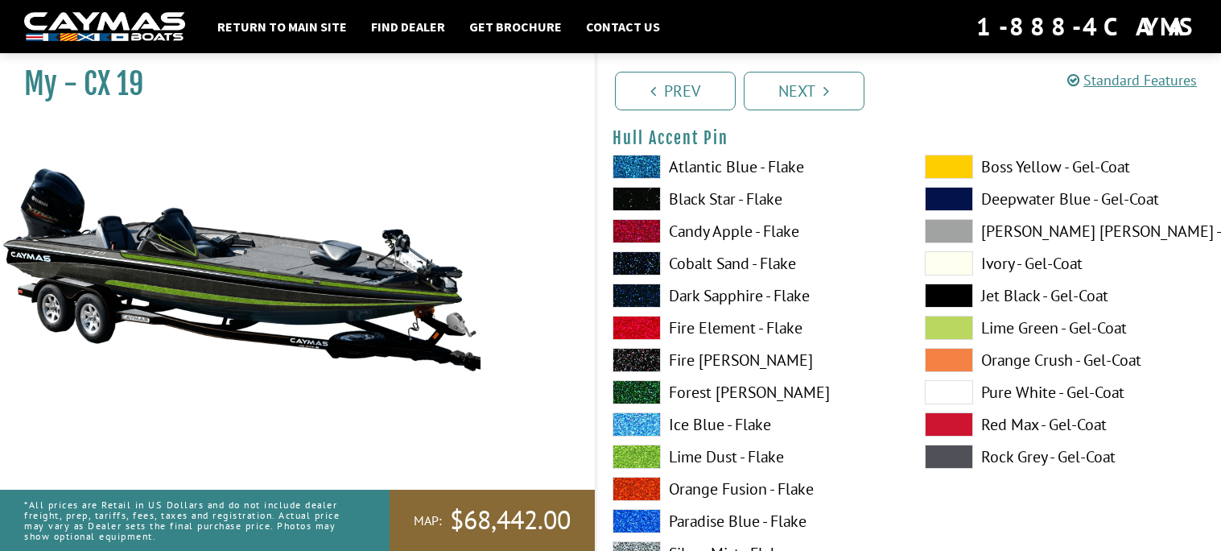
click at [679, 392] on label "Forest [PERSON_NAME]" at bounding box center [753, 392] width 280 height 24
click at [959, 283] on span at bounding box center [949, 295] width 48 height 24
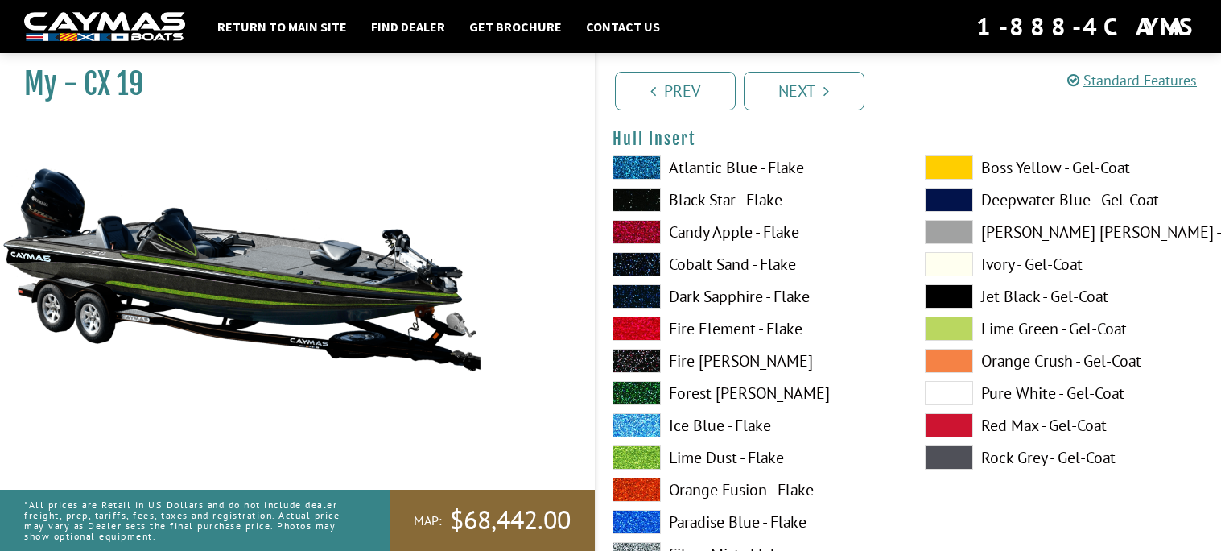
scroll to position [7803, 0]
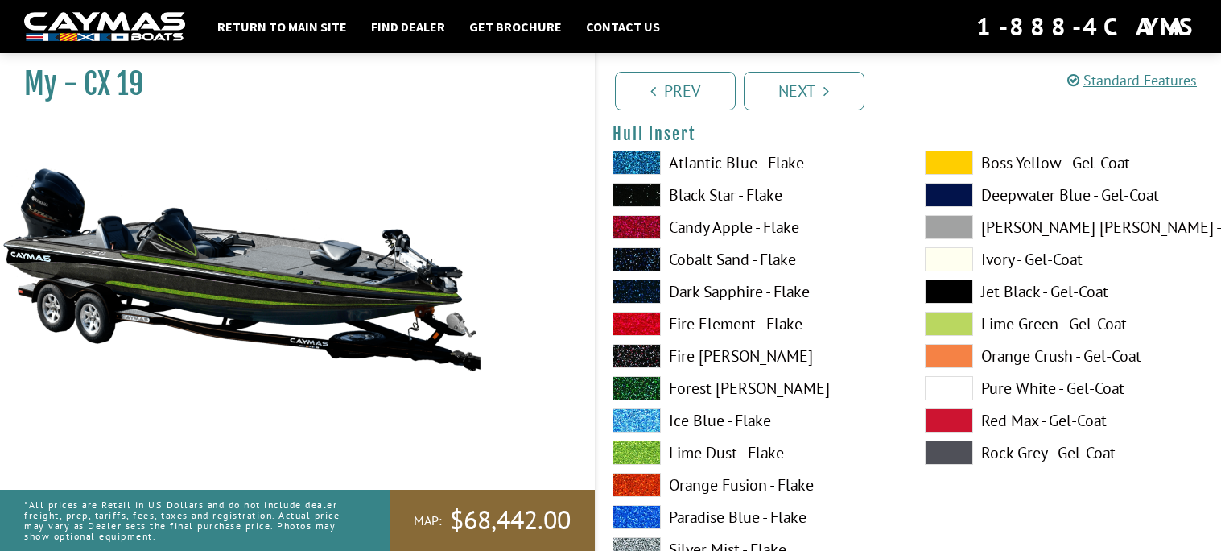
click at [708, 449] on label "Lime Dust - Flake" at bounding box center [753, 452] width 280 height 24
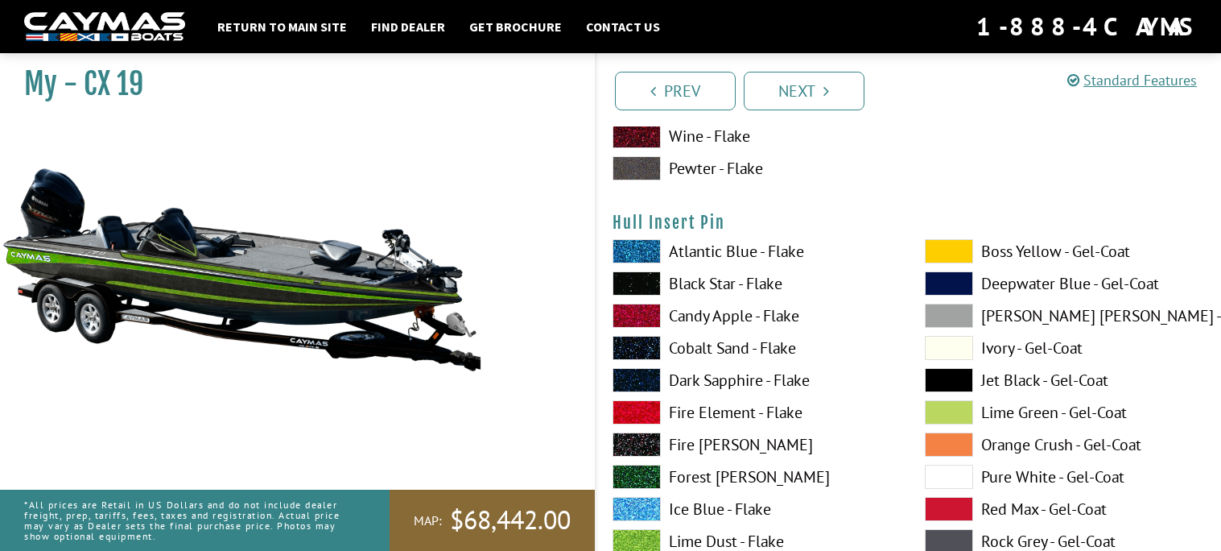
scroll to position [8382, 0]
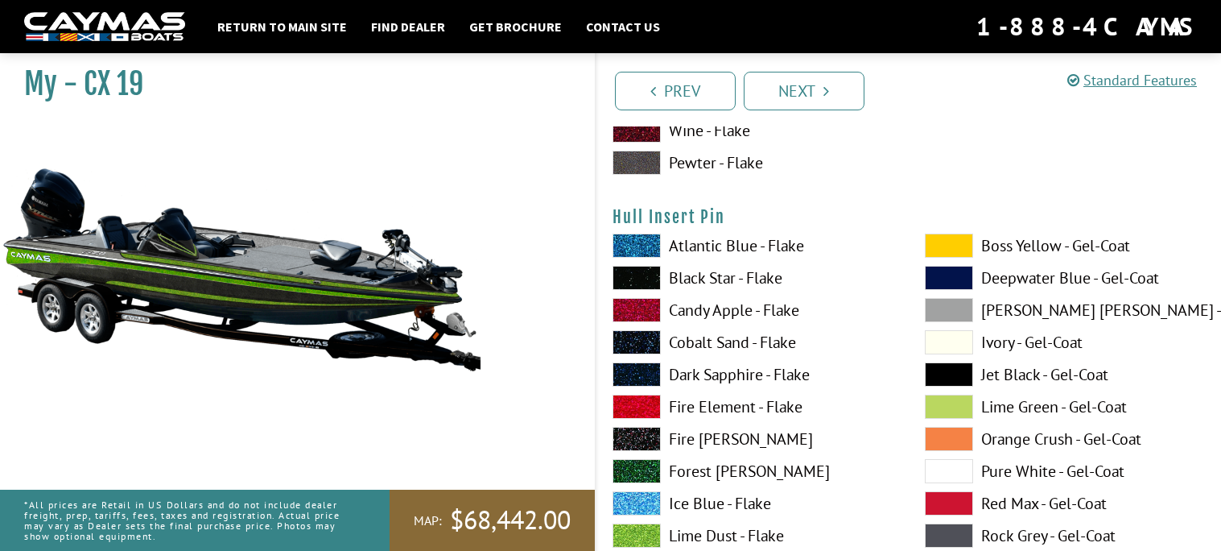
click at [955, 362] on span at bounding box center [949, 374] width 48 height 24
click at [638, 266] on span at bounding box center [637, 278] width 48 height 24
click at [638, 269] on span at bounding box center [637, 278] width 48 height 24
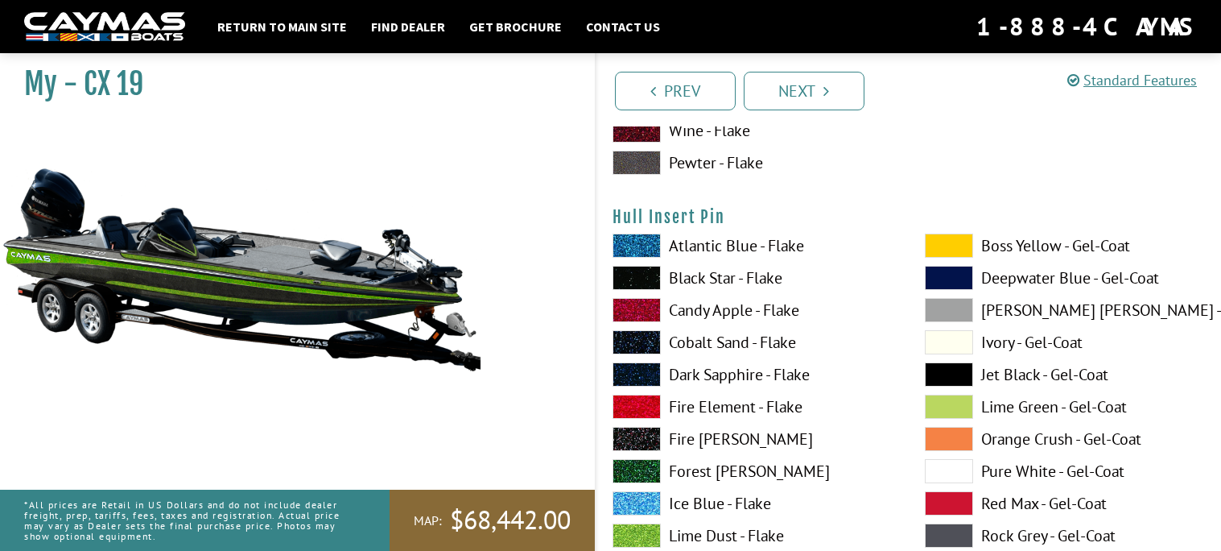
click at [952, 363] on span at bounding box center [949, 374] width 48 height 24
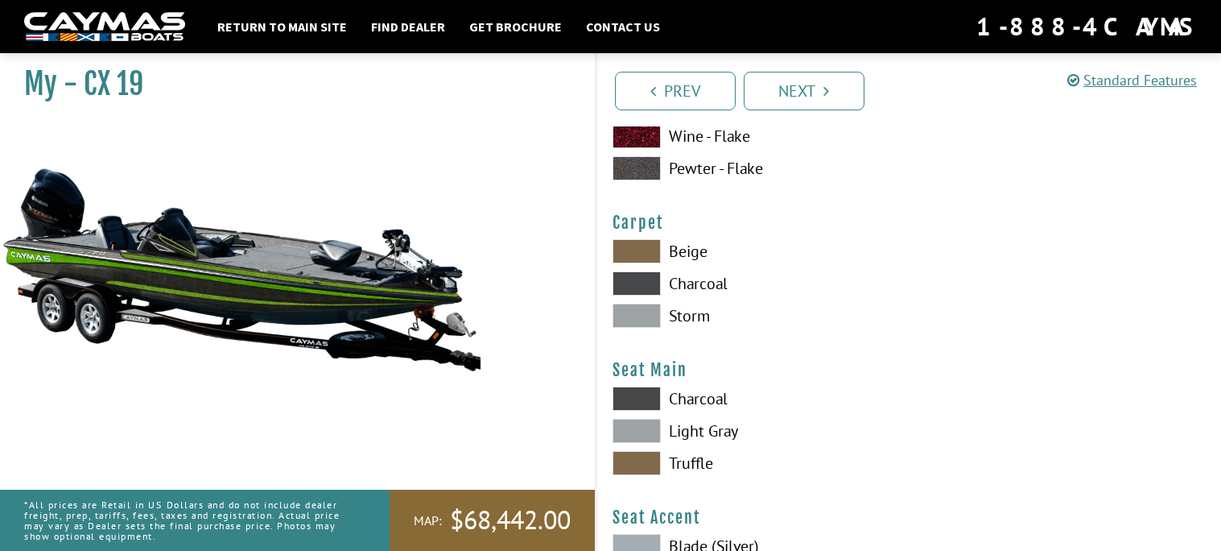
scroll to position [9023, 0]
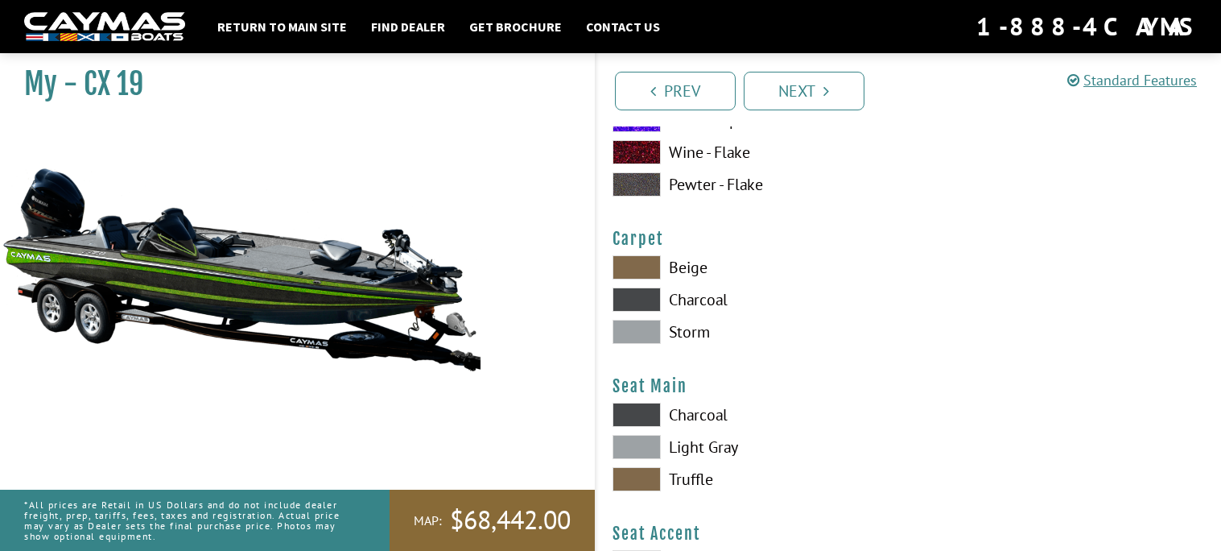
click at [621, 261] on span at bounding box center [637, 267] width 48 height 24
click at [646, 292] on span at bounding box center [637, 299] width 48 height 24
click at [630, 265] on span at bounding box center [637, 267] width 48 height 24
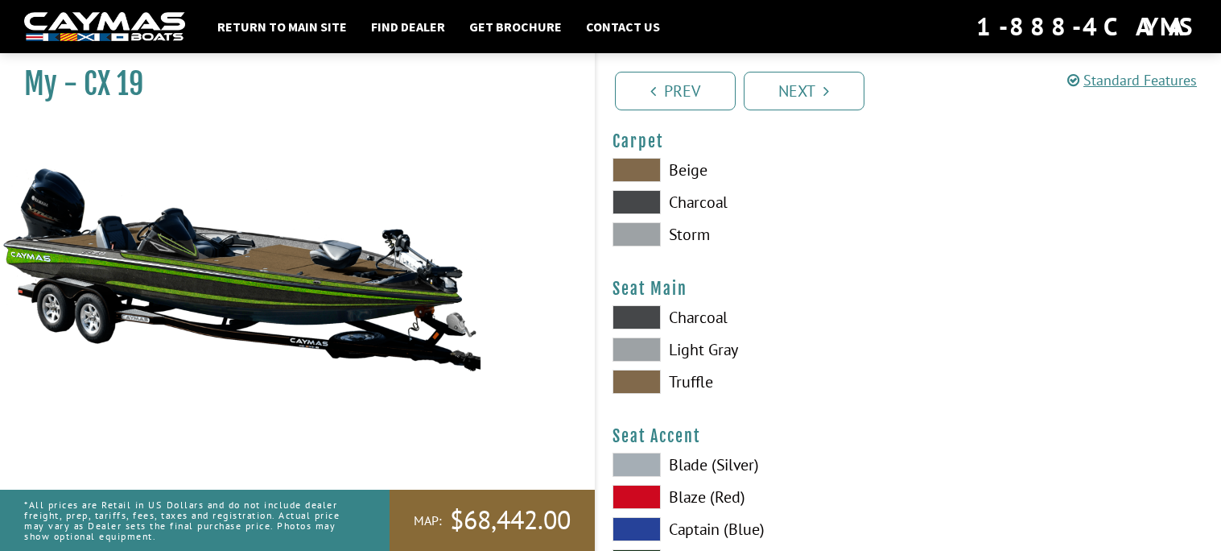
scroll to position [9121, 0]
click at [644, 369] on span at bounding box center [637, 381] width 48 height 24
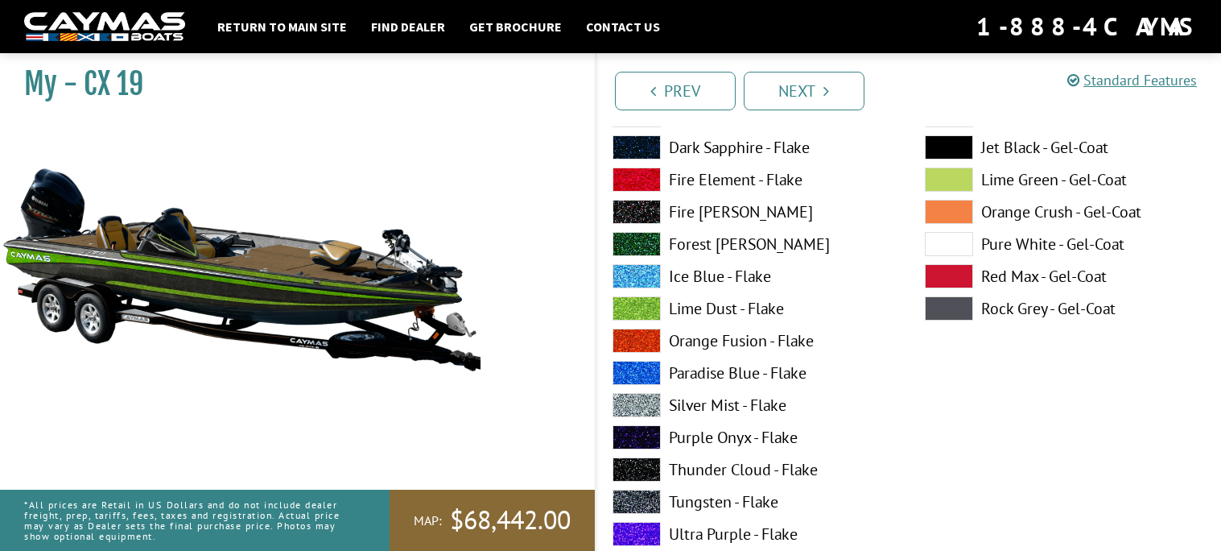
scroll to position [7923, 0]
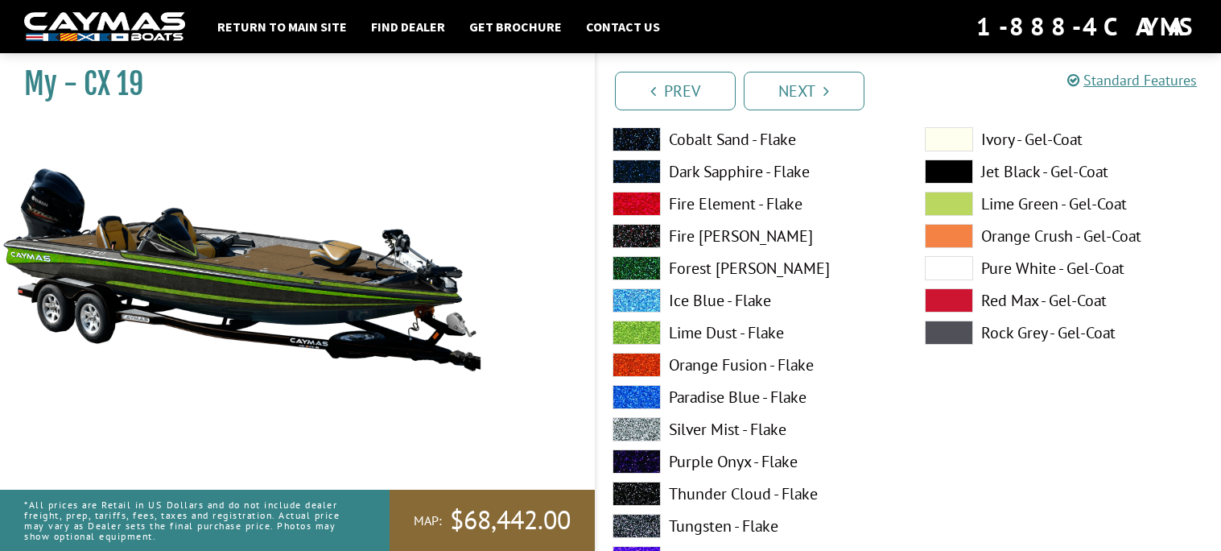
click at [644, 266] on span at bounding box center [637, 268] width 48 height 24
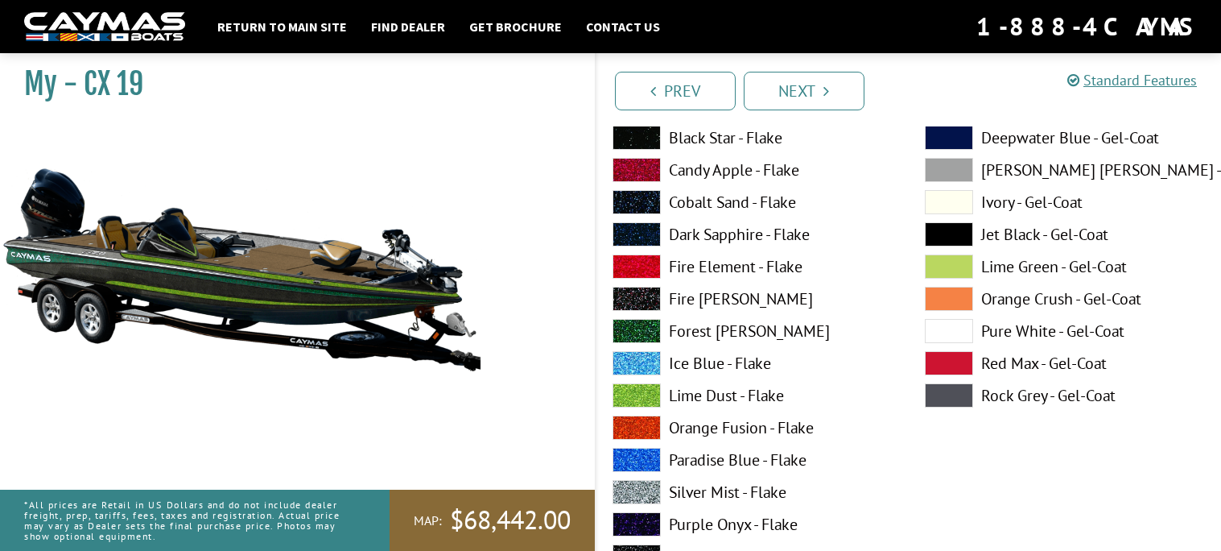
scroll to position [7849, 0]
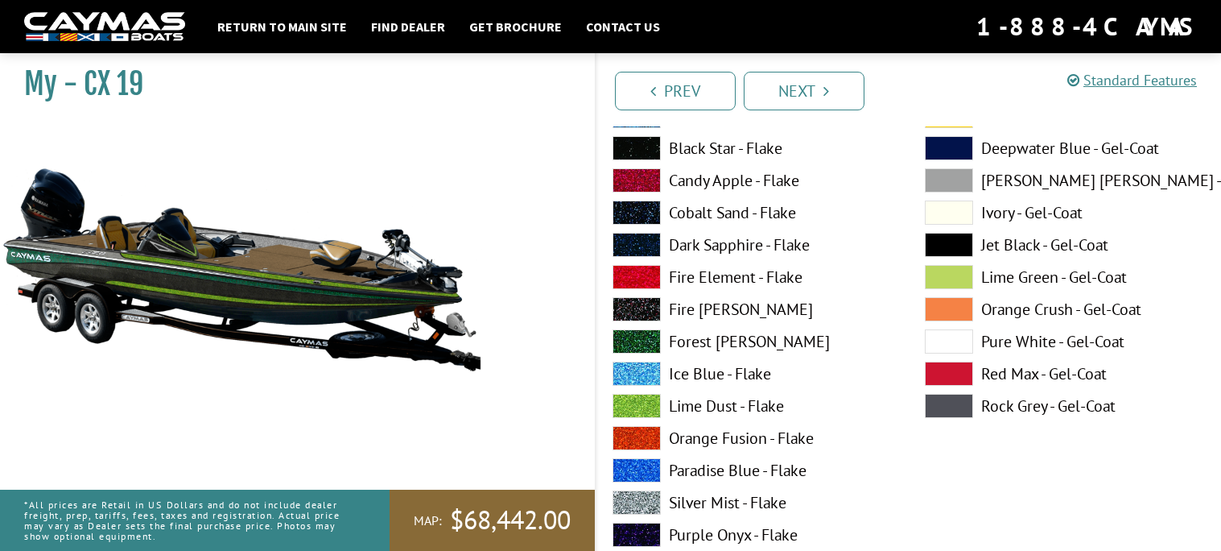
click at [638, 144] on span at bounding box center [637, 148] width 48 height 24
click at [643, 216] on span at bounding box center [637, 212] width 48 height 24
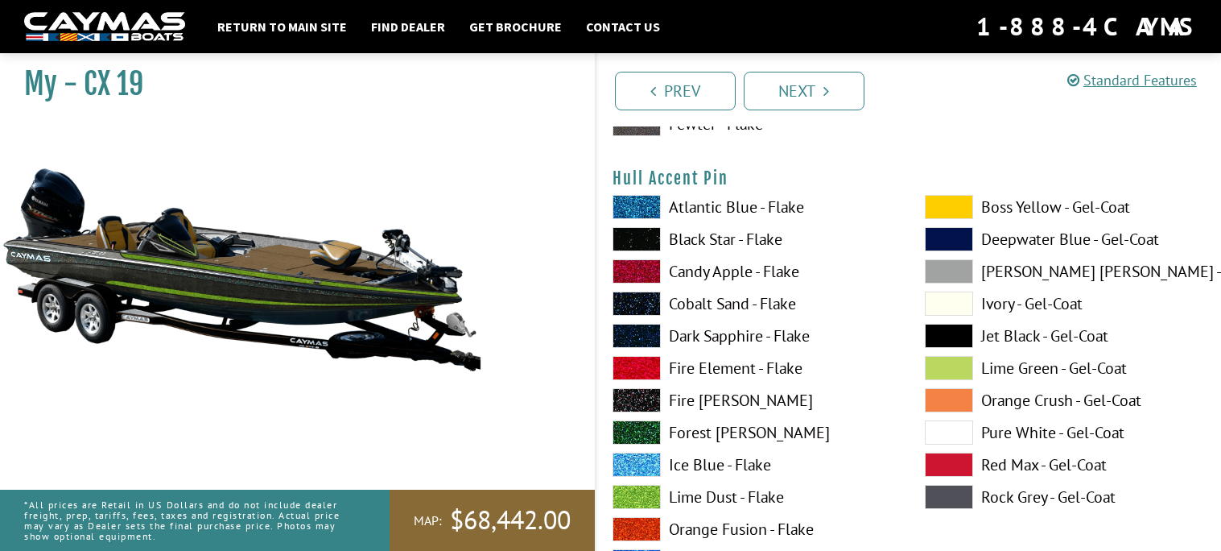
scroll to position [7100, 0]
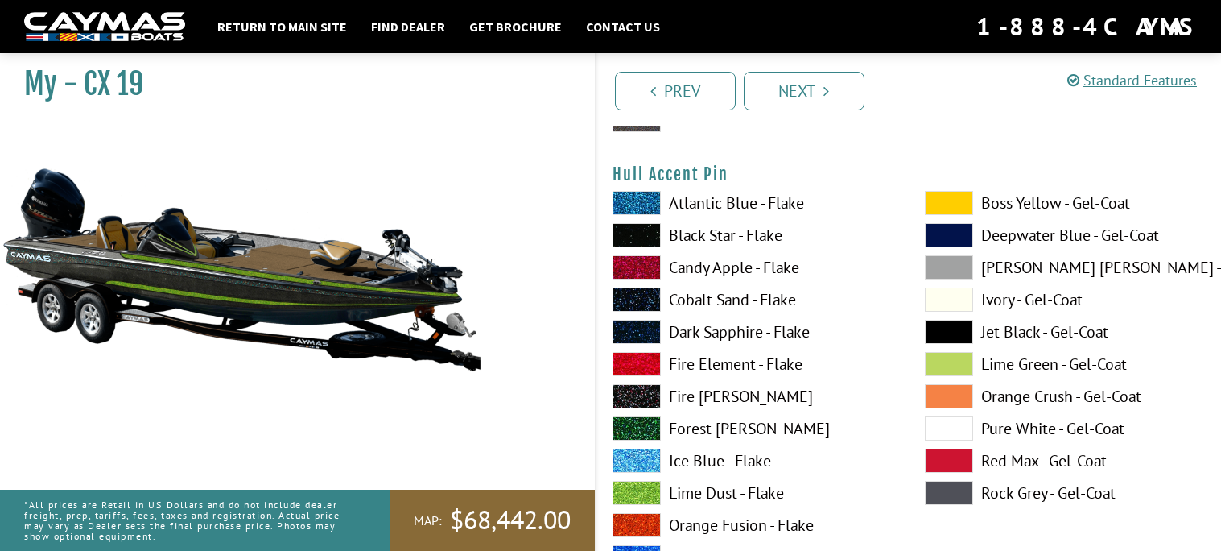
click at [629, 225] on span at bounding box center [637, 235] width 48 height 24
click at [647, 394] on span at bounding box center [637, 396] width 48 height 24
click at [640, 287] on span at bounding box center [637, 299] width 48 height 24
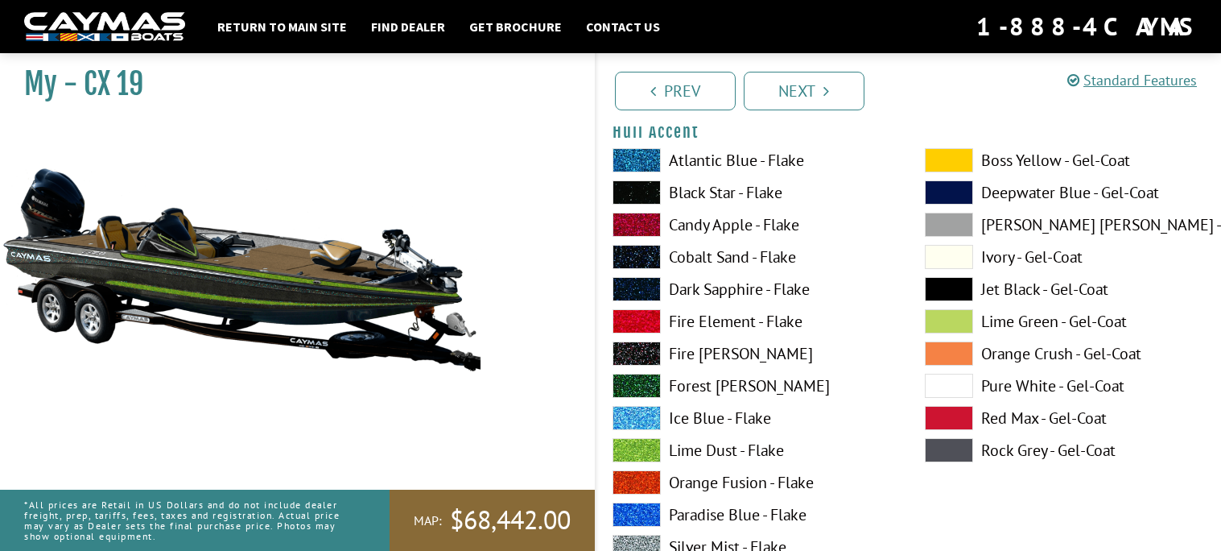
scroll to position [6481, 0]
click at [638, 343] on span at bounding box center [637, 353] width 48 height 24
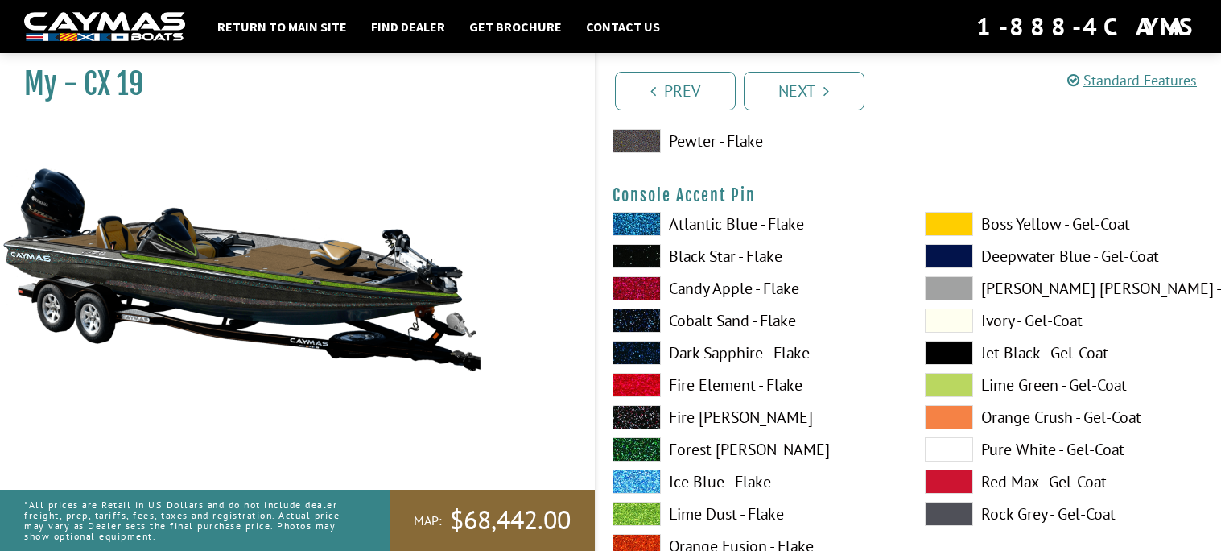
scroll to position [5387, 0]
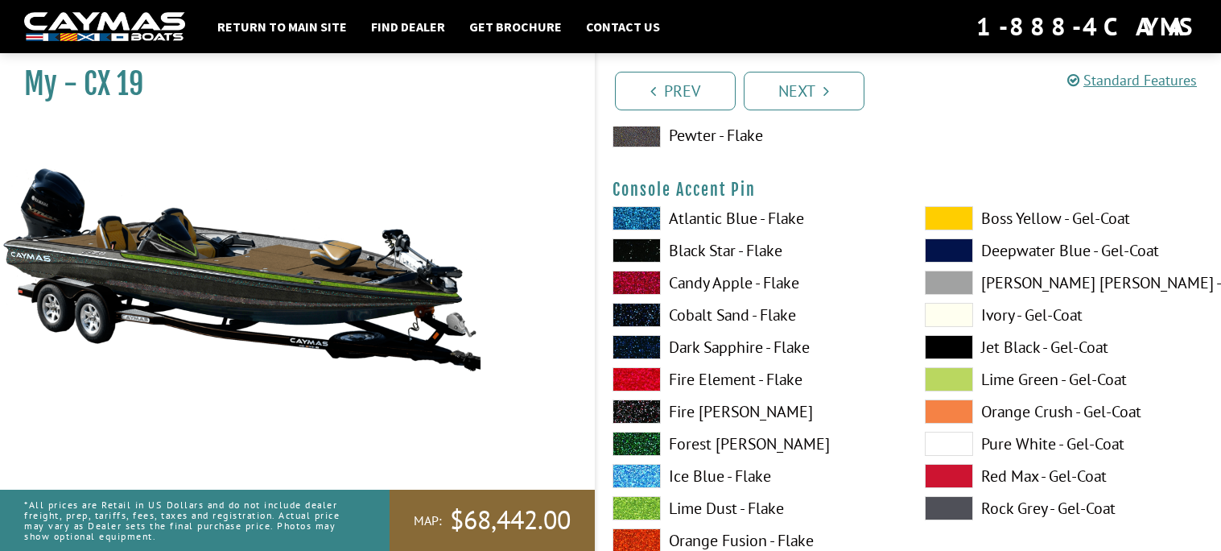
click at [644, 274] on span at bounding box center [637, 283] width 48 height 24
click at [647, 379] on span at bounding box center [637, 379] width 48 height 24
click at [641, 370] on span at bounding box center [637, 379] width 48 height 24
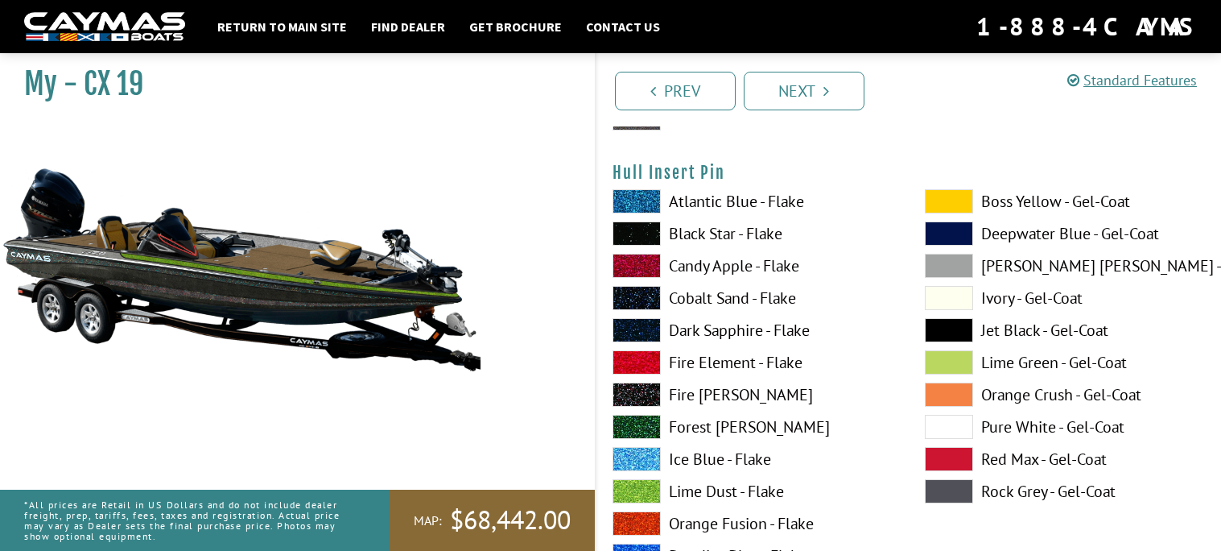
scroll to position [8435, 0]
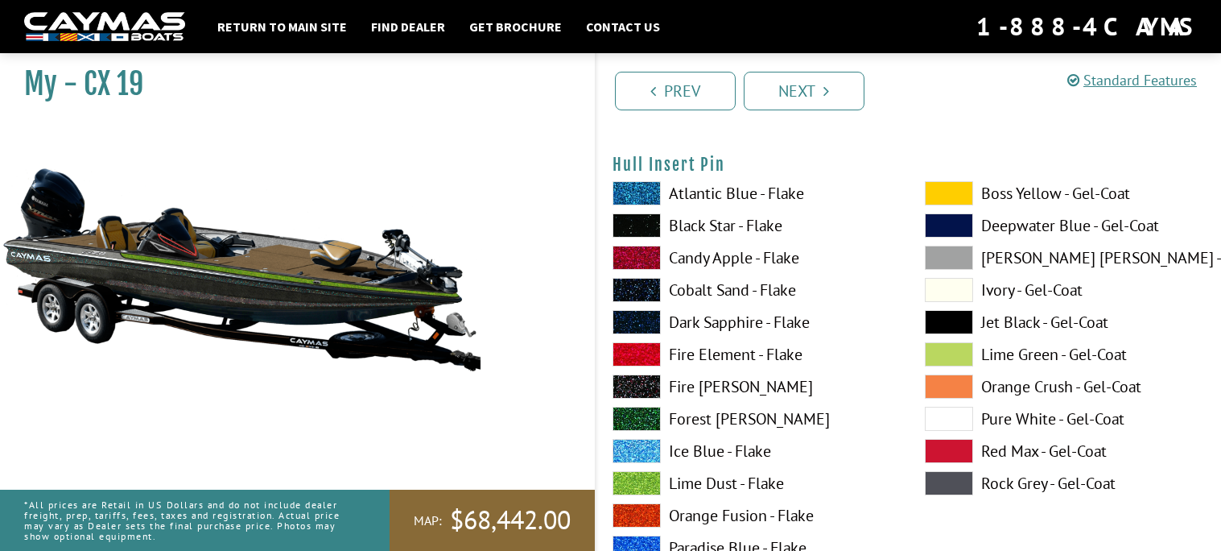
click at [642, 349] on span at bounding box center [637, 354] width 48 height 24
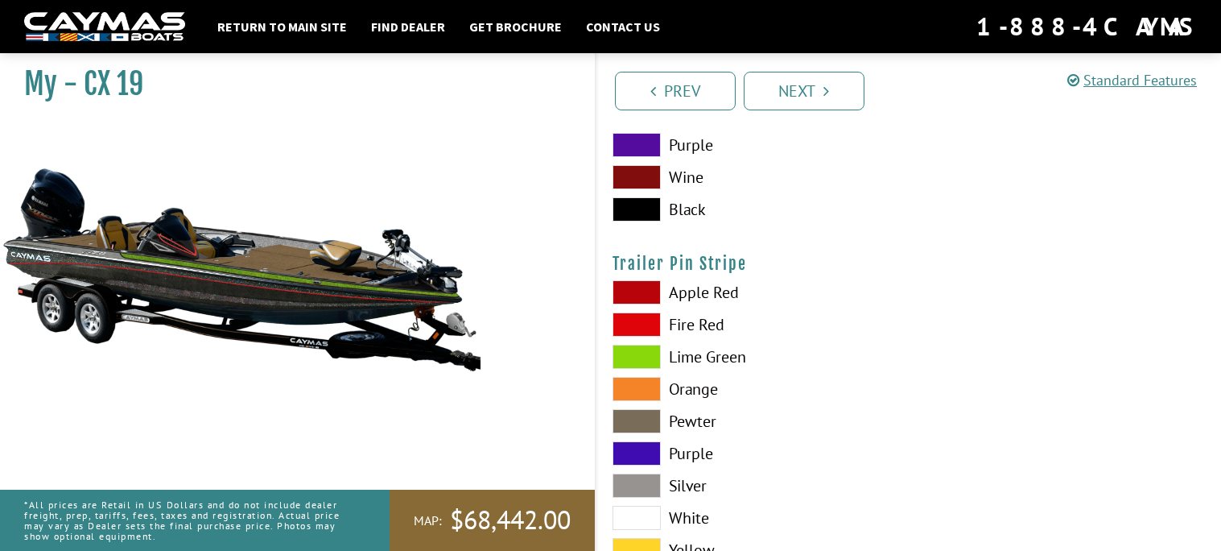
scroll to position [9687, 0]
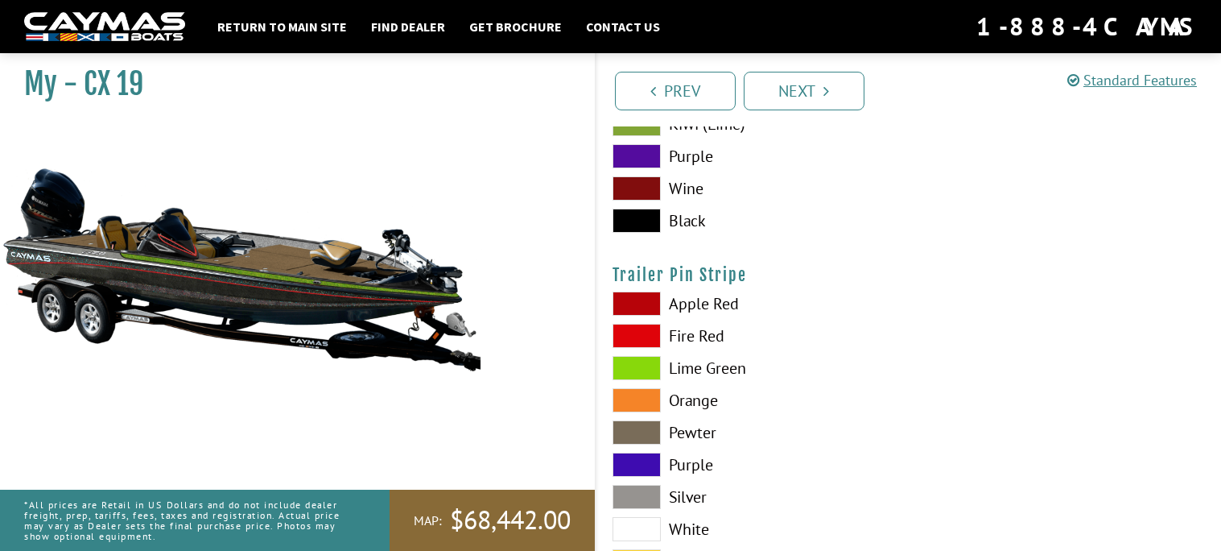
click at [639, 324] on span at bounding box center [637, 336] width 48 height 24
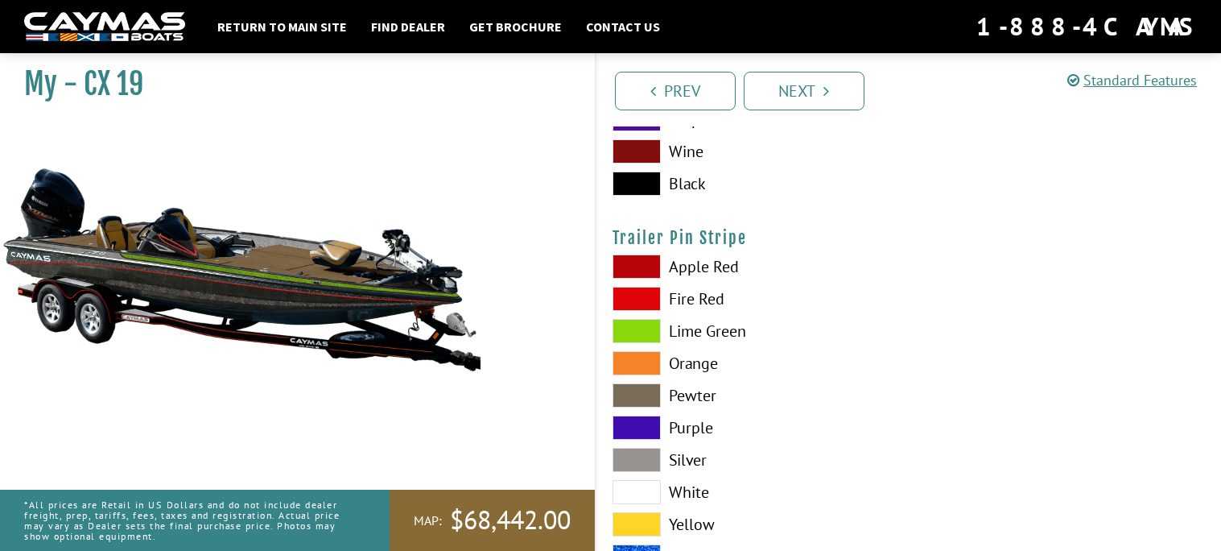
scroll to position [9730, 0]
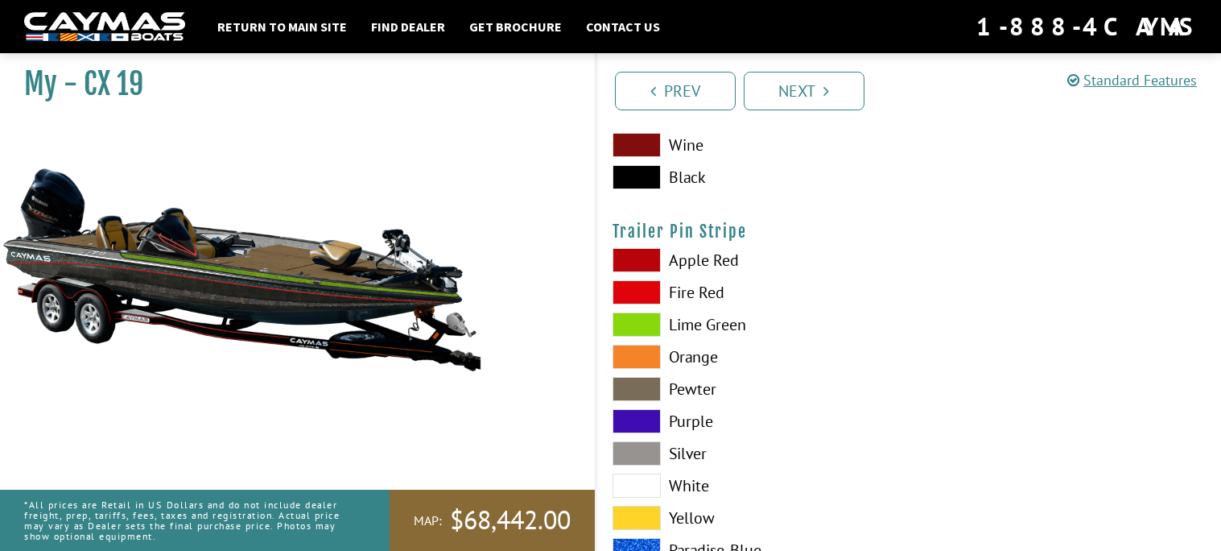
click at [636, 255] on span at bounding box center [637, 260] width 48 height 24
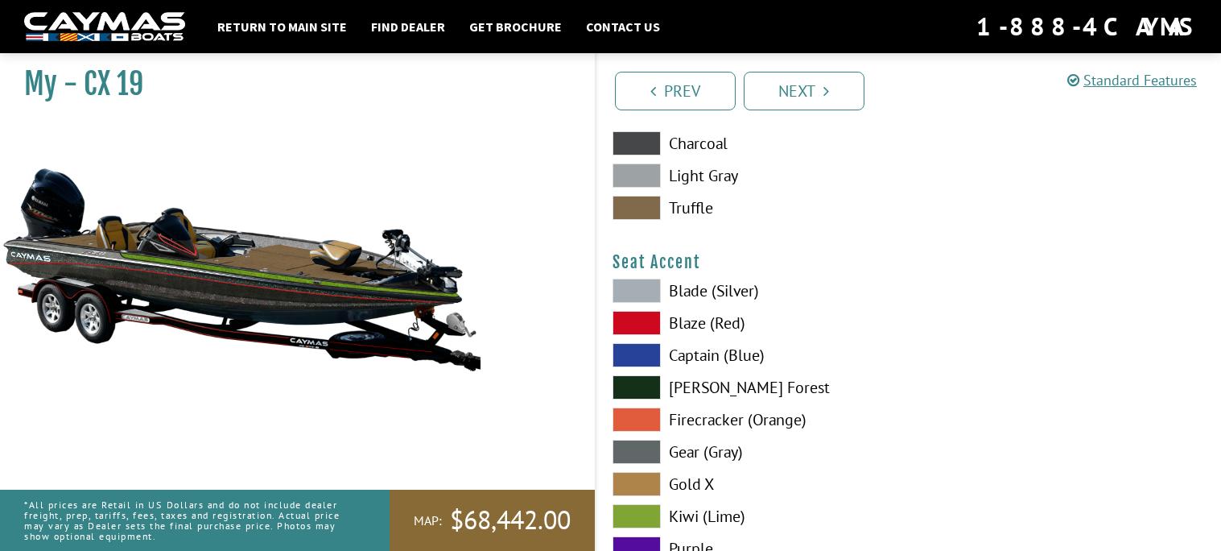
scroll to position [9294, 0]
click at [633, 321] on span at bounding box center [637, 324] width 48 height 24
click at [626, 473] on span at bounding box center [637, 485] width 48 height 24
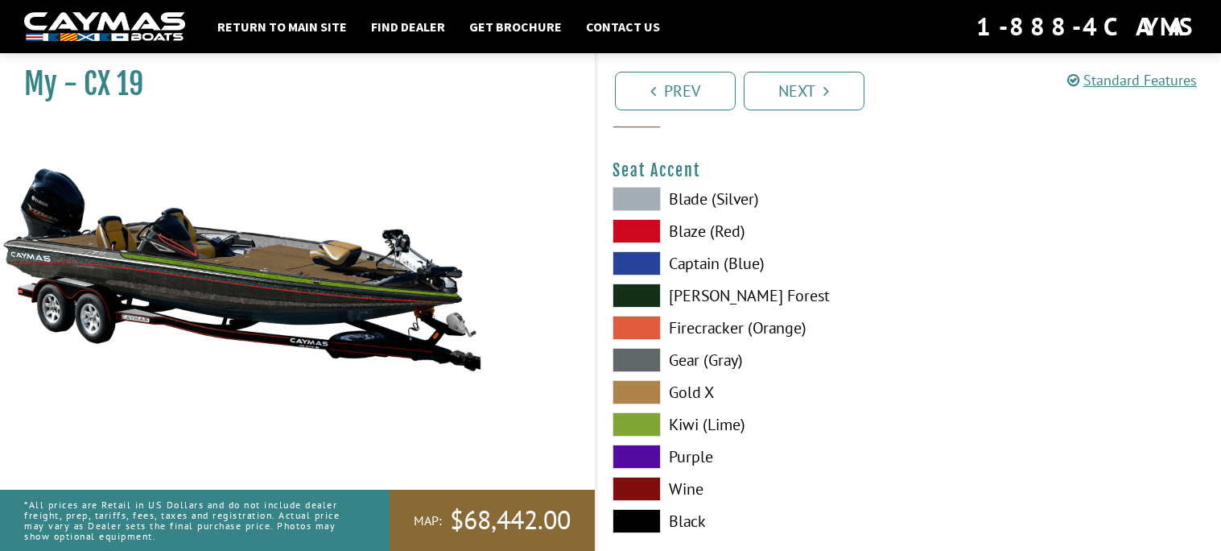
scroll to position [9390, 0]
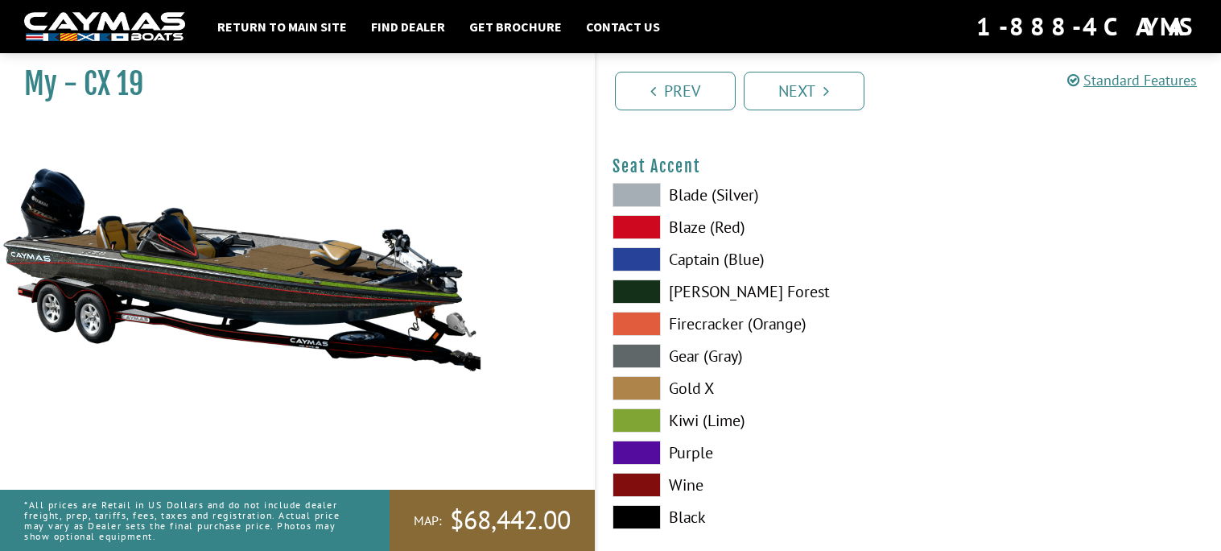
click at [635, 489] on div "Blade (Silver) Blaze (Red) Captain (Blue) [PERSON_NAME][GEOGRAPHIC_DATA] Firecr…" at bounding box center [753, 360] width 312 height 354
click at [637, 479] on span at bounding box center [637, 485] width 48 height 24
click at [645, 482] on span at bounding box center [637, 485] width 48 height 24
click at [643, 217] on span at bounding box center [637, 227] width 48 height 24
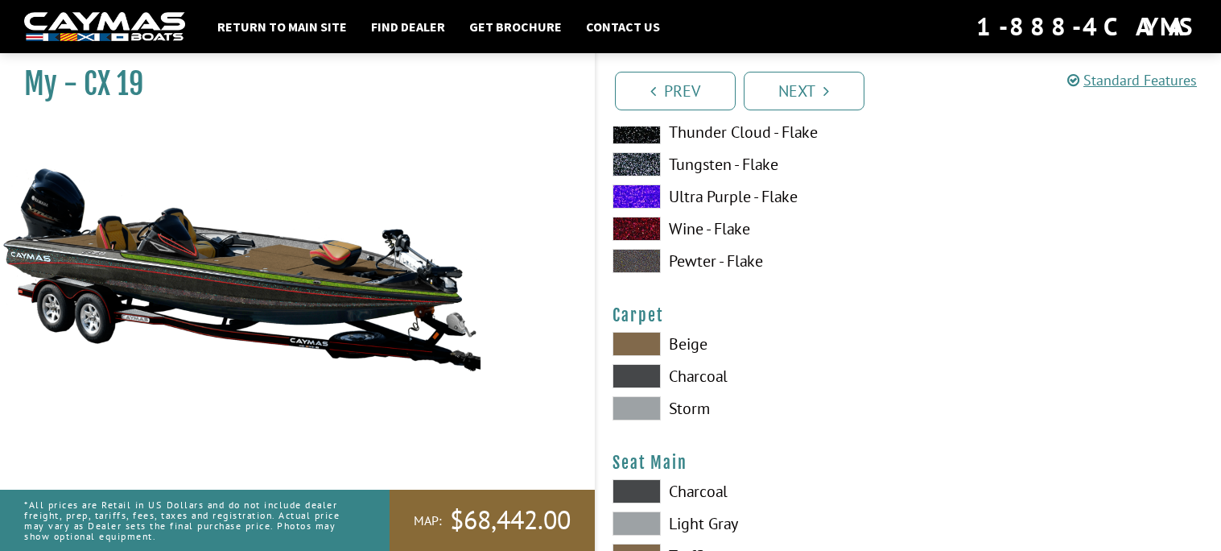
scroll to position [8938, 0]
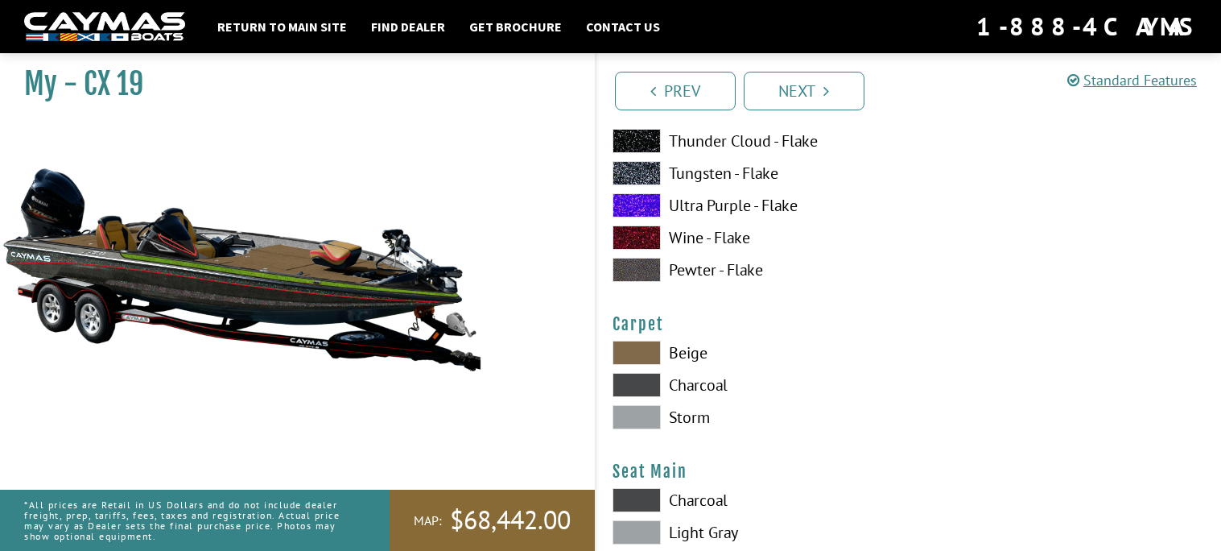
click at [643, 237] on span at bounding box center [637, 237] width 48 height 24
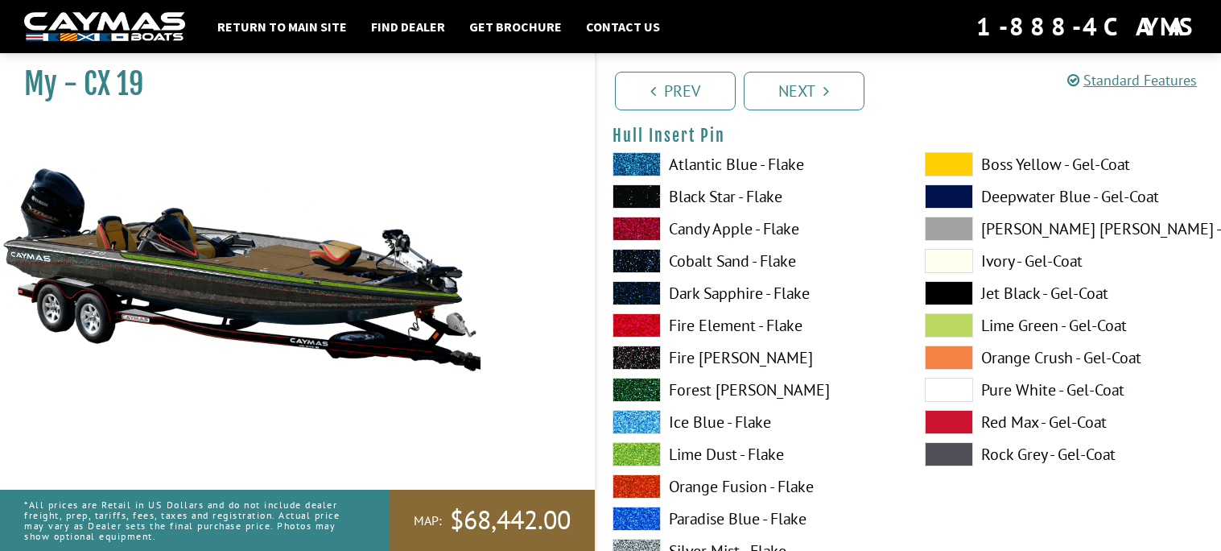
scroll to position [8459, 0]
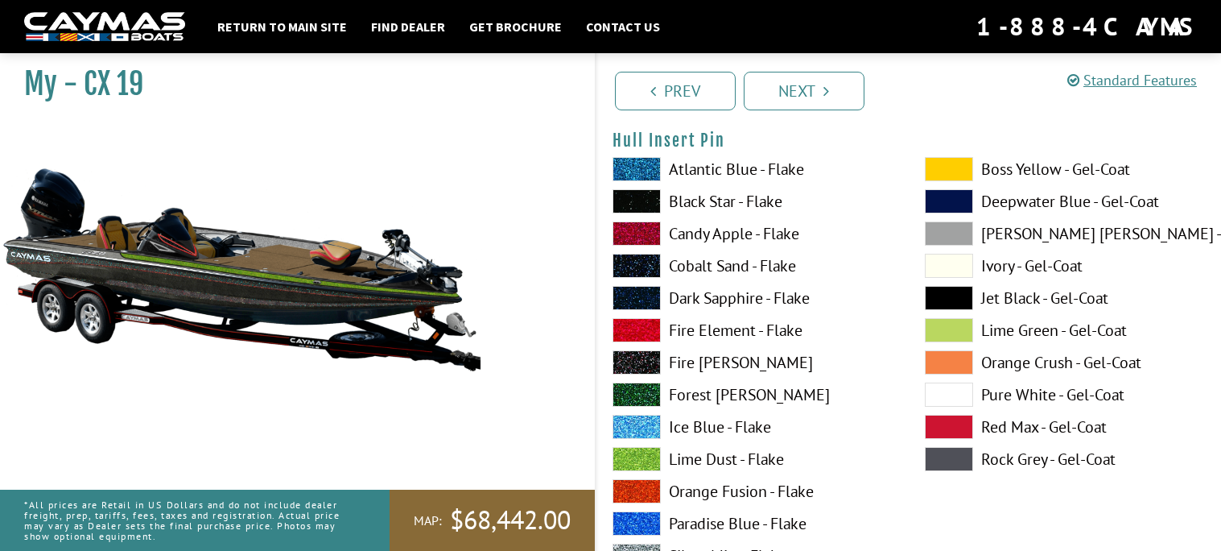
click at [960, 423] on span at bounding box center [949, 427] width 48 height 24
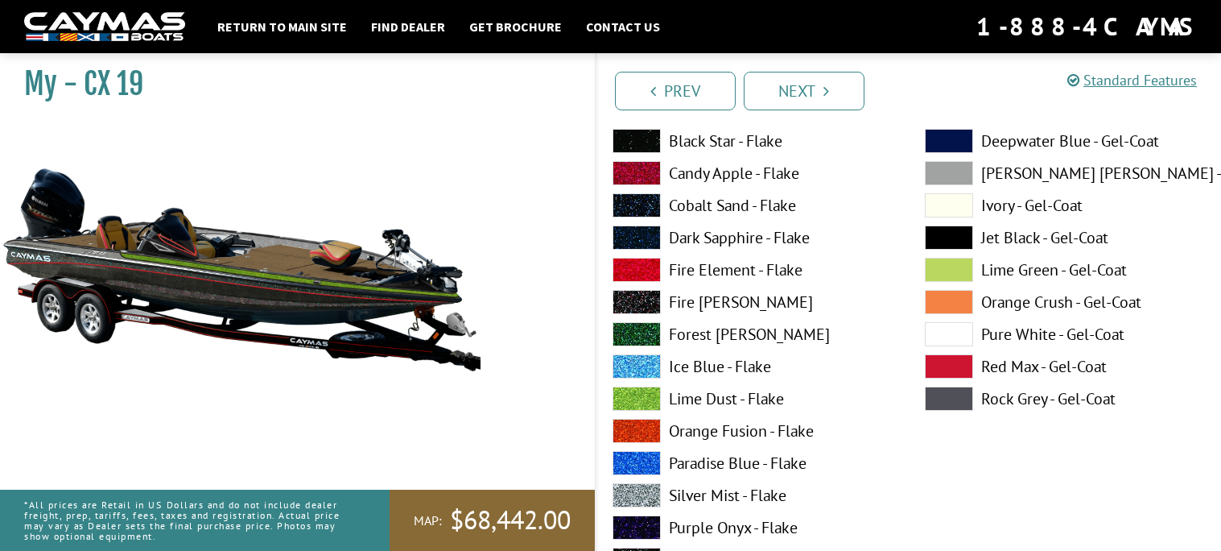
click at [643, 175] on span at bounding box center [637, 173] width 48 height 24
click at [638, 258] on span at bounding box center [637, 270] width 48 height 24
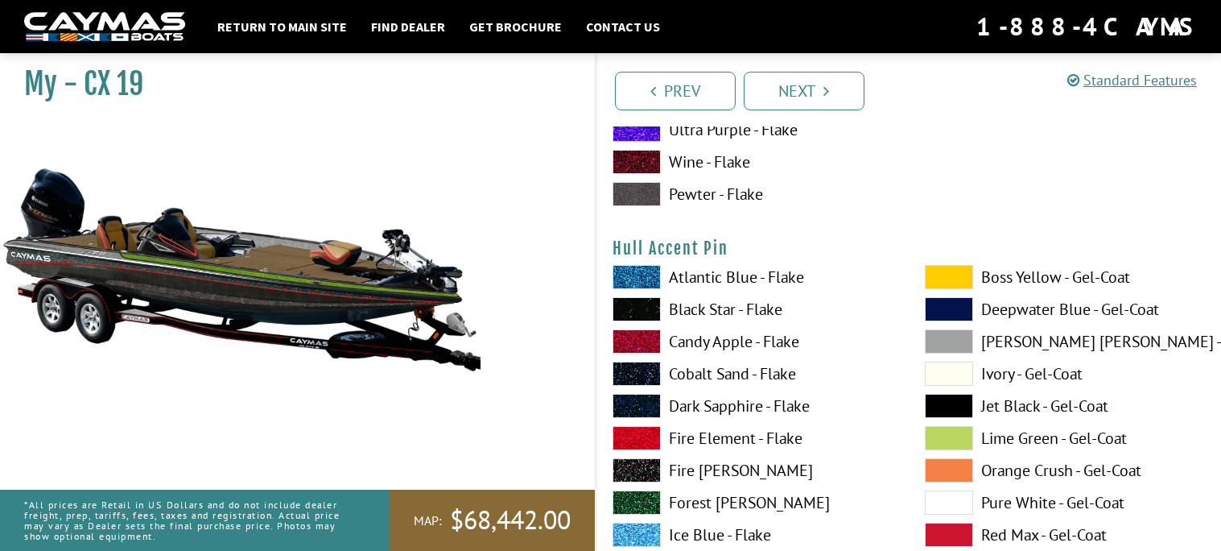
scroll to position [7027, 0]
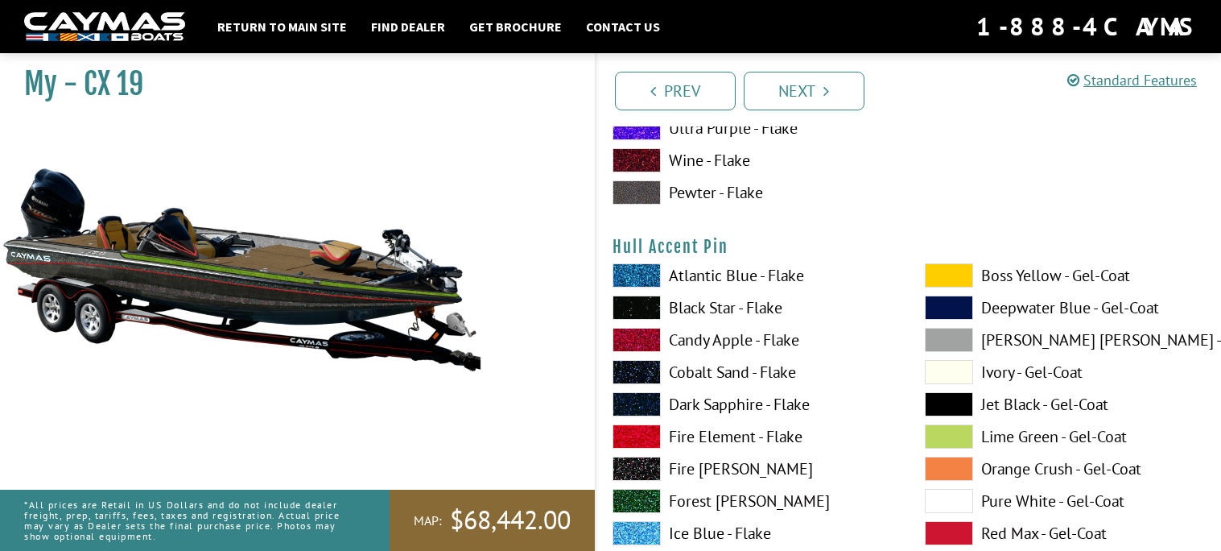
click at [638, 429] on span at bounding box center [637, 436] width 48 height 24
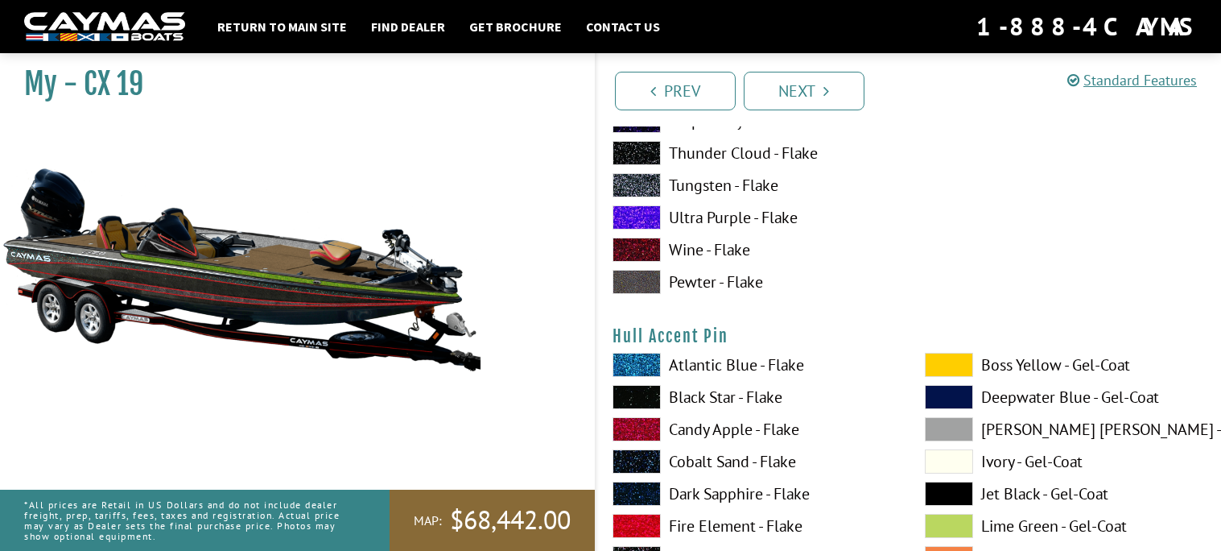
scroll to position [6933, 0]
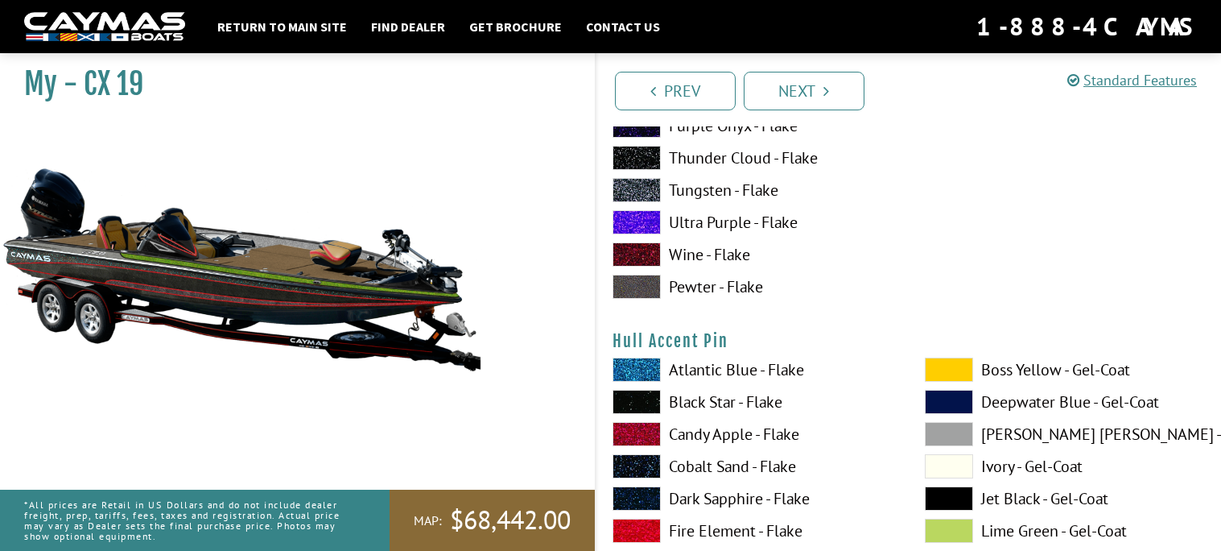
click at [640, 426] on span at bounding box center [637, 434] width 48 height 24
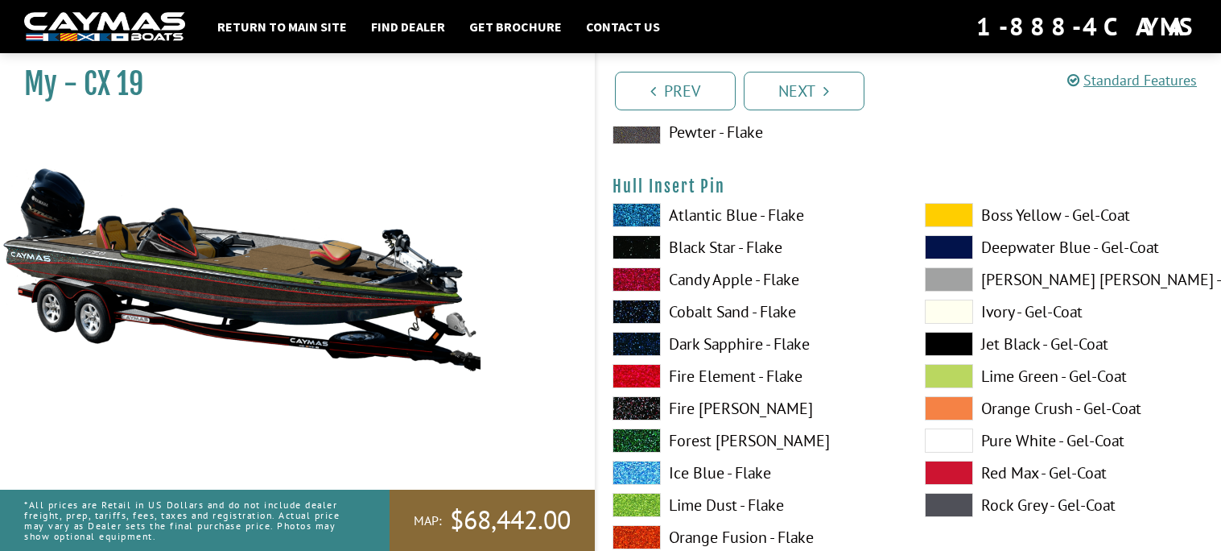
scroll to position [8416, 0]
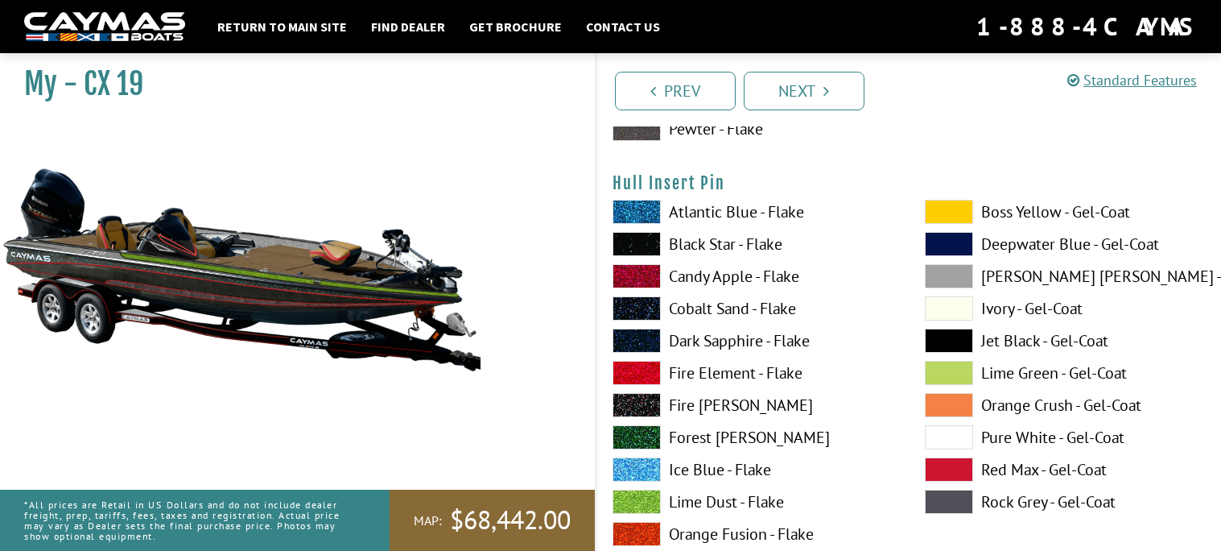
click at [644, 269] on span at bounding box center [637, 276] width 48 height 24
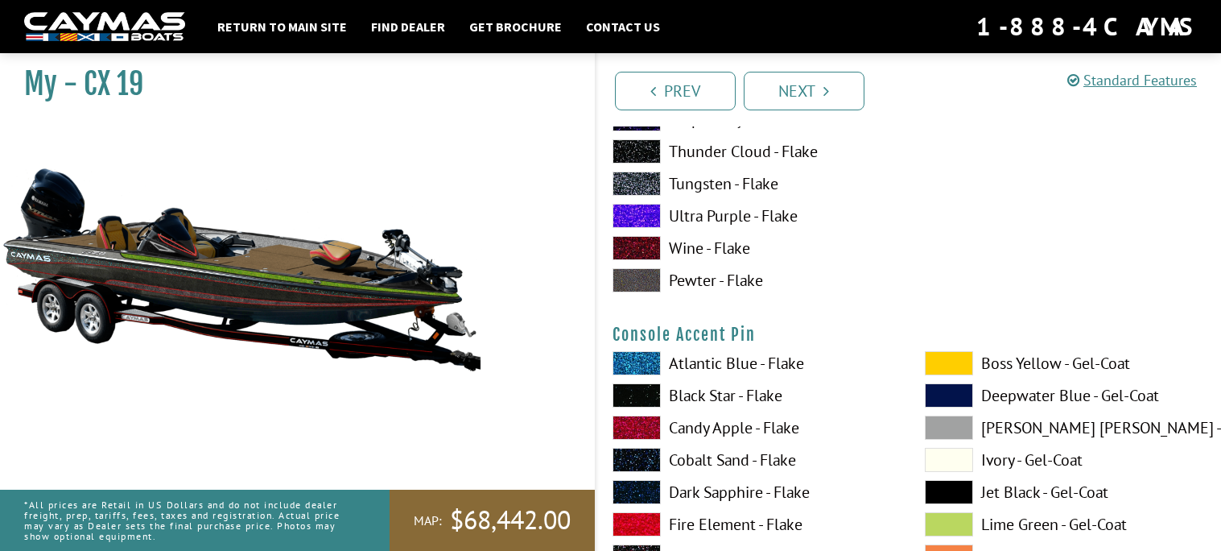
scroll to position [5243, 0]
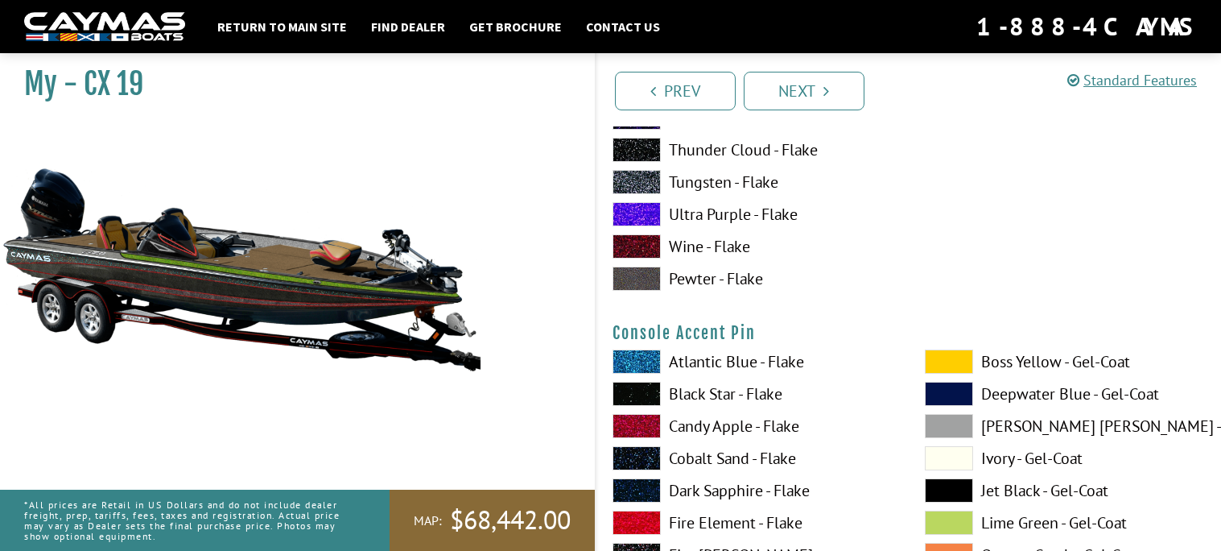
click at [628, 428] on span at bounding box center [637, 426] width 48 height 24
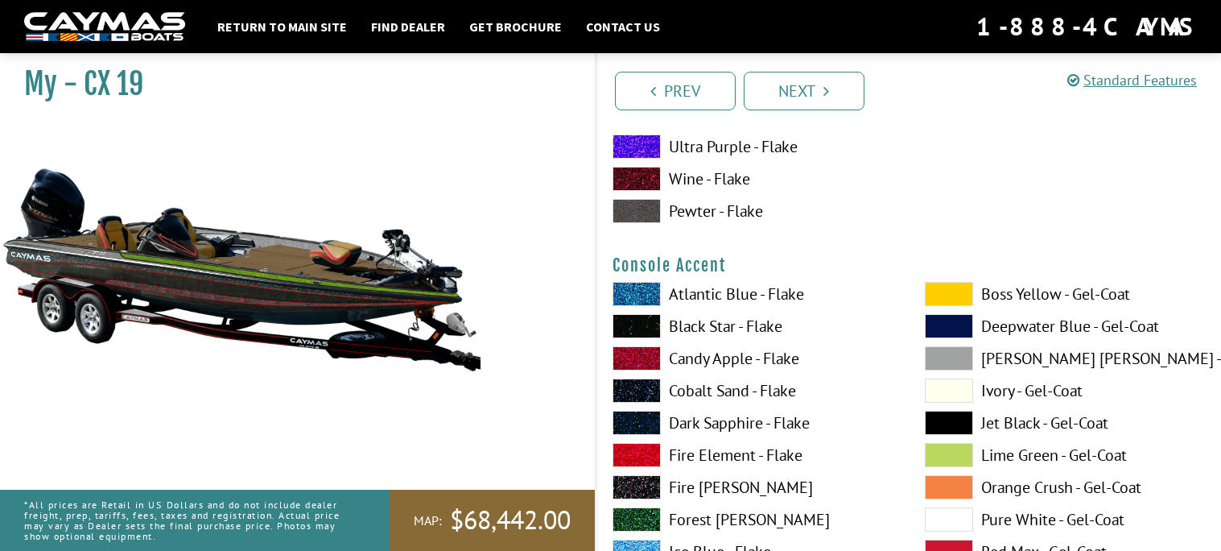
scroll to position [4659, 0]
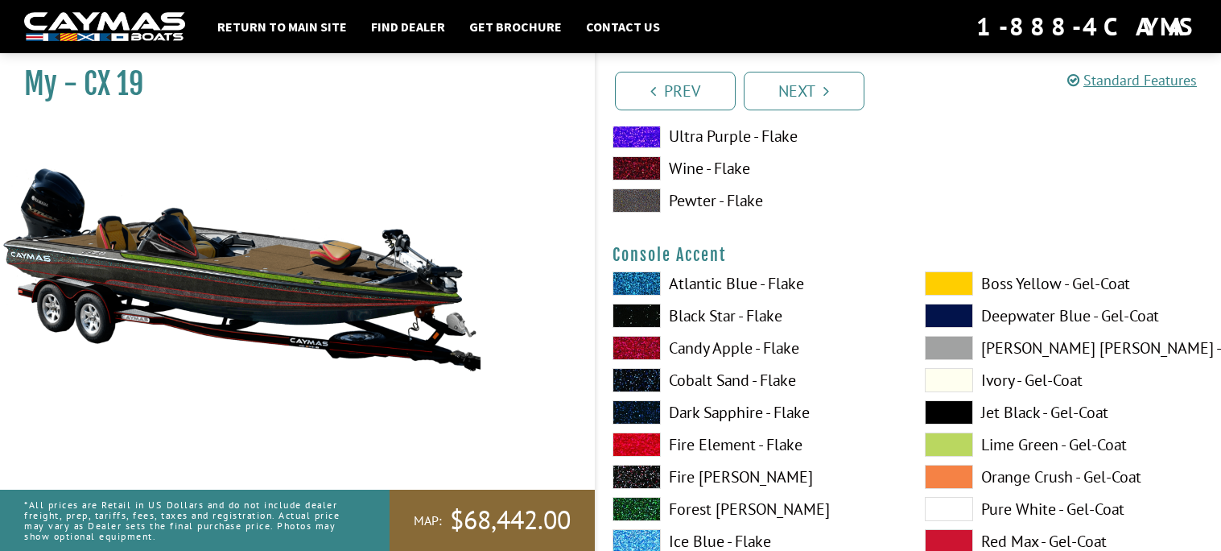
click at [629, 349] on span at bounding box center [637, 348] width 48 height 24
click at [630, 349] on span at bounding box center [637, 348] width 48 height 24
click at [646, 468] on span at bounding box center [637, 477] width 48 height 24
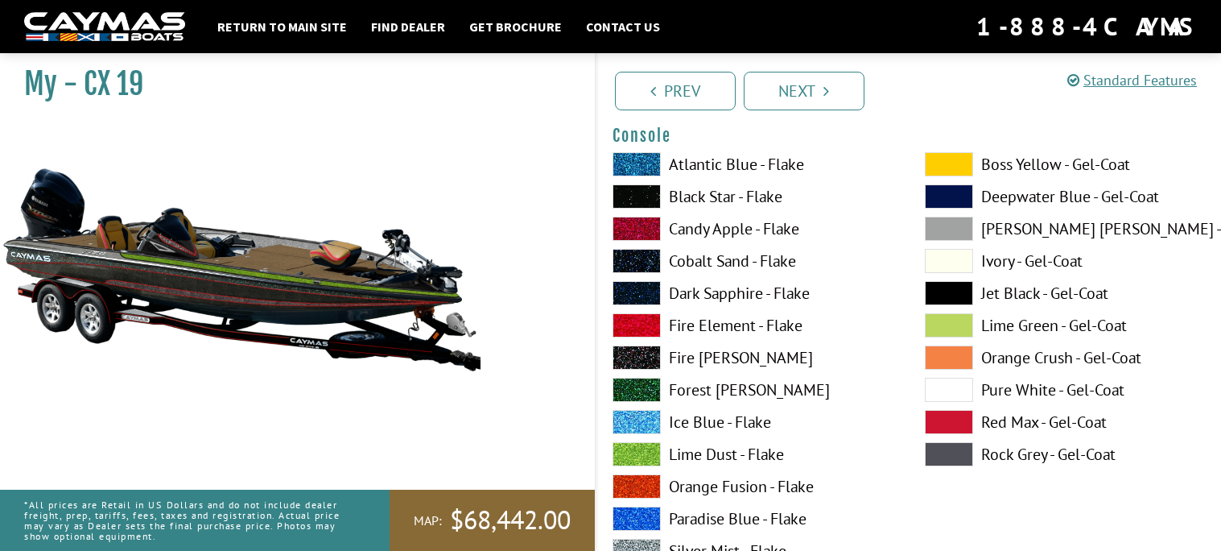
scroll to position [4114, 0]
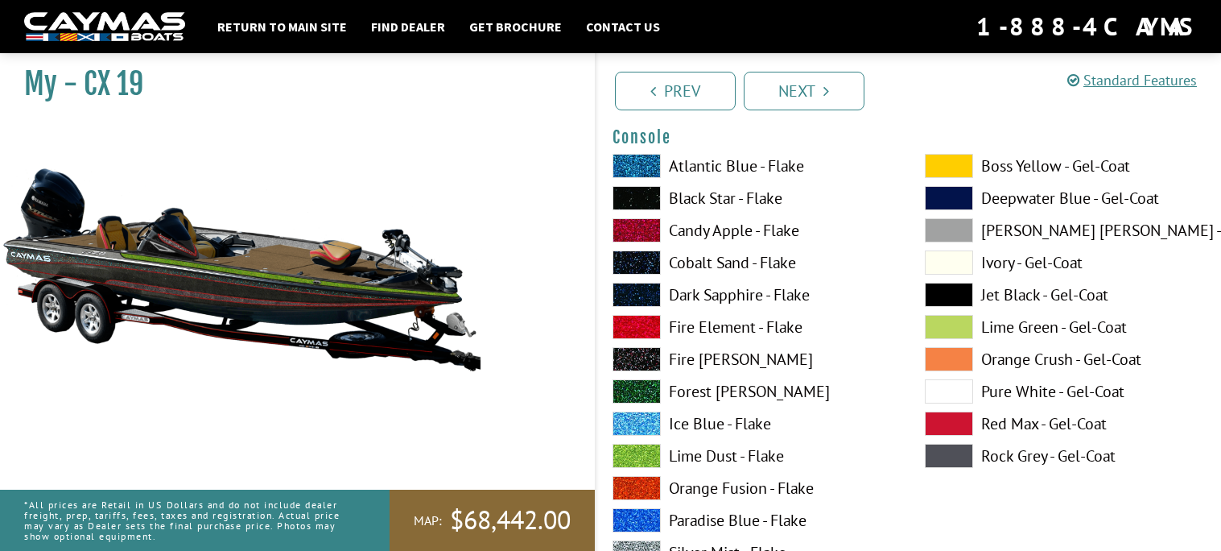
click at [650, 354] on span at bounding box center [637, 359] width 48 height 24
click at [634, 283] on span at bounding box center [637, 295] width 48 height 24
click at [638, 273] on div "Atlantic Blue - Flake Black Star - Flake Candy Apple - Flake Cobalt Sand - Flak…" at bounding box center [753, 460] width 312 height 612
click at [633, 262] on span at bounding box center [637, 262] width 48 height 24
click at [632, 196] on span at bounding box center [637, 198] width 48 height 24
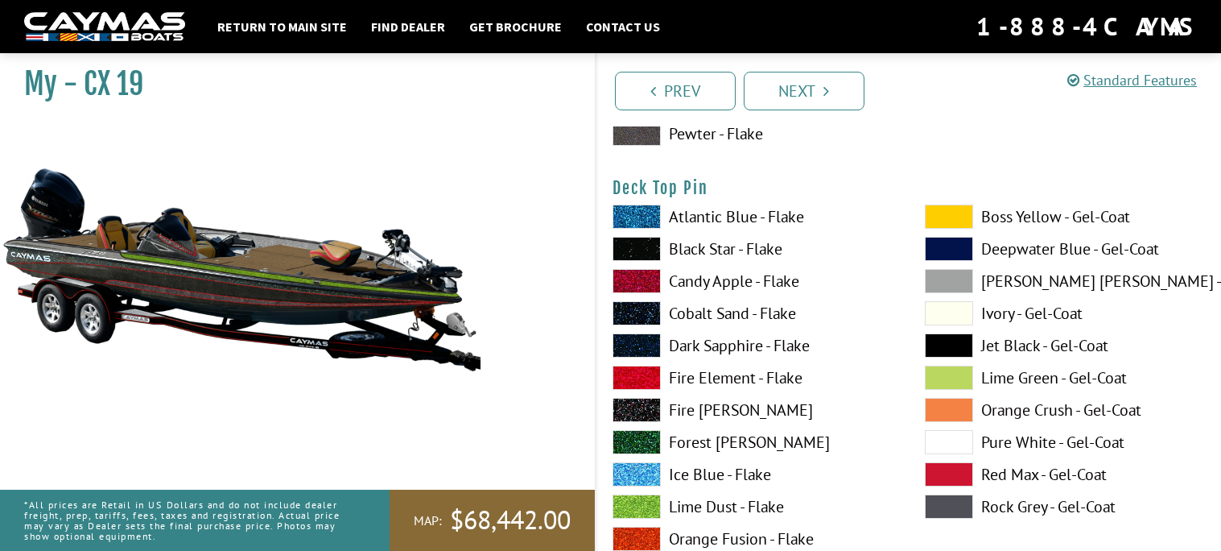
scroll to position [2746, 0]
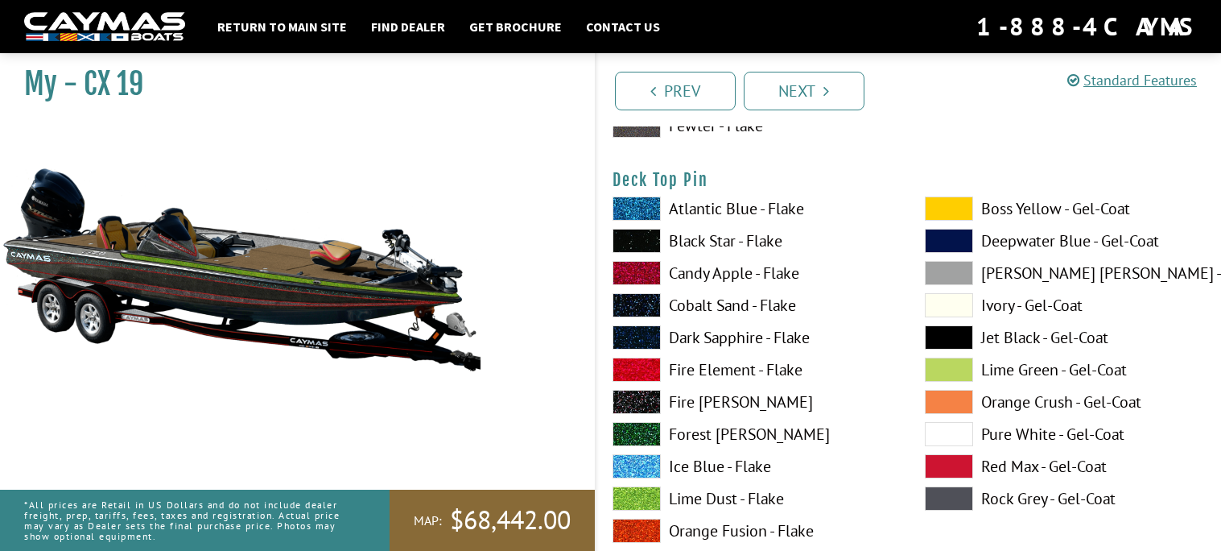
click at [646, 390] on span at bounding box center [637, 402] width 48 height 24
click at [646, 391] on span at bounding box center [637, 402] width 48 height 24
click at [646, 392] on span at bounding box center [637, 402] width 48 height 24
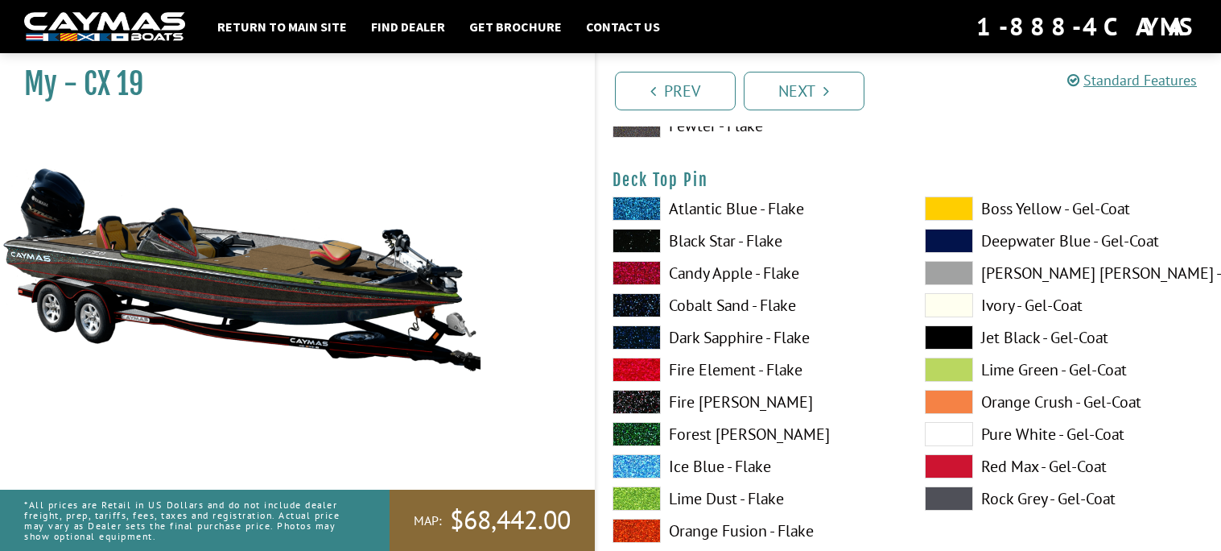
click at [646, 392] on span at bounding box center [637, 402] width 48 height 24
click at [642, 233] on span at bounding box center [637, 241] width 48 height 24
click at [640, 234] on span at bounding box center [637, 240] width 48 height 24
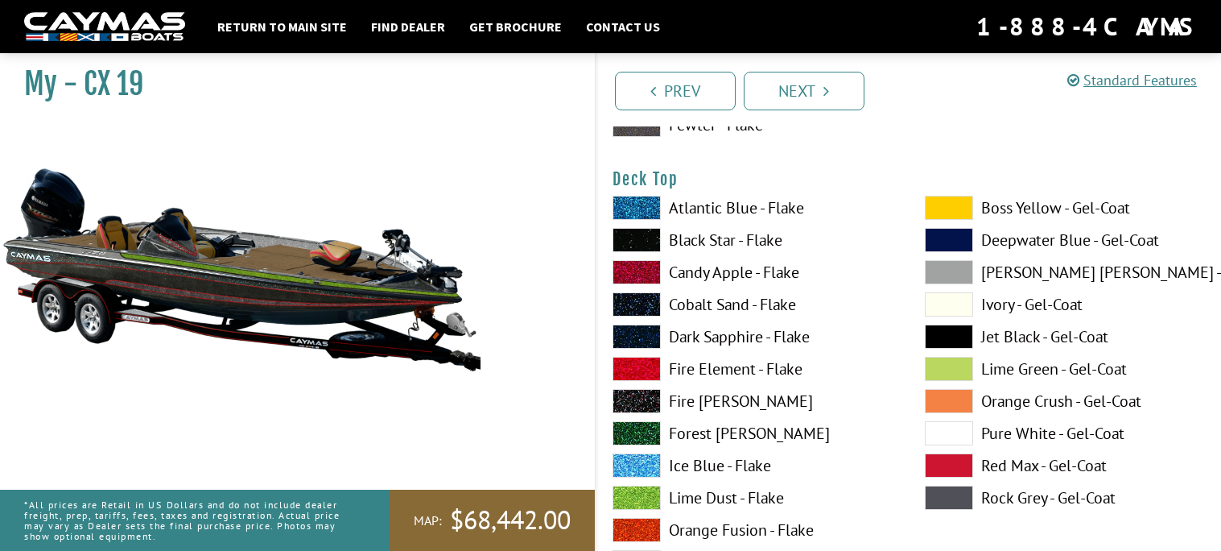
click at [640, 234] on span at bounding box center [637, 240] width 48 height 24
click at [640, 236] on span at bounding box center [637, 240] width 48 height 24
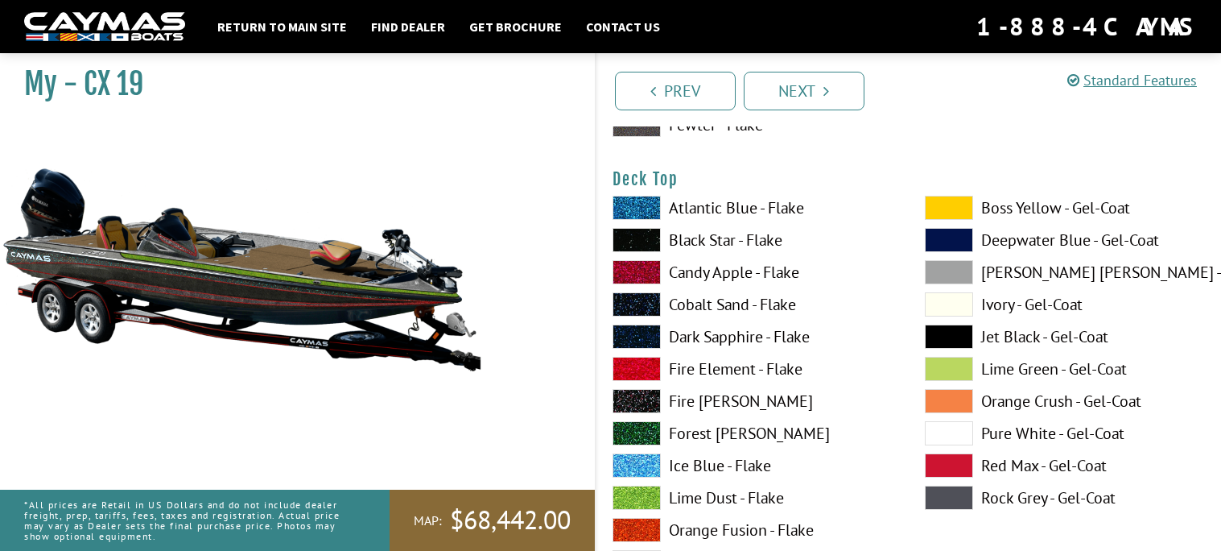
click at [637, 399] on span at bounding box center [637, 401] width 48 height 24
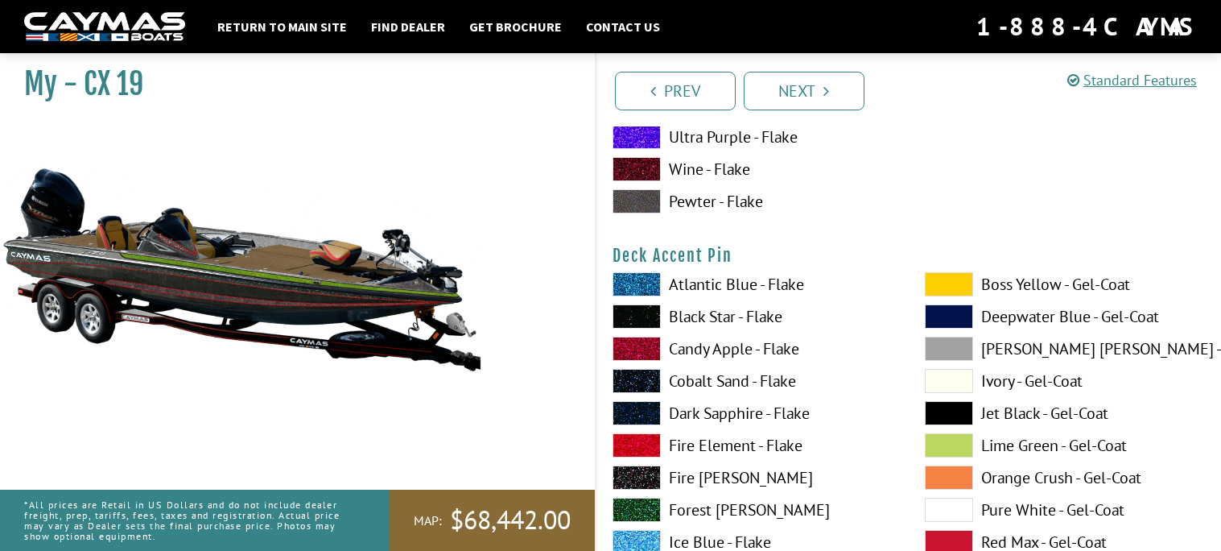
scroll to position [1398, 0]
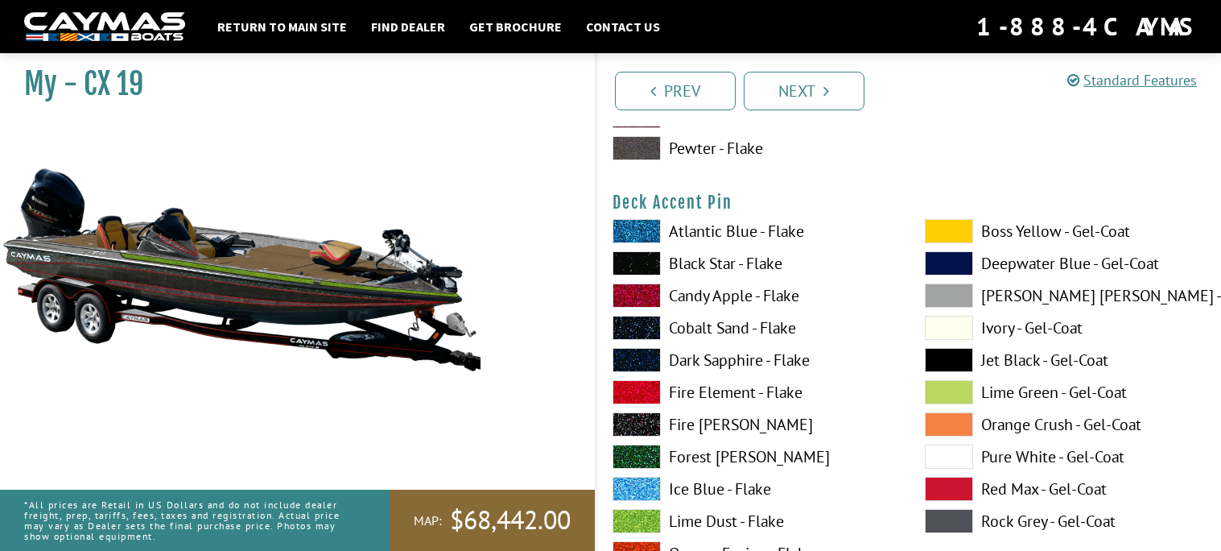
click at [631, 271] on span at bounding box center [637, 263] width 48 height 24
click at [632, 264] on span at bounding box center [637, 263] width 48 height 24
click at [634, 261] on span at bounding box center [637, 263] width 48 height 24
click at [639, 261] on span at bounding box center [637, 263] width 48 height 24
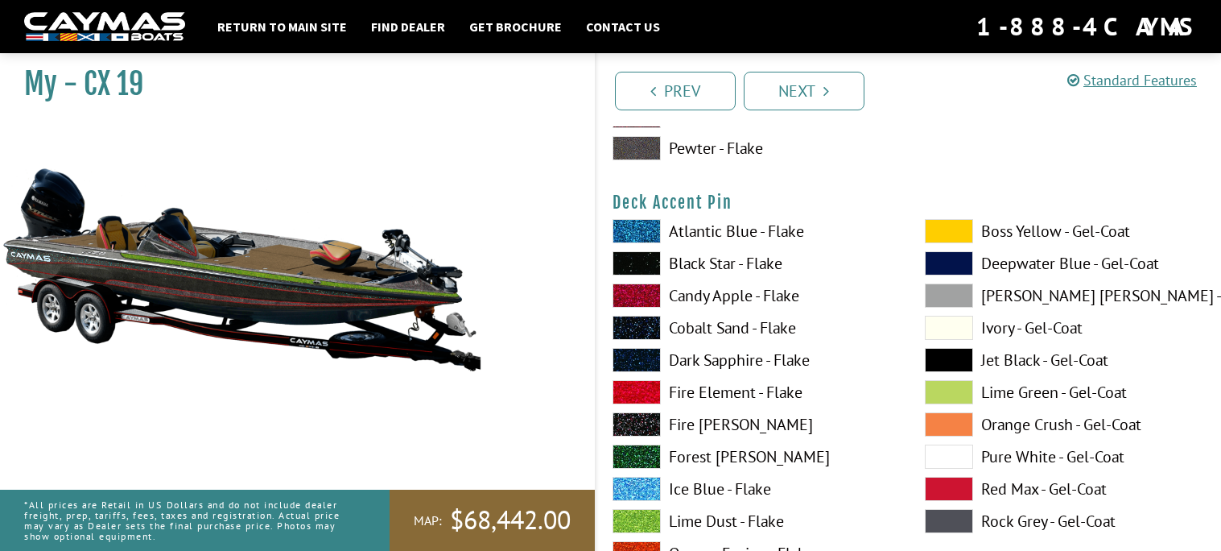
click at [639, 261] on span at bounding box center [637, 263] width 48 height 24
click at [641, 430] on span at bounding box center [637, 424] width 48 height 24
click at [642, 427] on span at bounding box center [637, 424] width 48 height 24
click at [645, 426] on span at bounding box center [637, 424] width 48 height 24
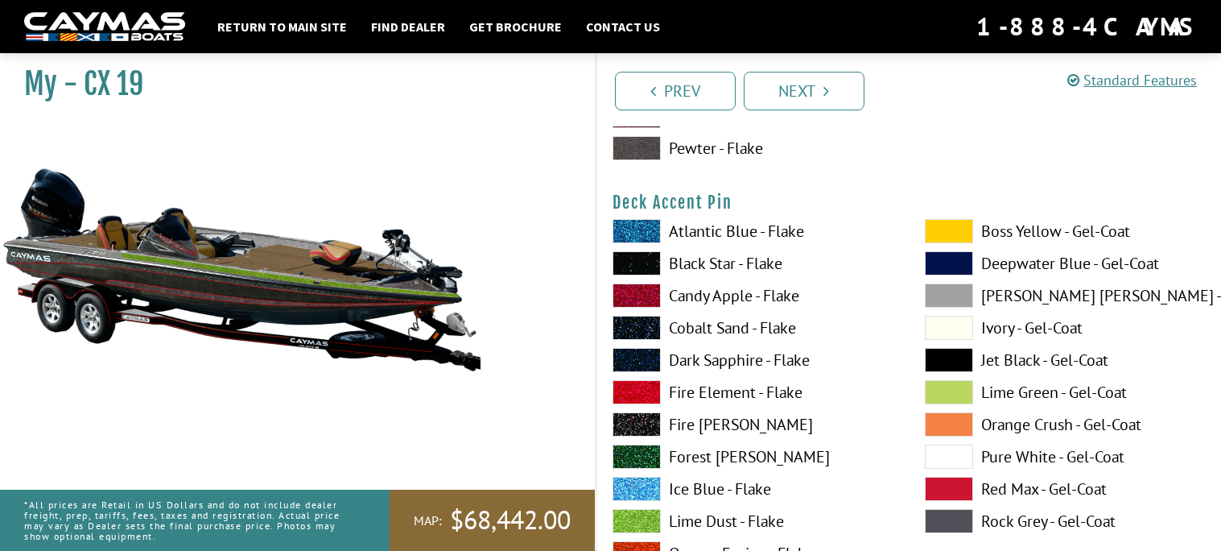
click at [645, 426] on span at bounding box center [637, 424] width 48 height 24
click at [944, 336] on span at bounding box center [949, 328] width 48 height 24
click at [941, 348] on span at bounding box center [949, 360] width 48 height 24
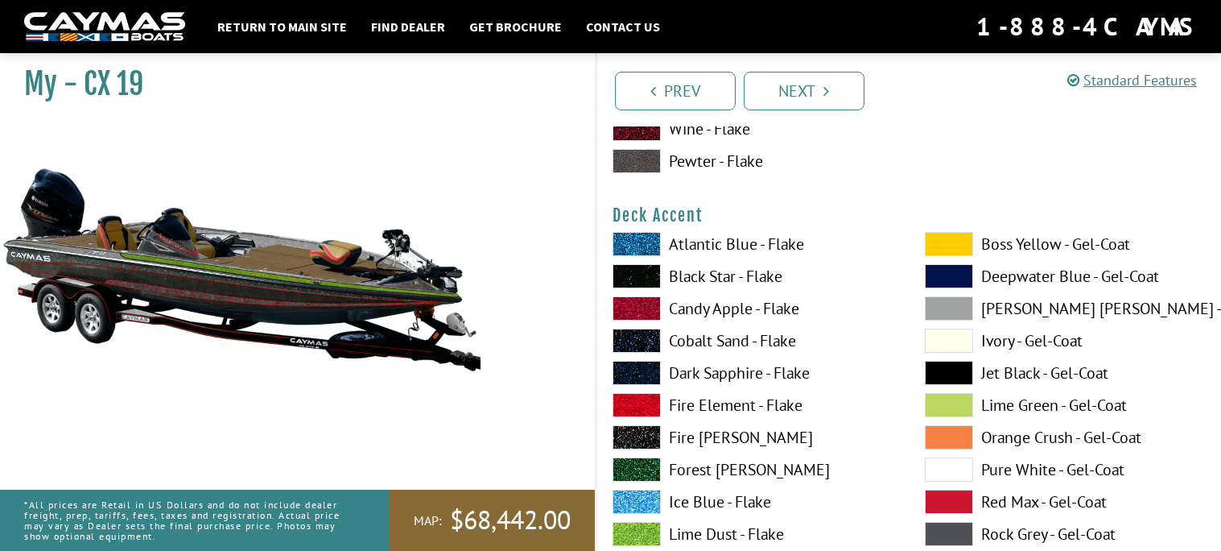
scroll to position [764, 0]
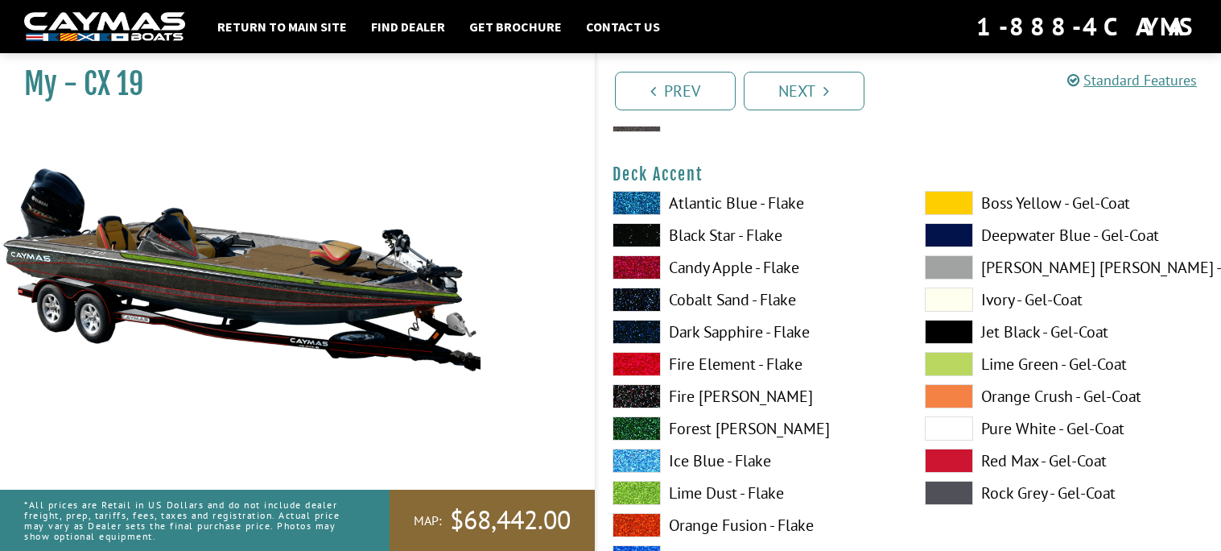
click at [645, 258] on span at bounding box center [637, 267] width 48 height 24
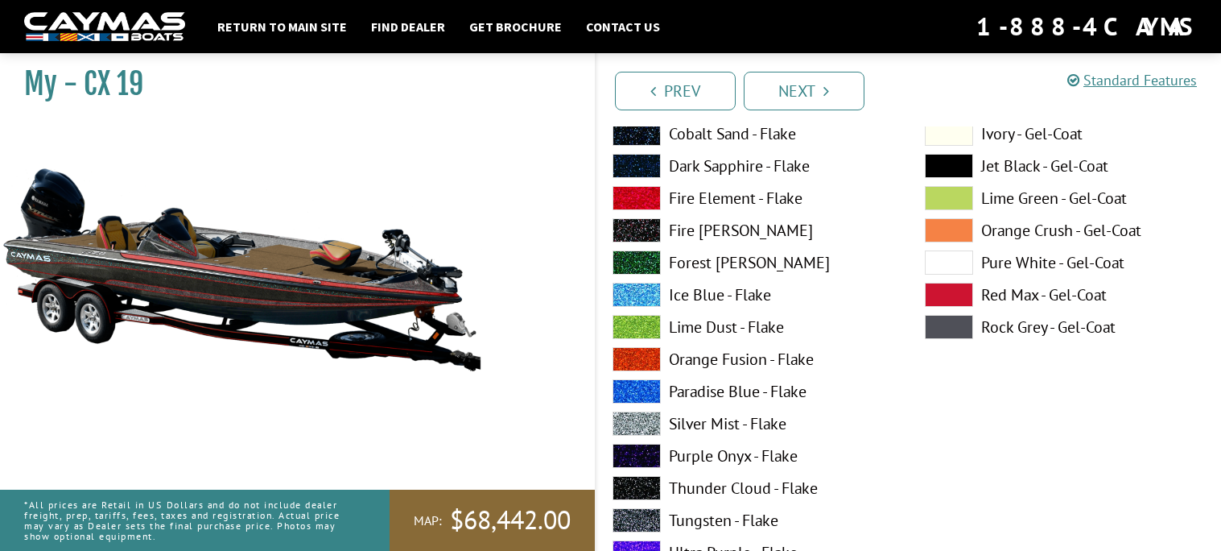
scroll to position [262, 0]
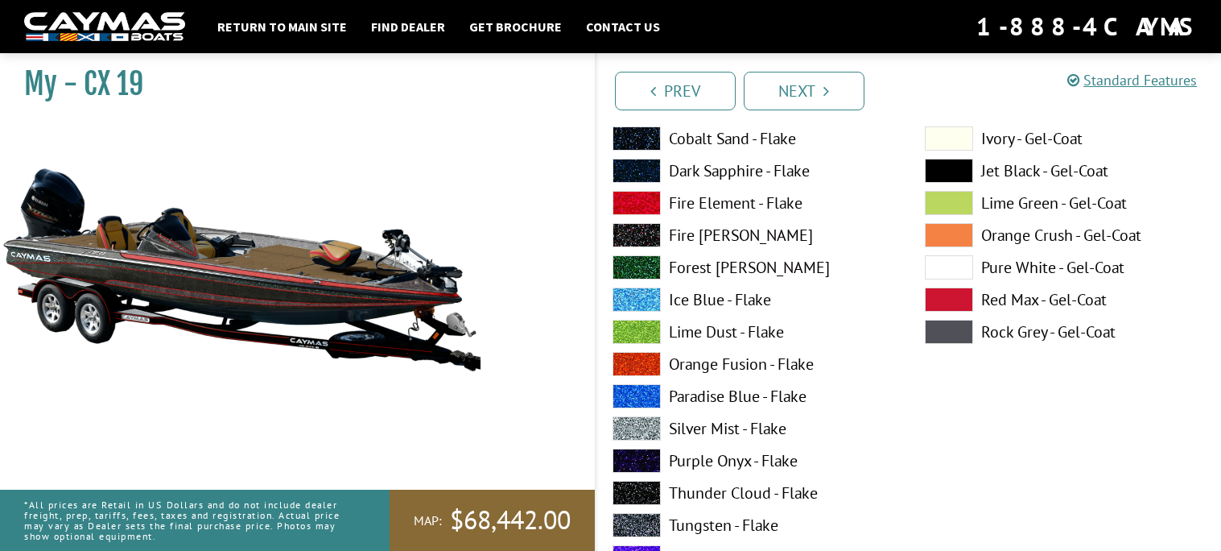
click at [635, 231] on span at bounding box center [637, 235] width 48 height 24
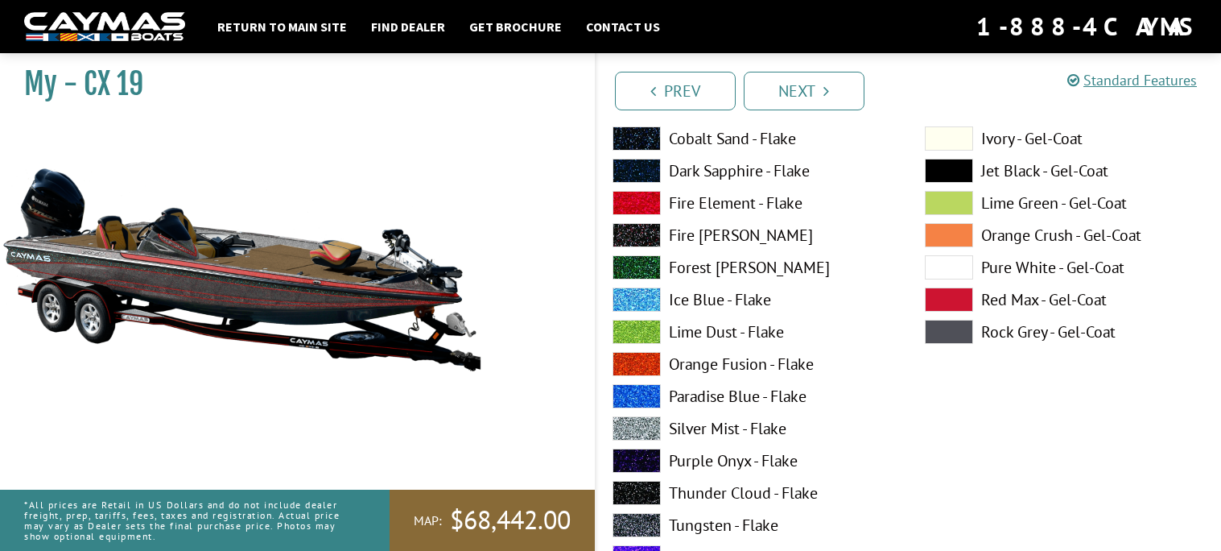
click at [635, 231] on span at bounding box center [637, 235] width 48 height 24
click at [635, 230] on span at bounding box center [637, 235] width 48 height 24
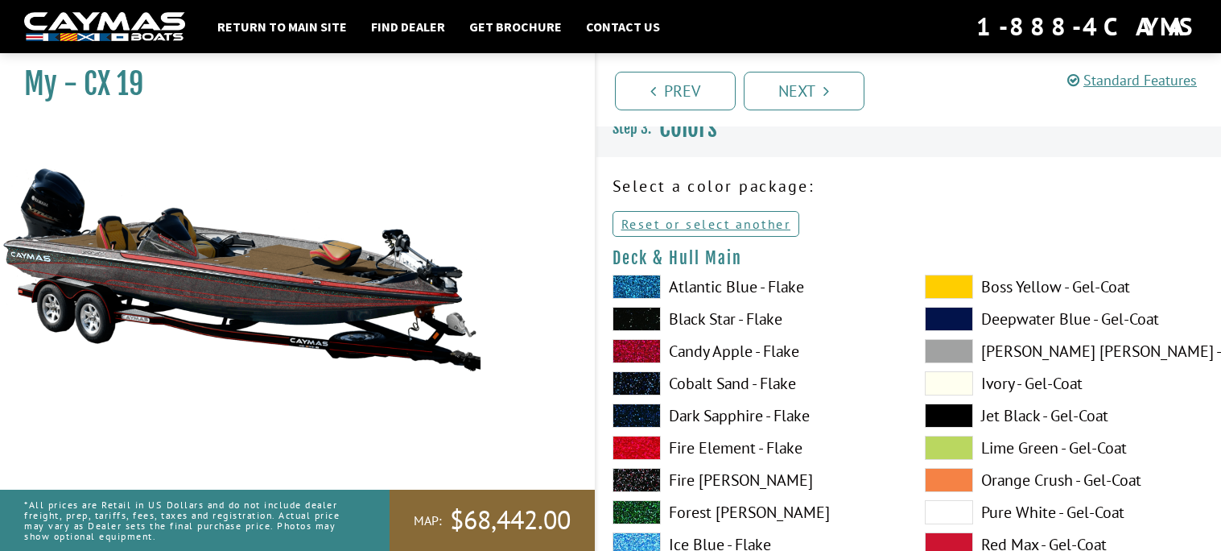
scroll to position [0, 0]
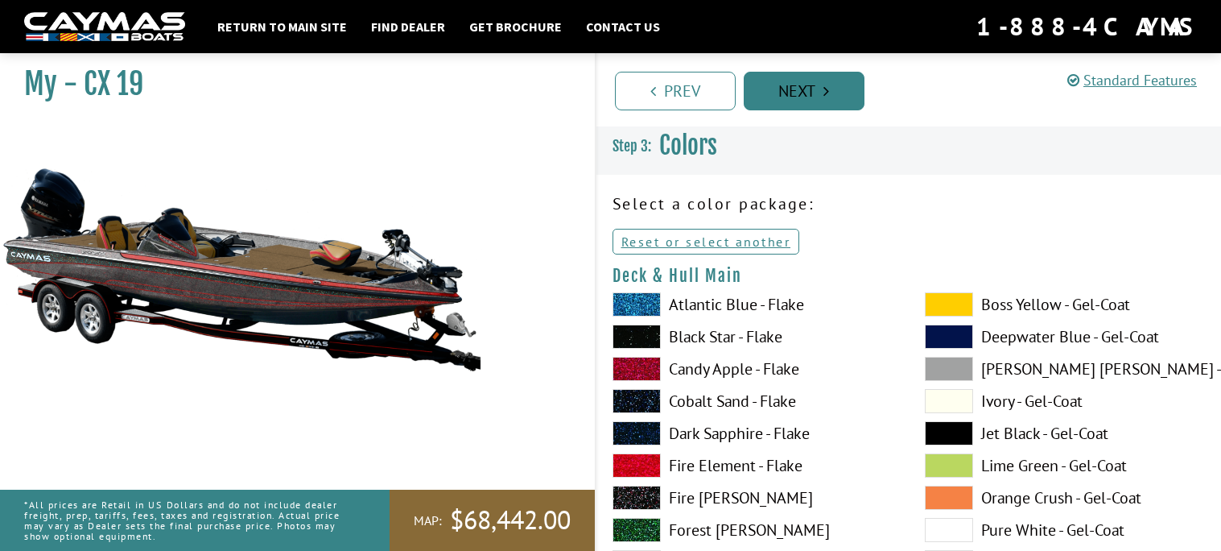
click at [844, 95] on link "Next" at bounding box center [804, 91] width 121 height 39
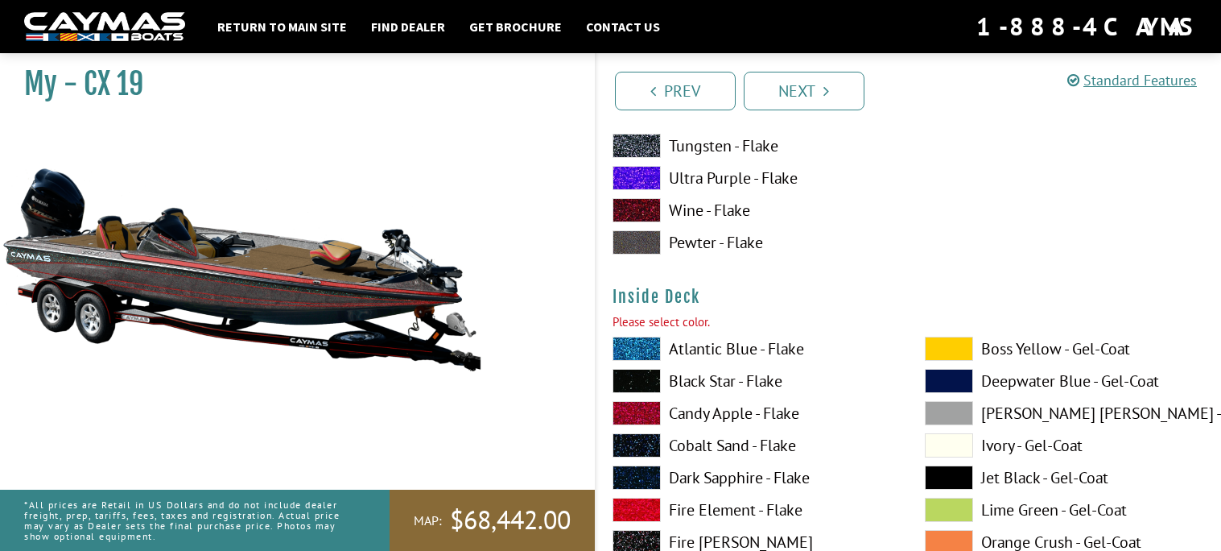
scroll to position [3293, 0]
click at [766, 343] on label "Atlantic Blue - Flake" at bounding box center [753, 348] width 280 height 24
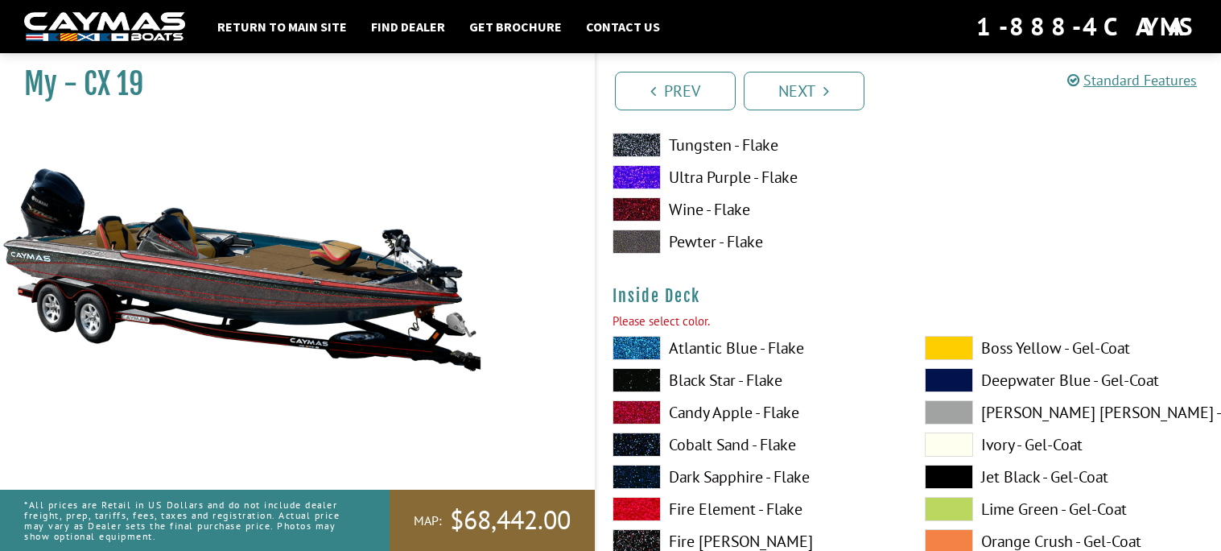
click at [766, 343] on label "Atlantic Blue - Flake" at bounding box center [753, 348] width 280 height 24
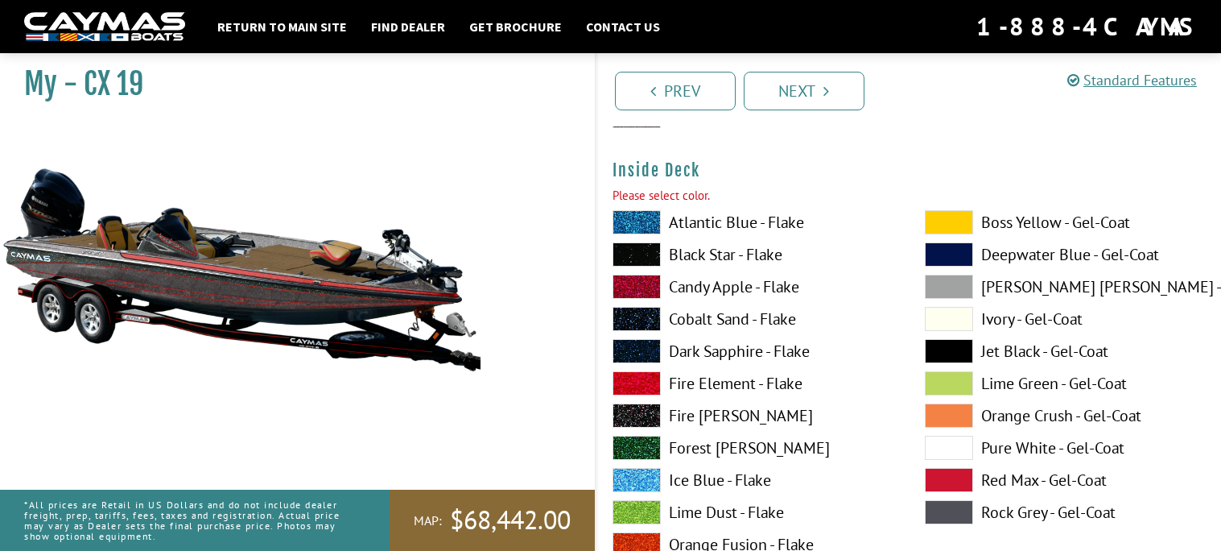
scroll to position [3422, 0]
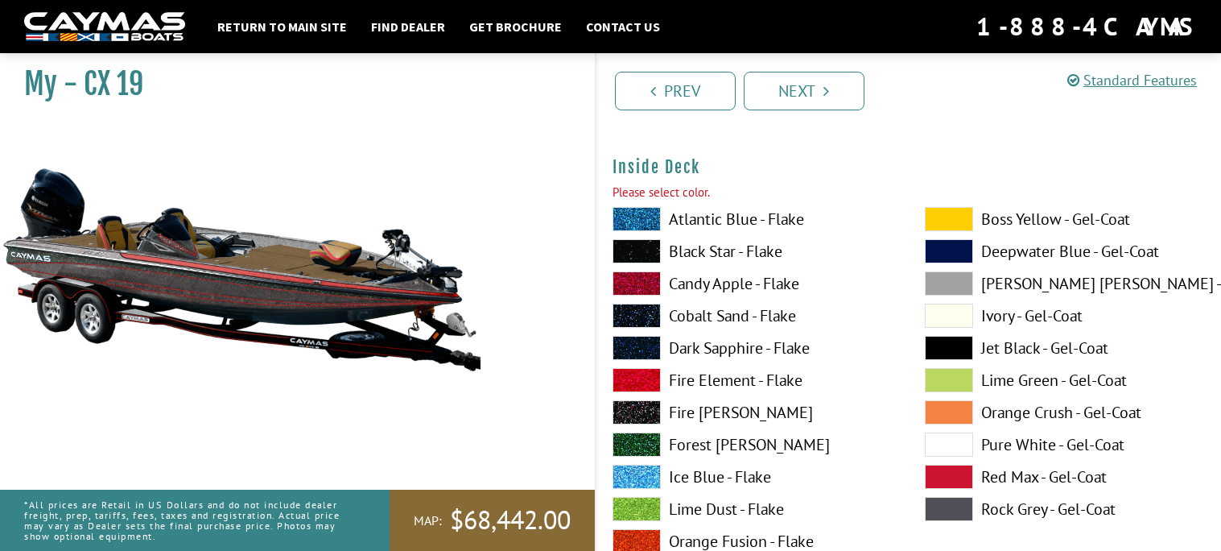
click at [681, 411] on label "Fire [PERSON_NAME]" at bounding box center [753, 412] width 280 height 24
click at [783, 76] on link "Next" at bounding box center [804, 91] width 121 height 39
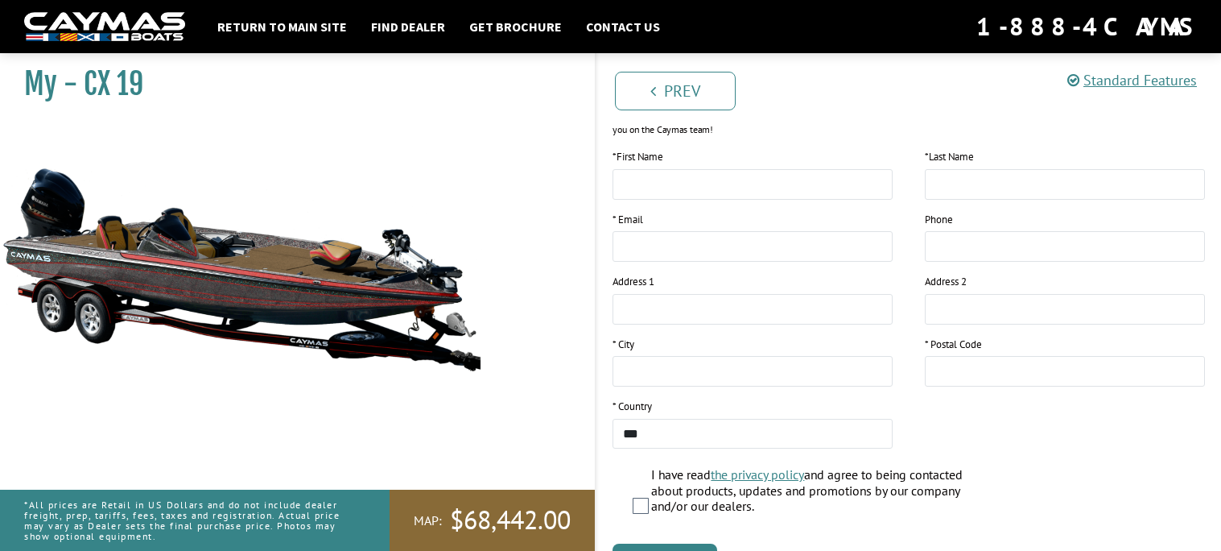
scroll to position [0, 0]
